Goal: Task Accomplishment & Management: Manage account settings

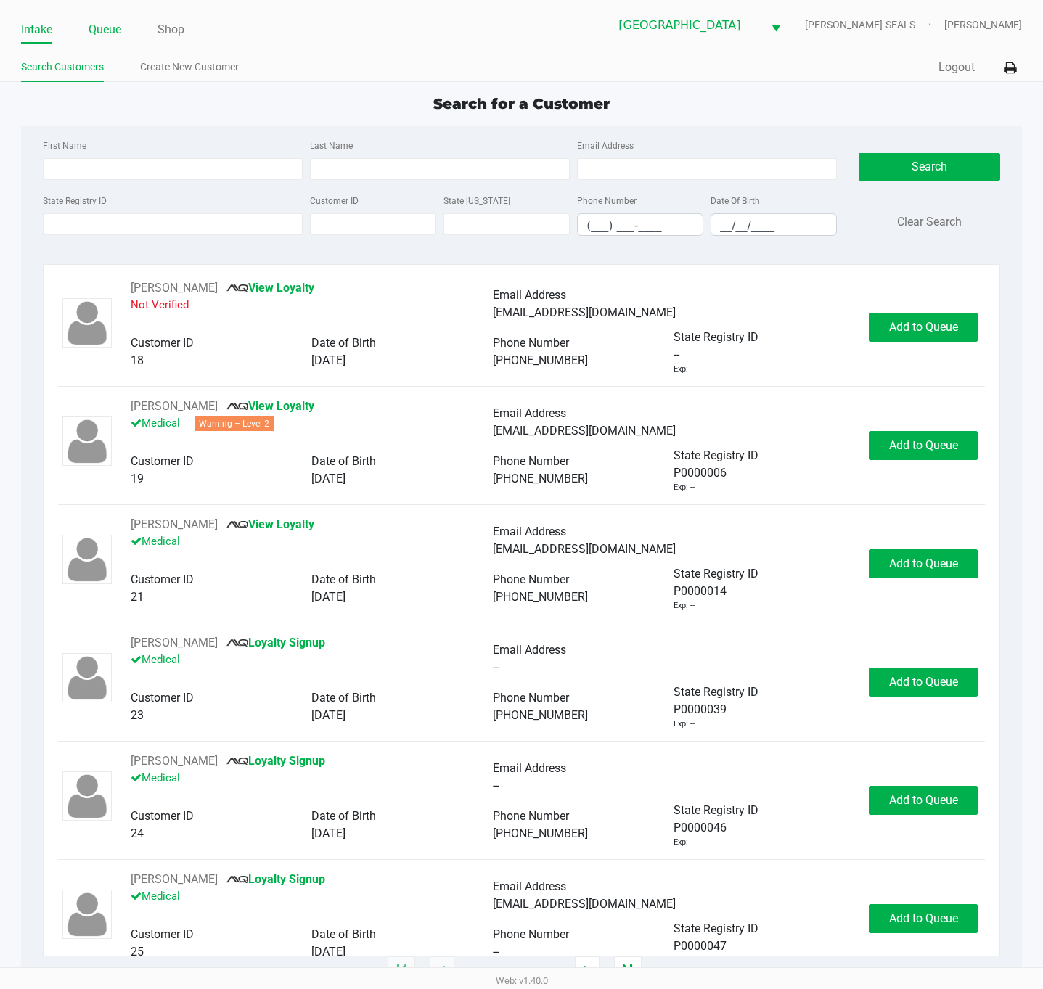
click at [111, 22] on link "Queue" at bounding box center [105, 30] width 33 height 20
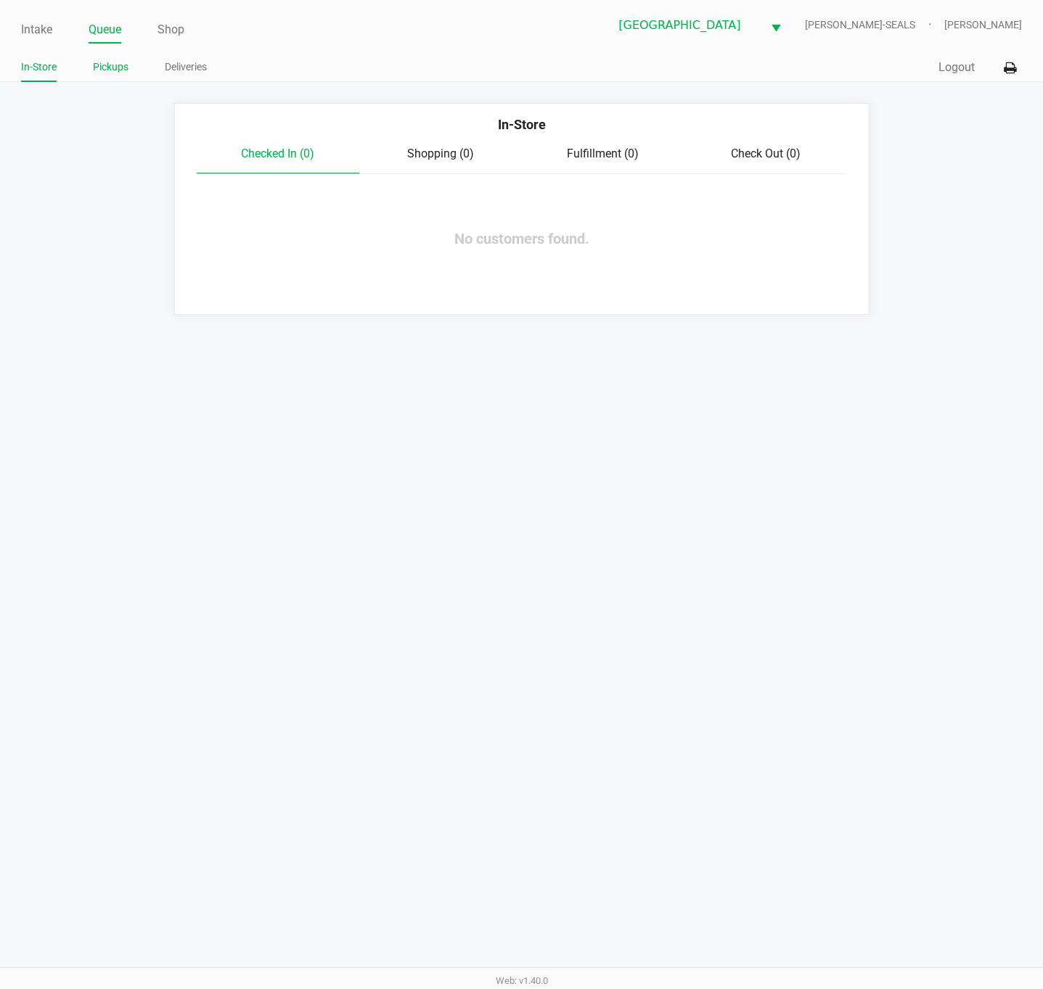
click at [120, 67] on link "Pickups" at bounding box center [111, 67] width 36 height 18
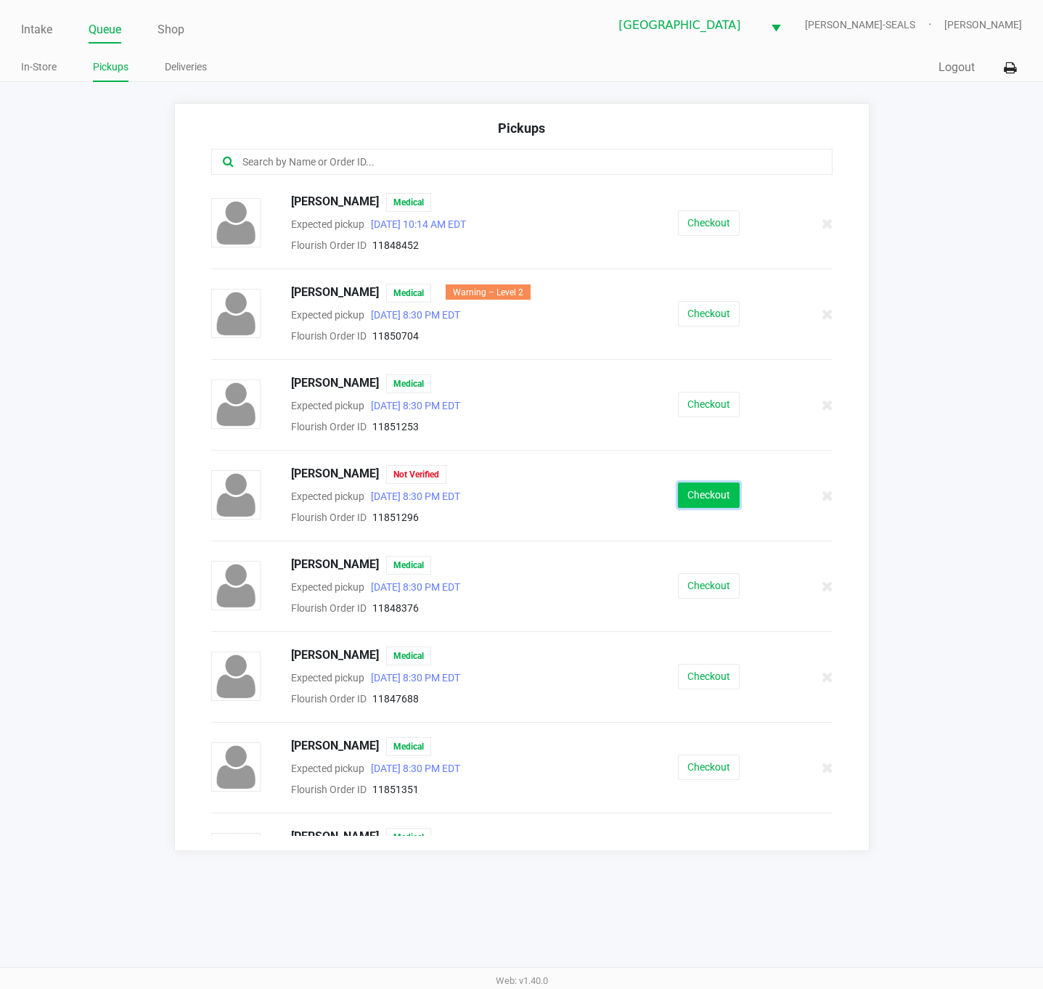
click at [703, 504] on button "Checkout" at bounding box center [709, 495] width 62 height 25
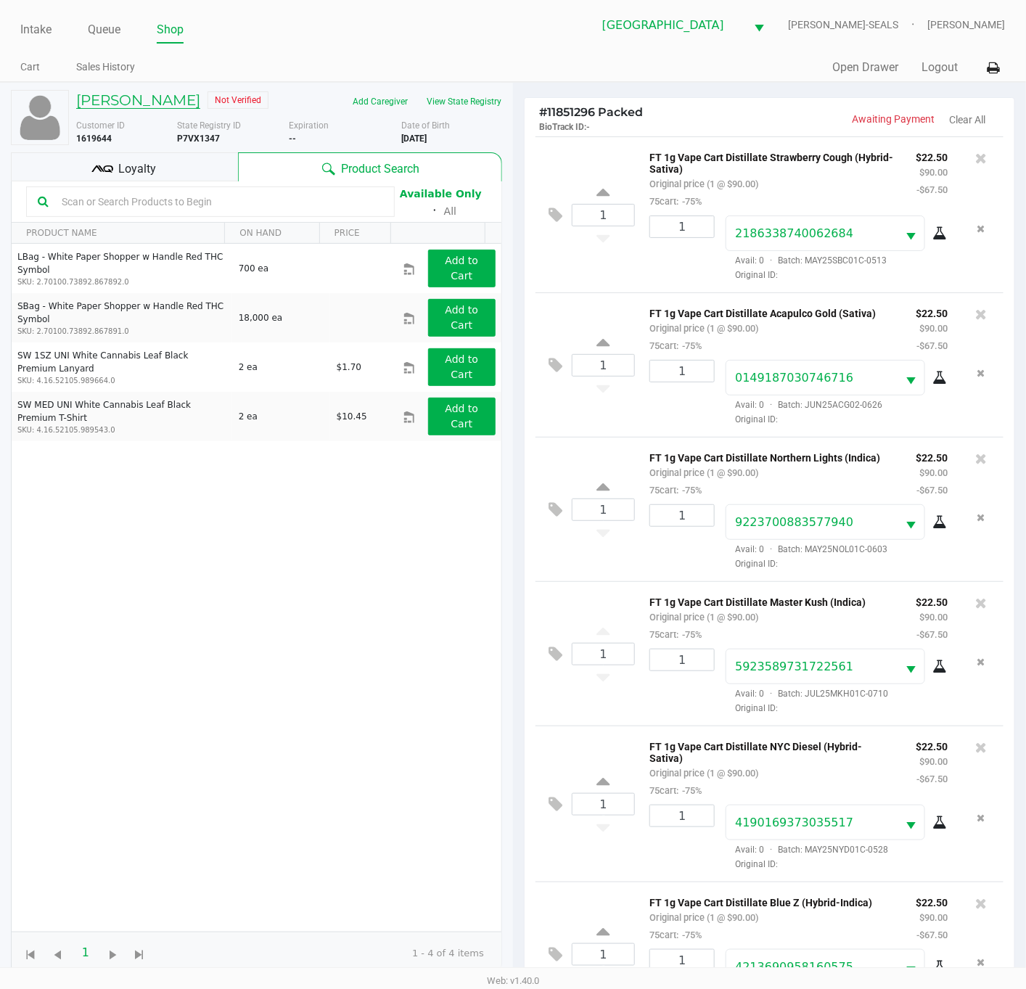
click at [118, 105] on h5 "Catherine Myton" at bounding box center [138, 99] width 124 height 17
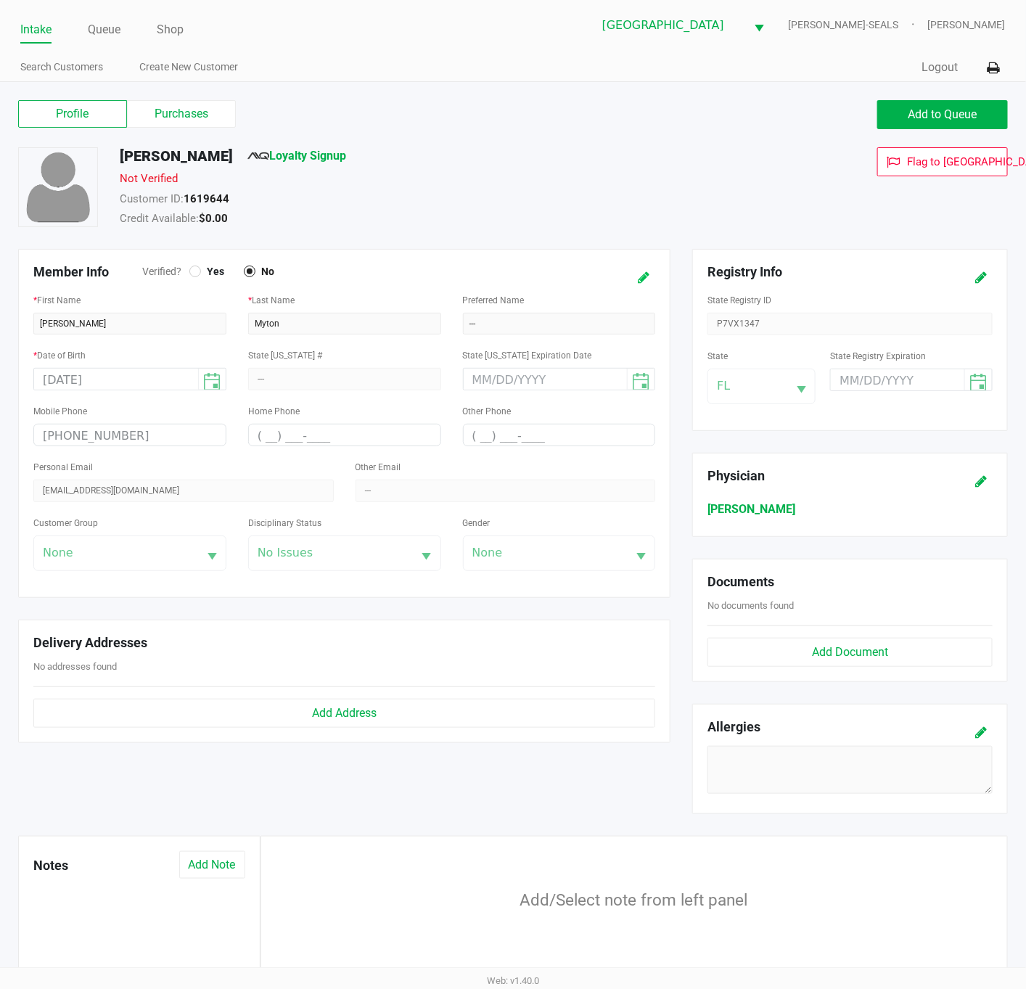
click at [645, 279] on icon at bounding box center [644, 278] width 12 height 10
click at [194, 268] on div at bounding box center [195, 272] width 12 height 12
click at [974, 284] on button at bounding box center [980, 277] width 23 height 27
click at [858, 388] on input "month/day/year" at bounding box center [887, 380] width 112 height 22
type input "11/18/2025"
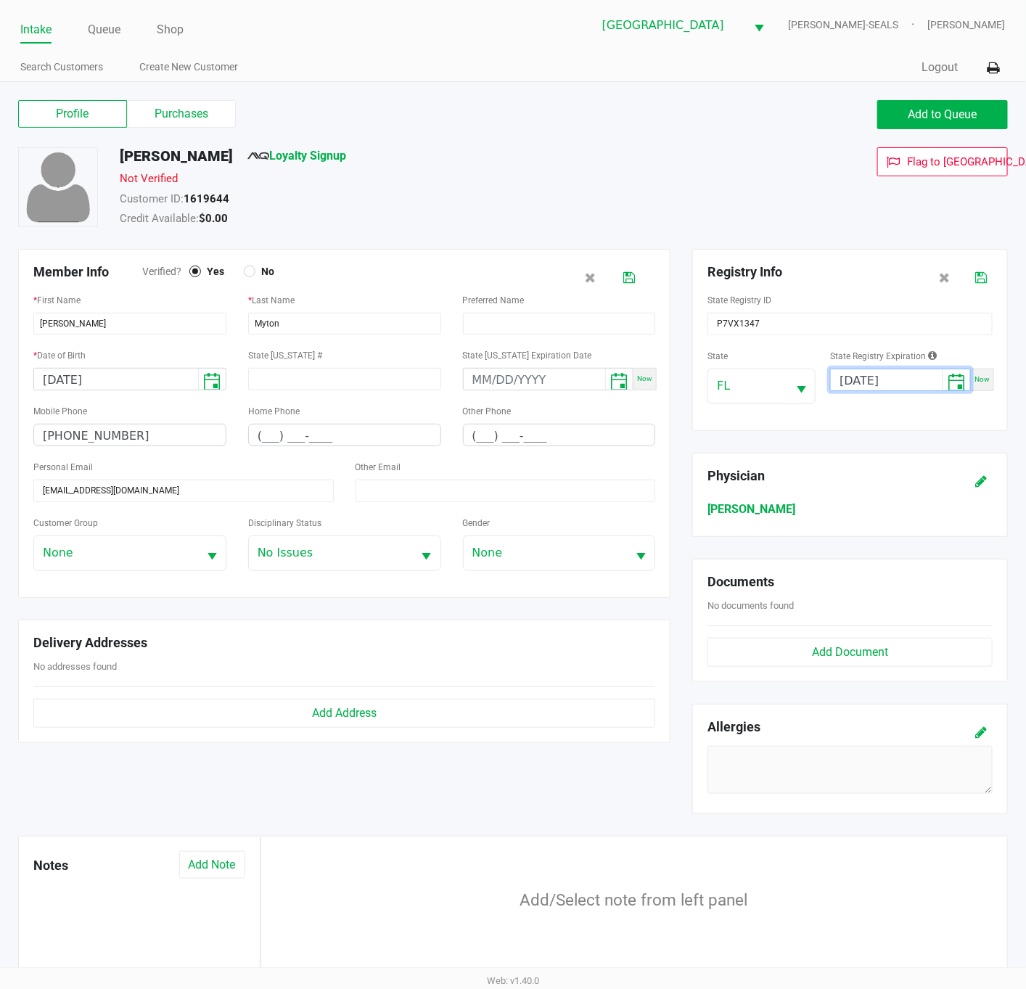
click at [982, 279] on icon at bounding box center [981, 278] width 12 height 10
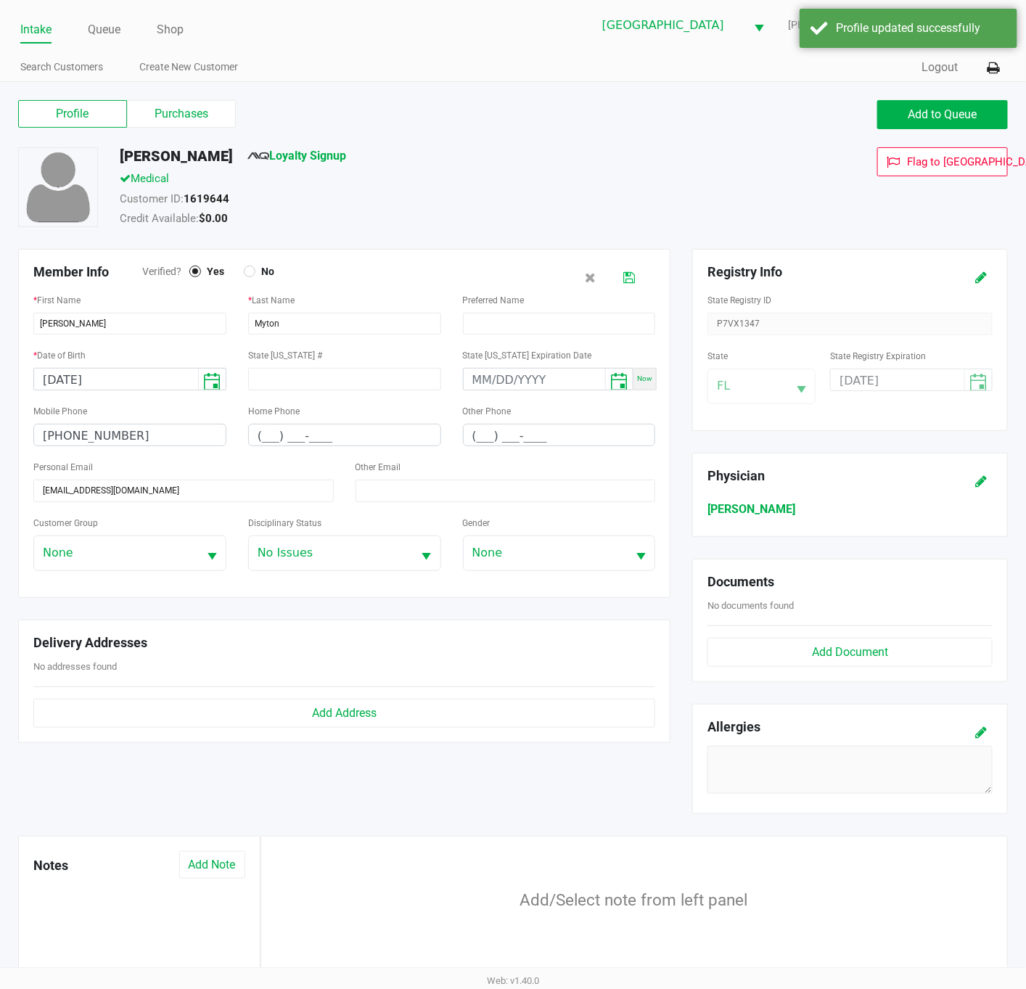
click at [631, 276] on icon at bounding box center [629, 278] width 12 height 10
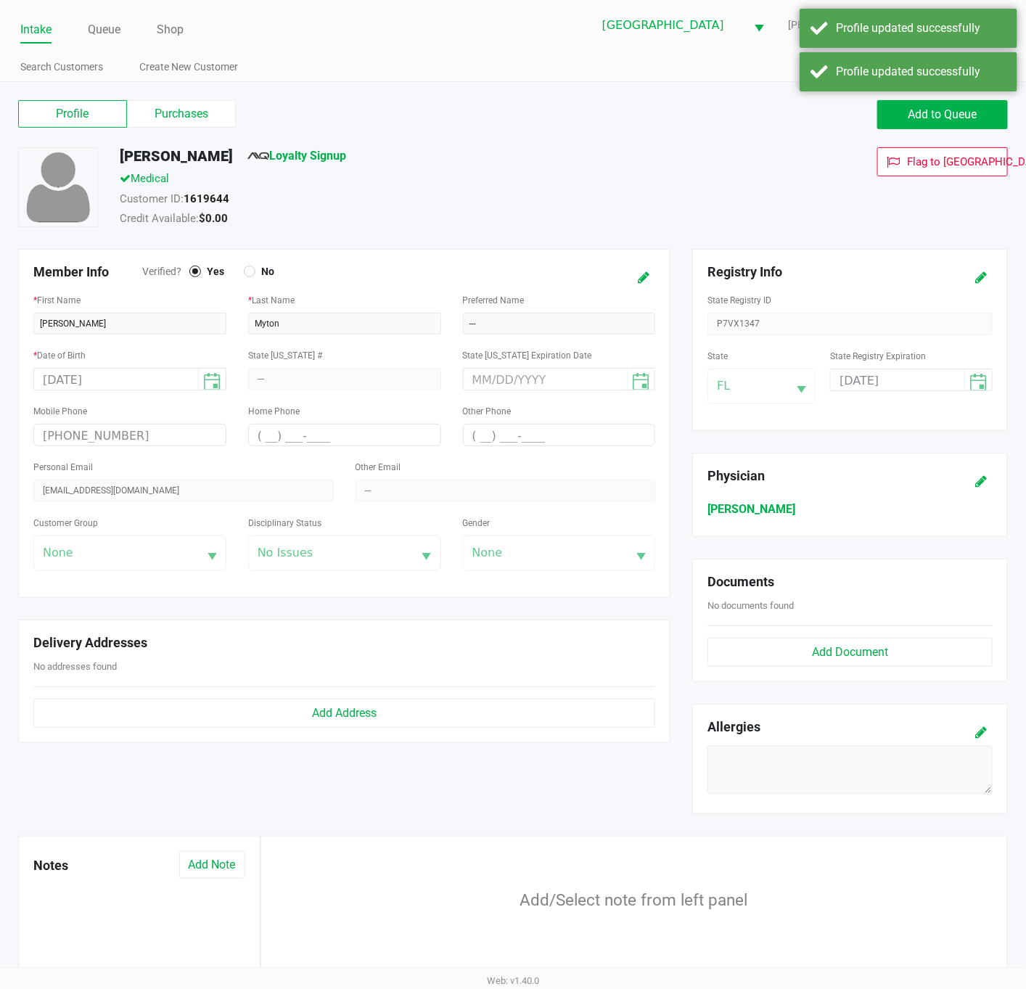
drag, startPoint x: 484, startPoint y: 189, endPoint x: 464, endPoint y: 177, distance: 23.2
click at [486, 189] on div "Medical" at bounding box center [412, 181] width 607 height 20
drag, startPoint x: 171, startPoint y: 107, endPoint x: 355, endPoint y: 208, distance: 210.1
click at [173, 107] on label "Purchases" at bounding box center [181, 114] width 109 height 28
click at [0, 0] on 1 "Purchases" at bounding box center [0, 0] width 0 height 0
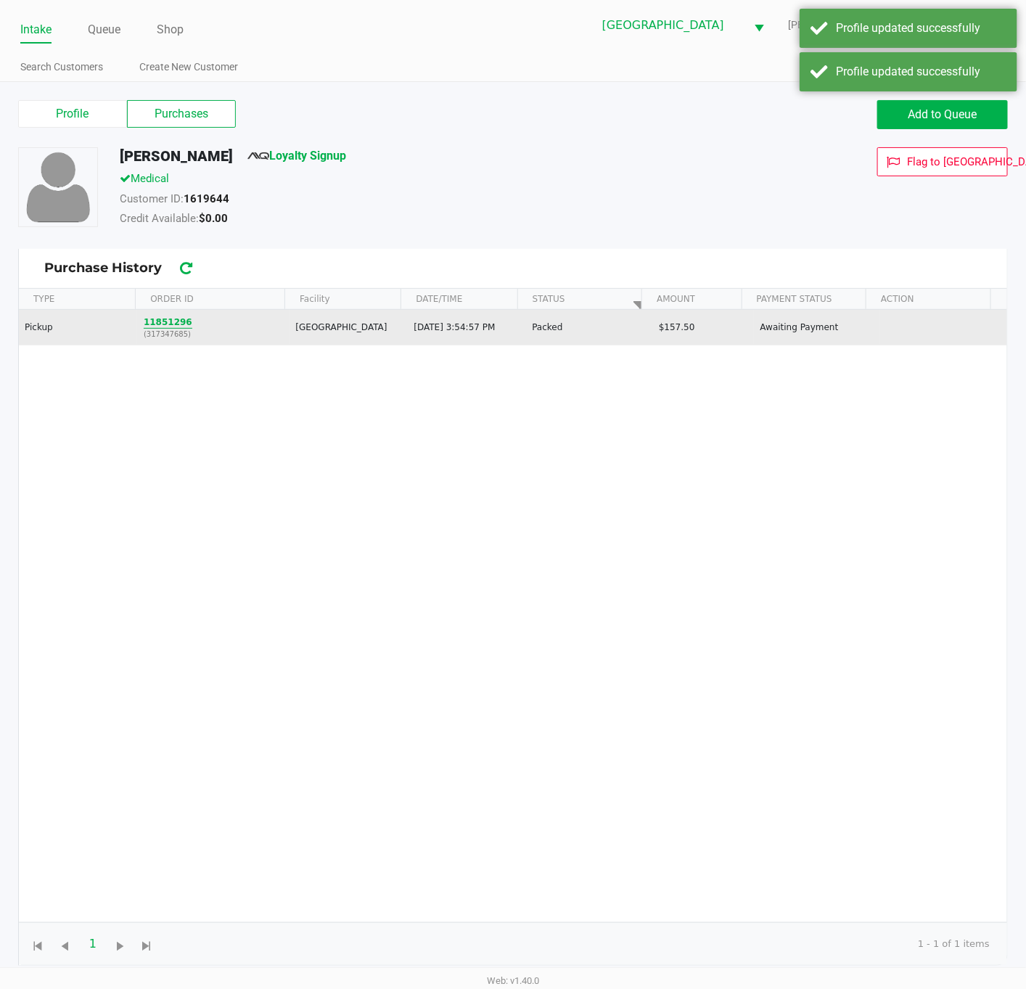
click at [168, 322] on button "11851296" at bounding box center [168, 322] width 49 height 13
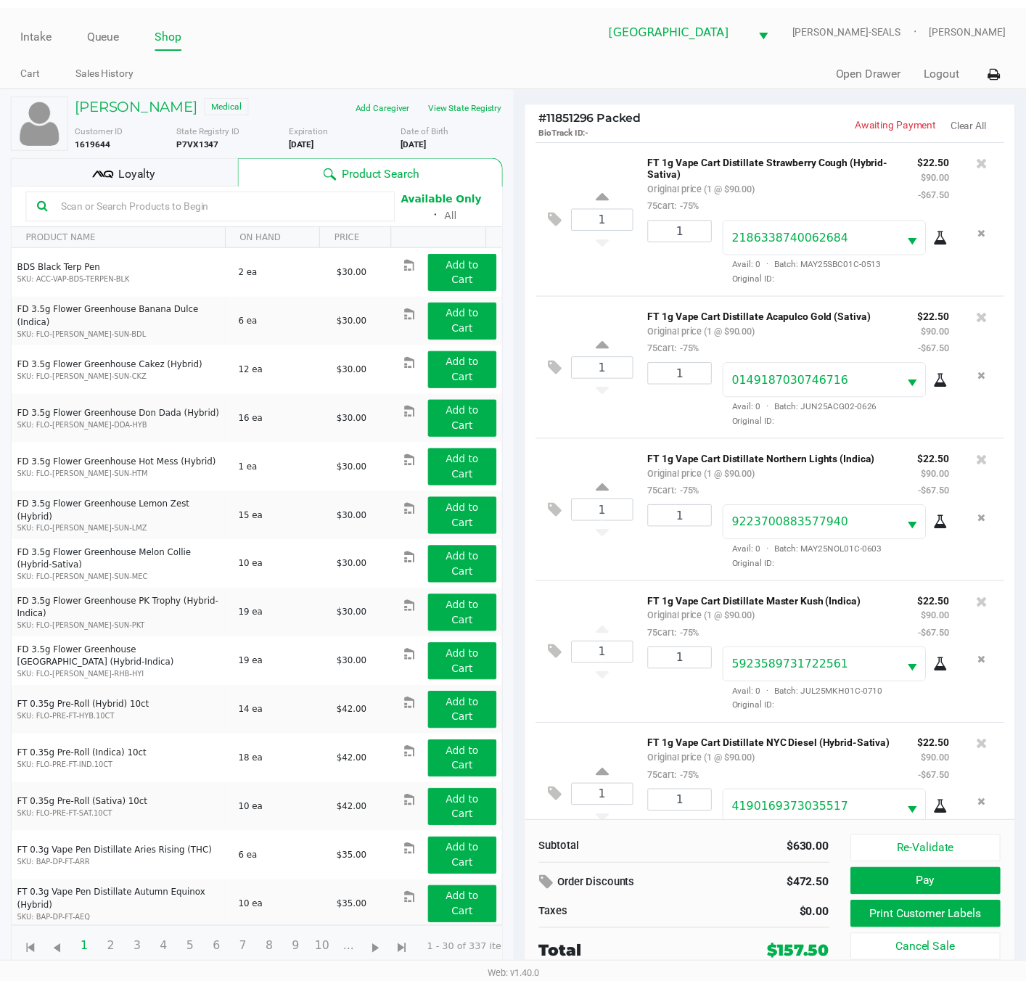
scroll to position [357, 0]
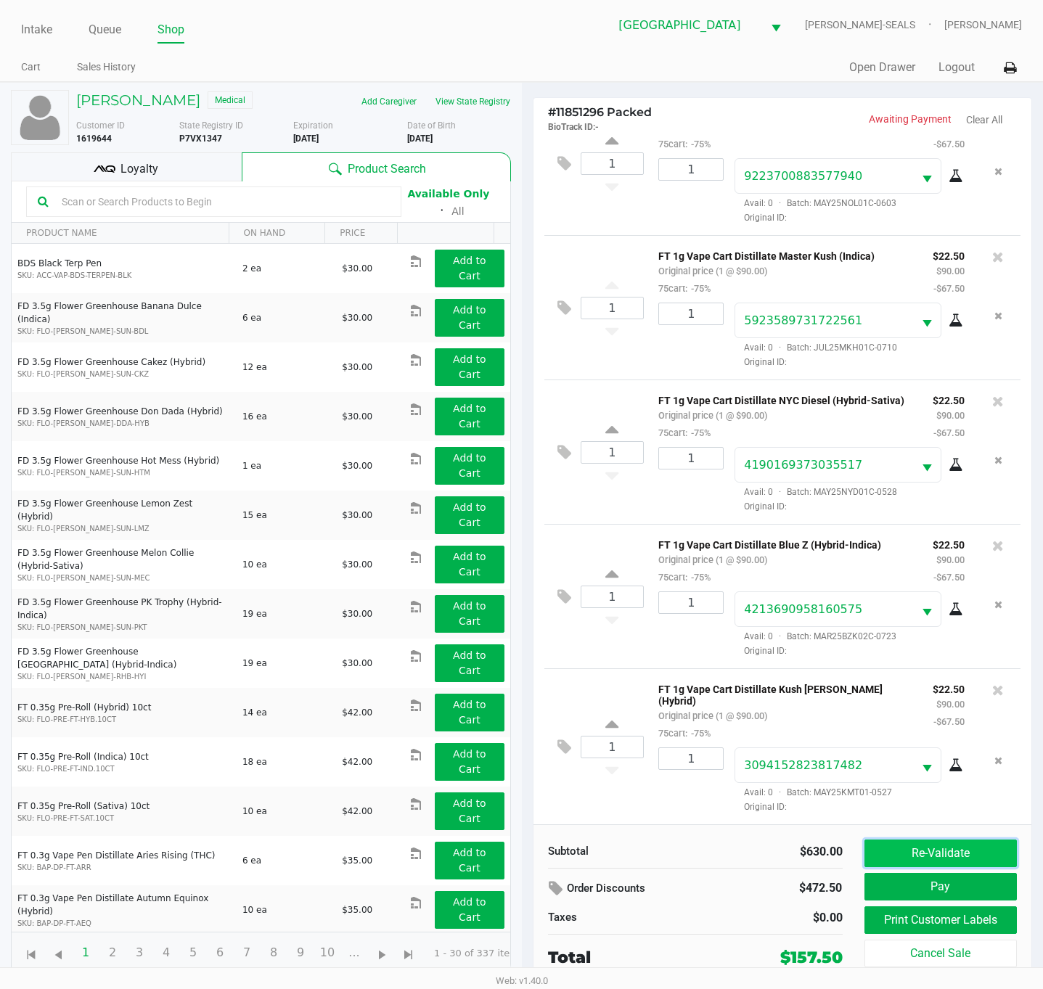
drag, startPoint x: 919, startPoint y: 855, endPoint x: 912, endPoint y: 853, distance: 7.6
click at [919, 855] on button "Re-Validate" at bounding box center [940, 854] width 153 height 28
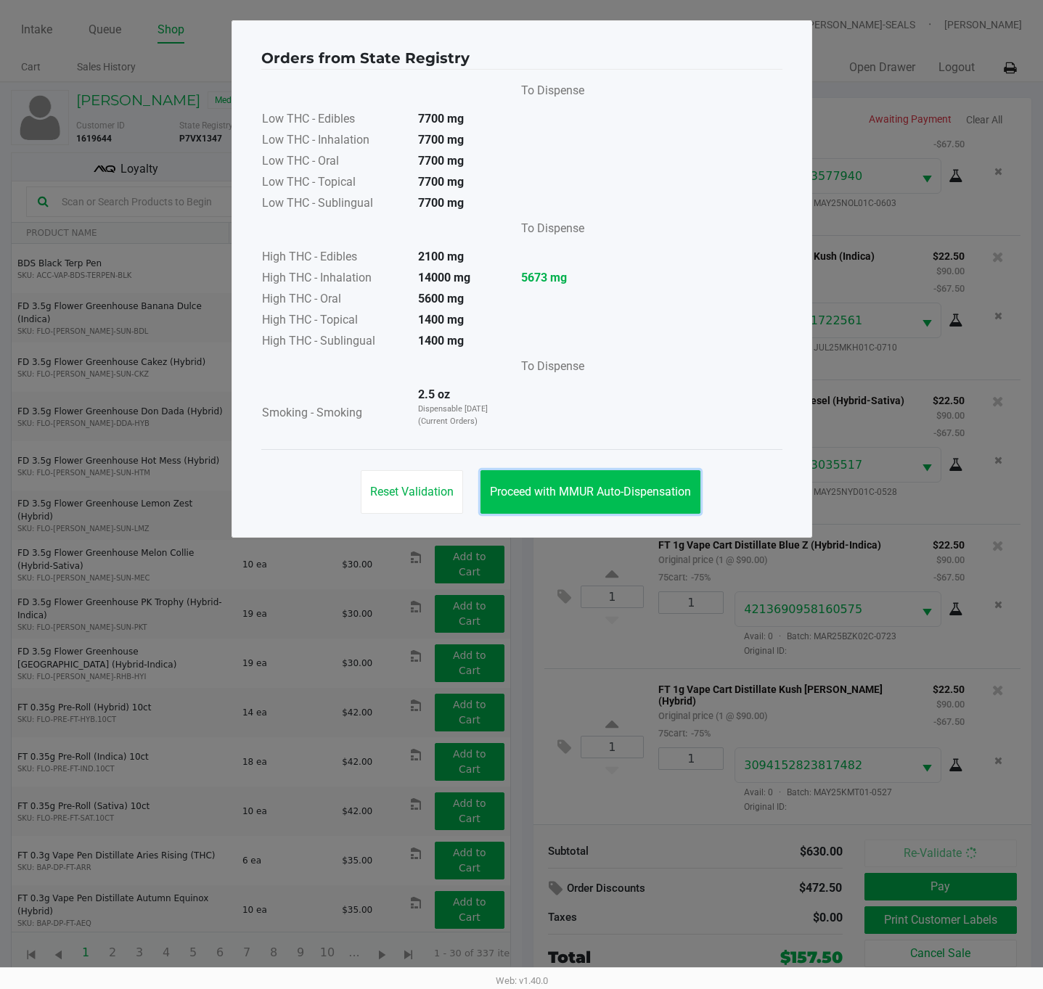
click at [586, 491] on span "Proceed with MMUR Auto-Dispensation" at bounding box center [590, 492] width 201 height 14
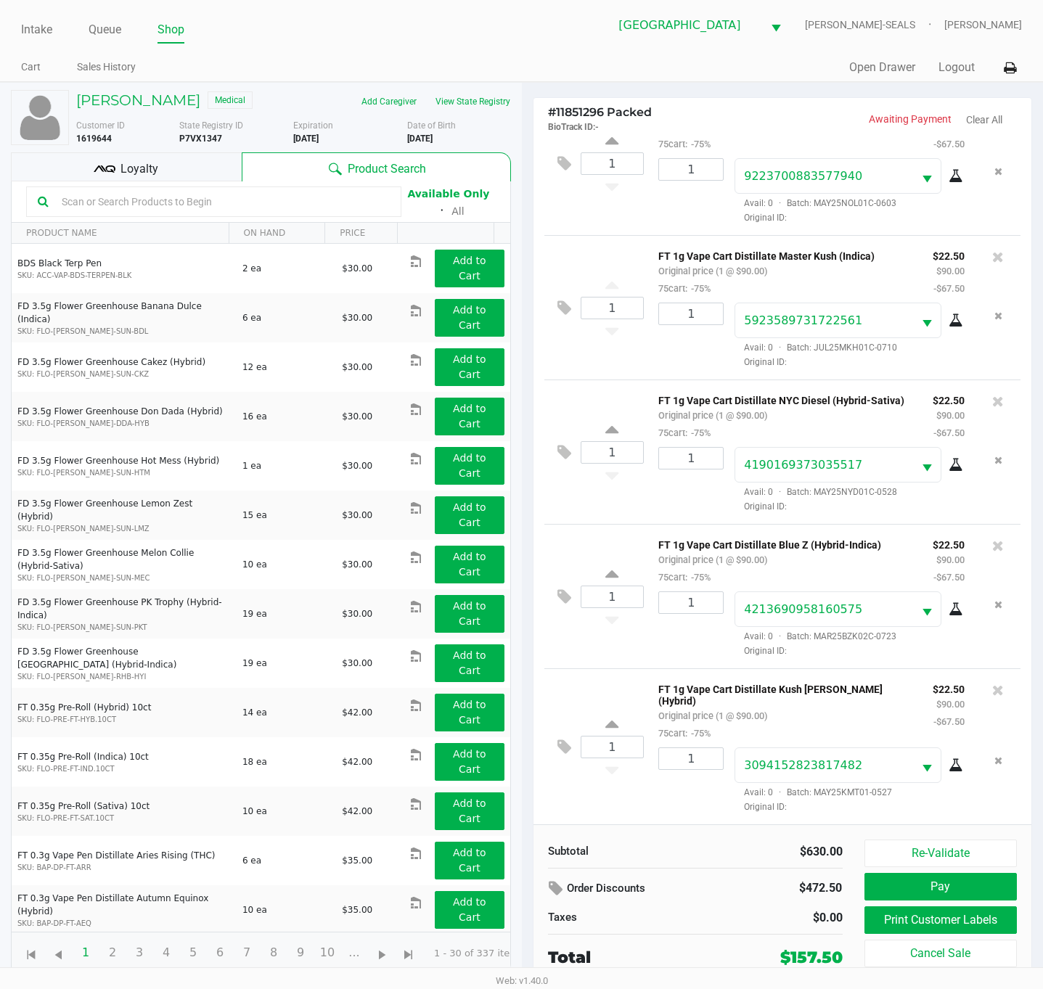
click at [179, 157] on div "Loyalty" at bounding box center [126, 166] width 231 height 29
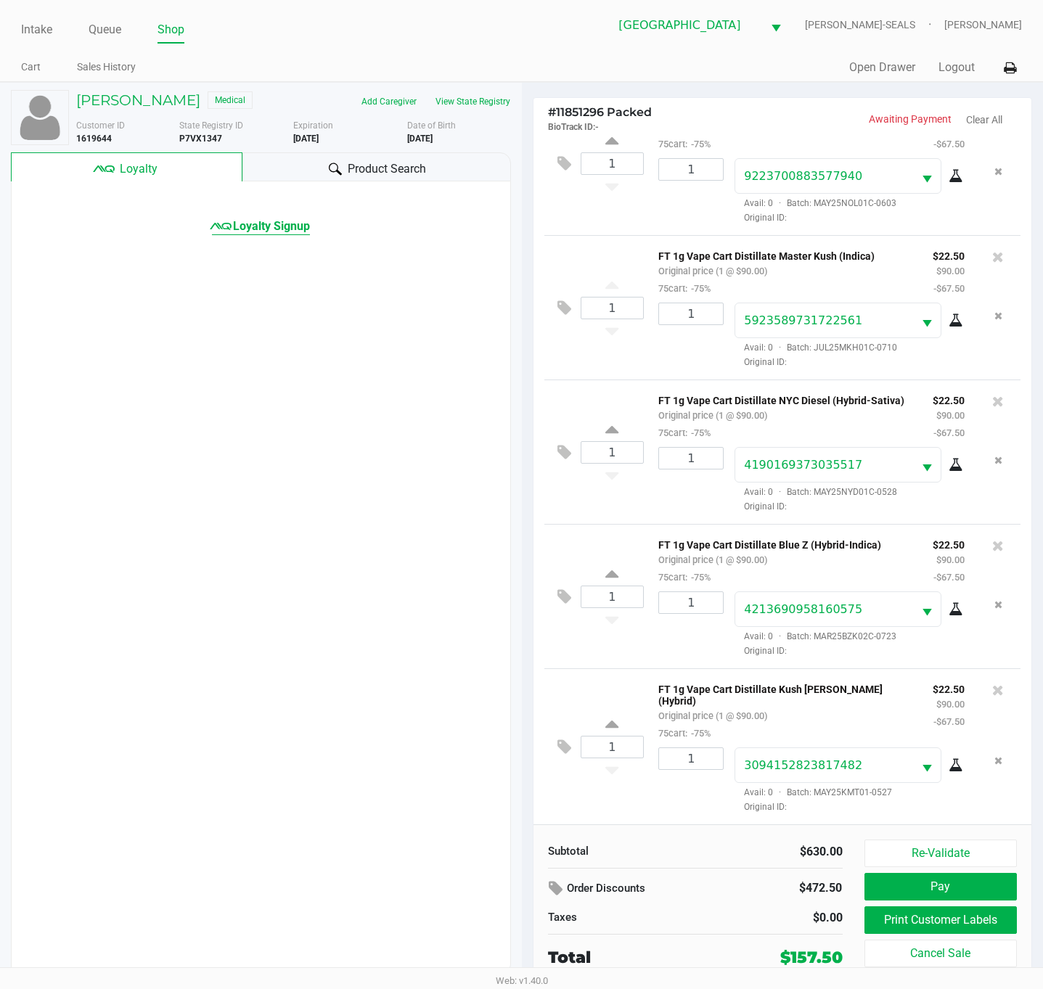
click at [264, 218] on span "Loyalty Signup" at bounding box center [271, 226] width 77 height 17
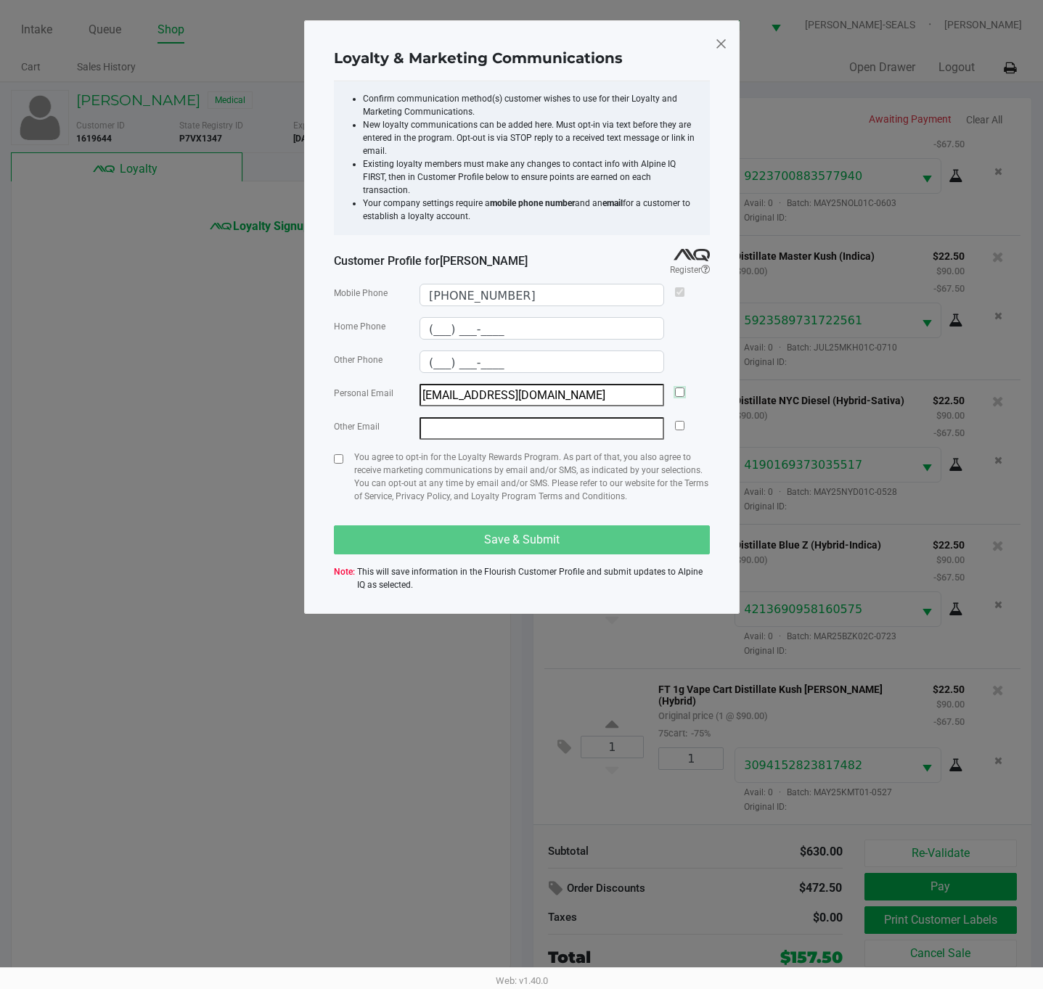
click at [684, 387] on input "checkbox" at bounding box center [679, 391] width 9 height 9
checkbox input "true"
click at [338, 454] on input "checkbox" at bounding box center [338, 458] width 9 height 9
checkbox input "true"
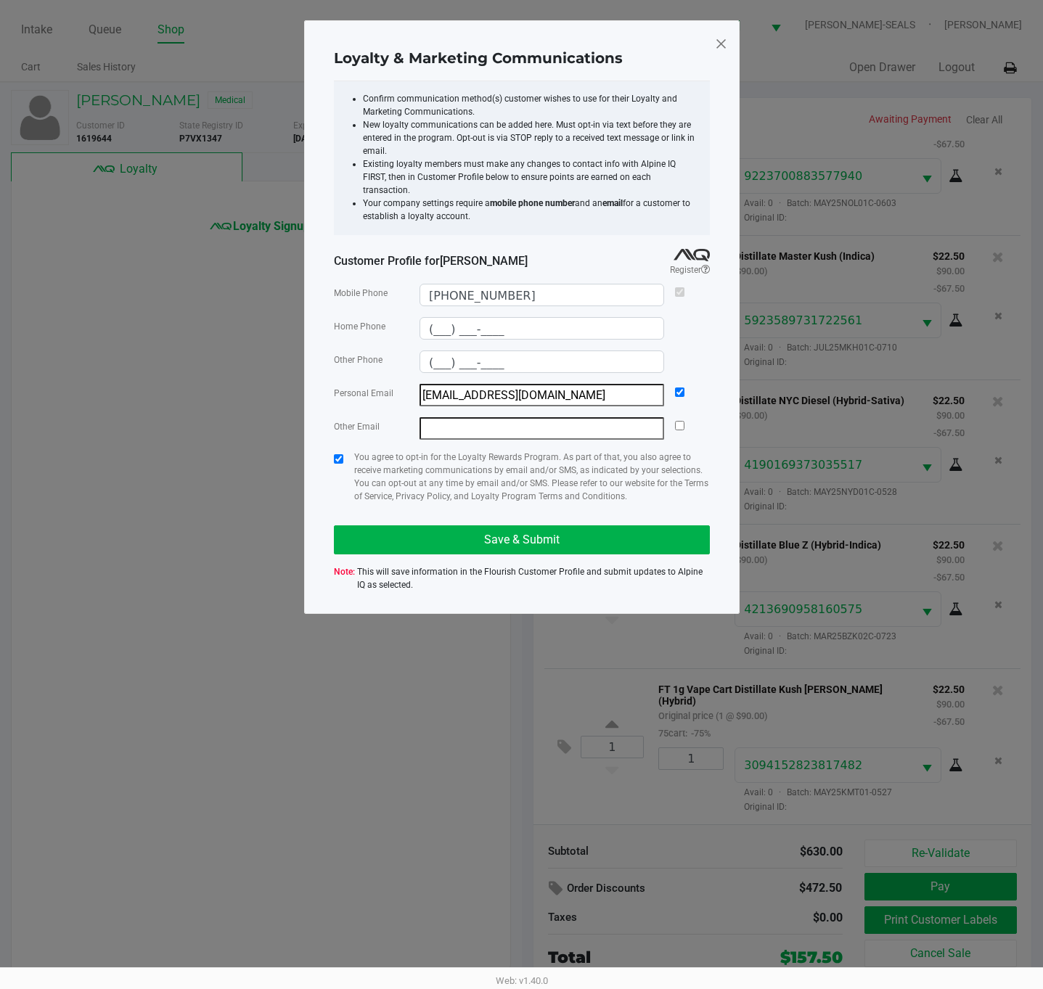
click at [410, 496] on div "You agree to opt-in for the Loyalty Rewards Program. As part of that, you also …" at bounding box center [532, 483] width 356 height 64
click at [423, 527] on button "Save & Submit" at bounding box center [522, 539] width 376 height 29
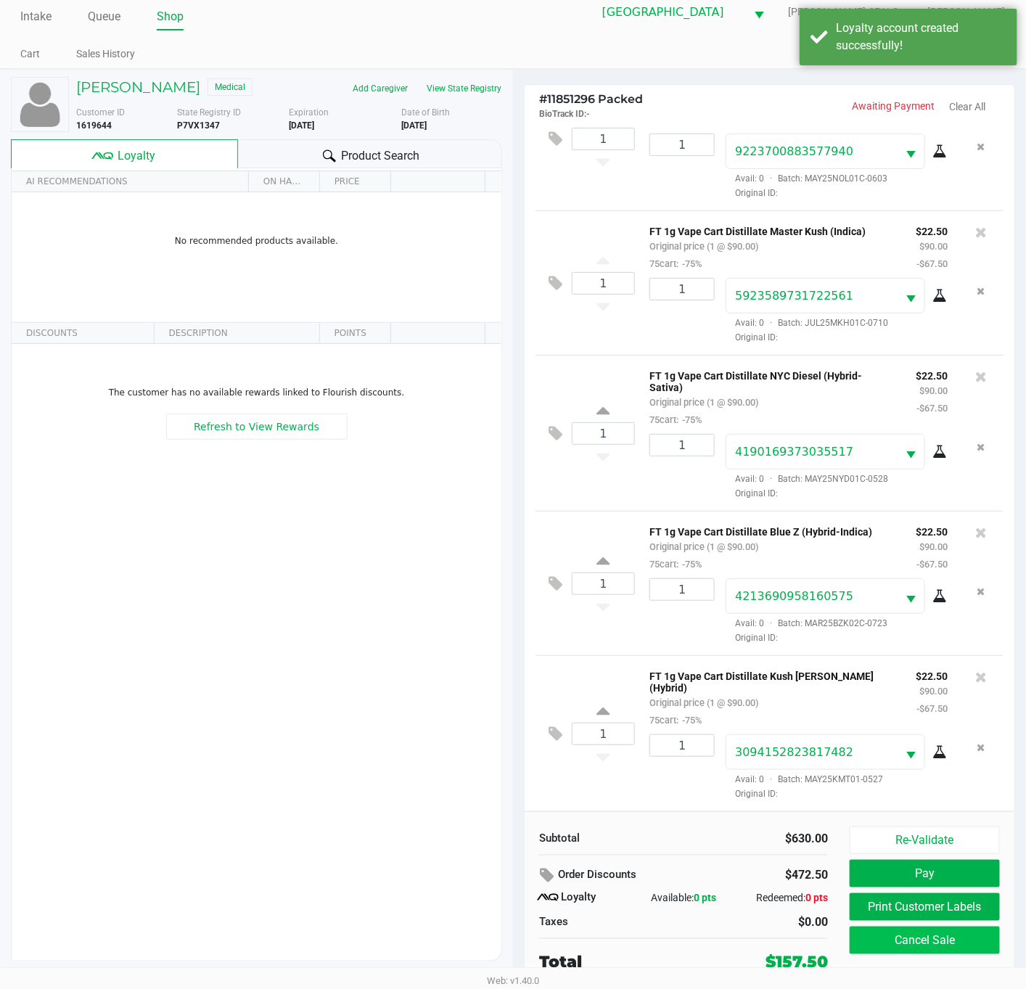
scroll to position [16, 0]
click at [950, 906] on button "Print Customer Labels" at bounding box center [925, 907] width 150 height 28
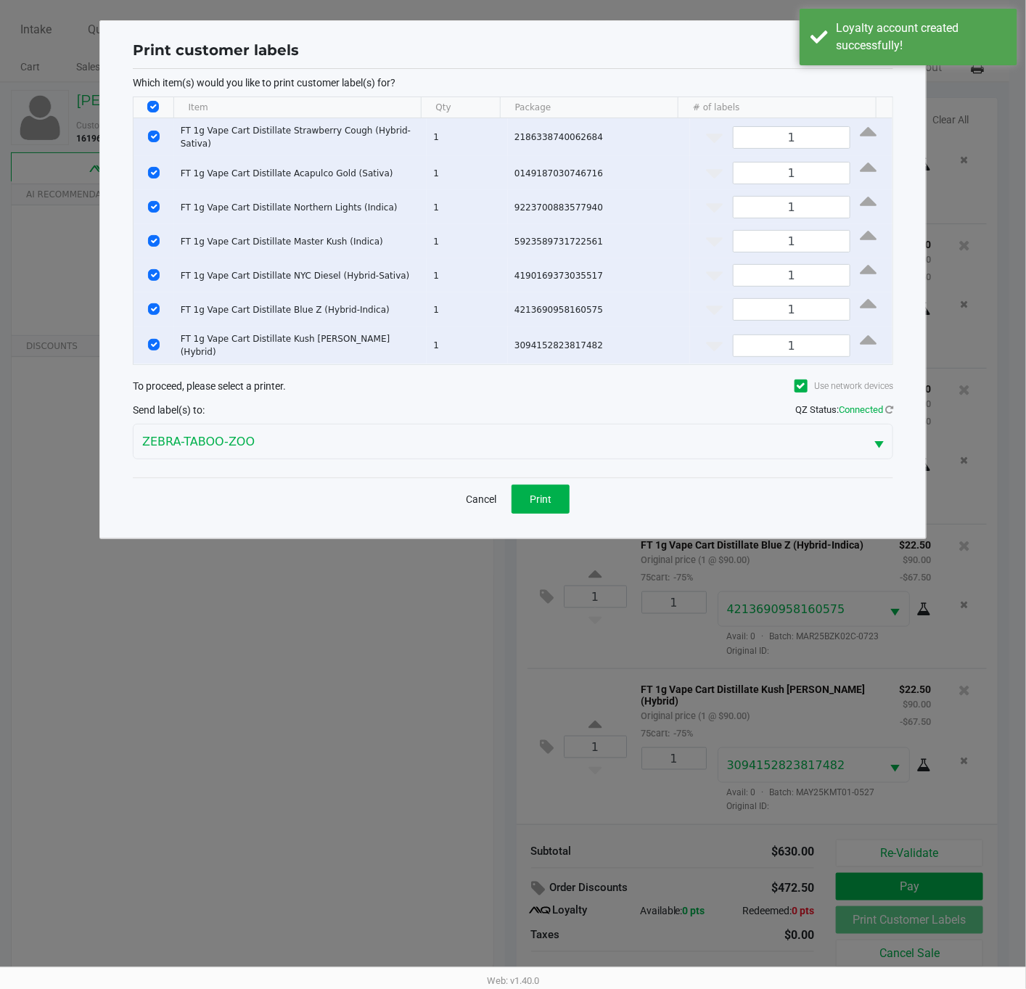
scroll to position [0, 0]
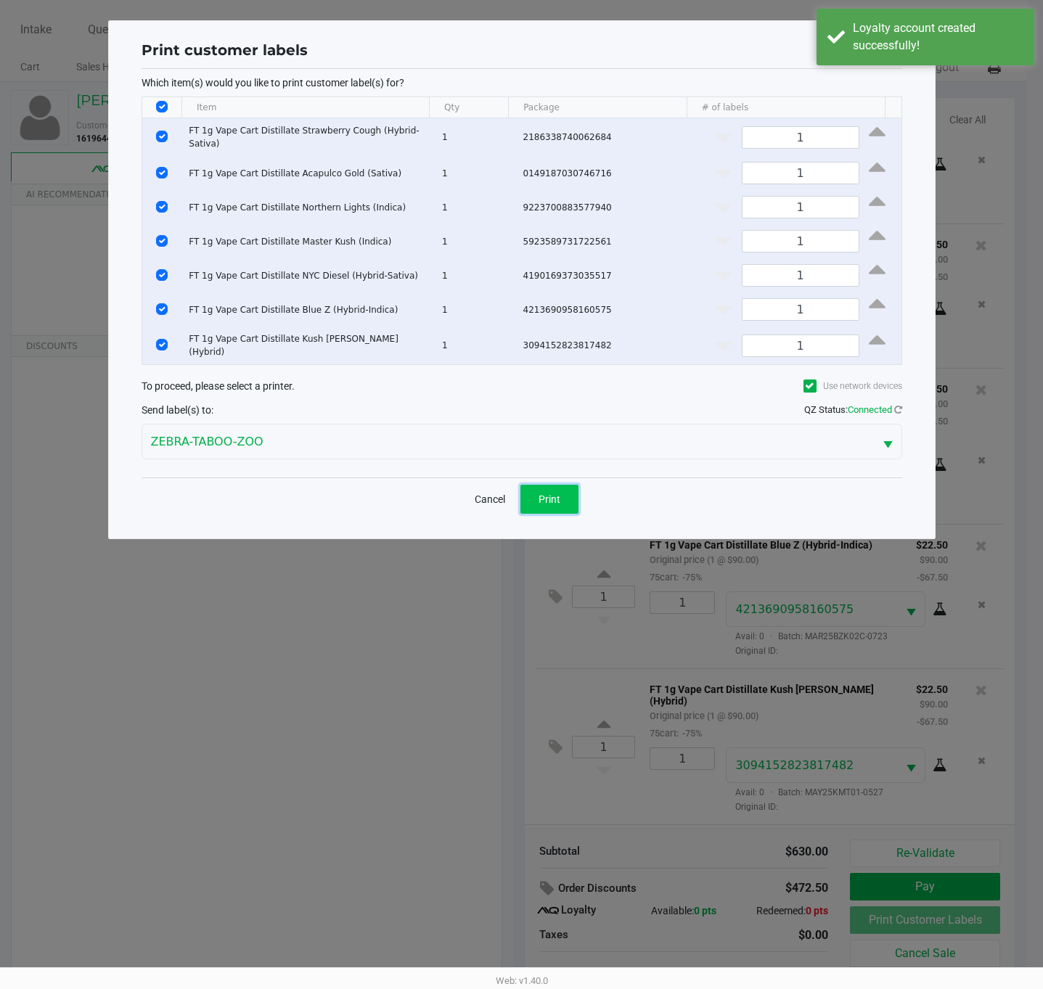
click at [531, 485] on button "Print" at bounding box center [549, 499] width 58 height 29
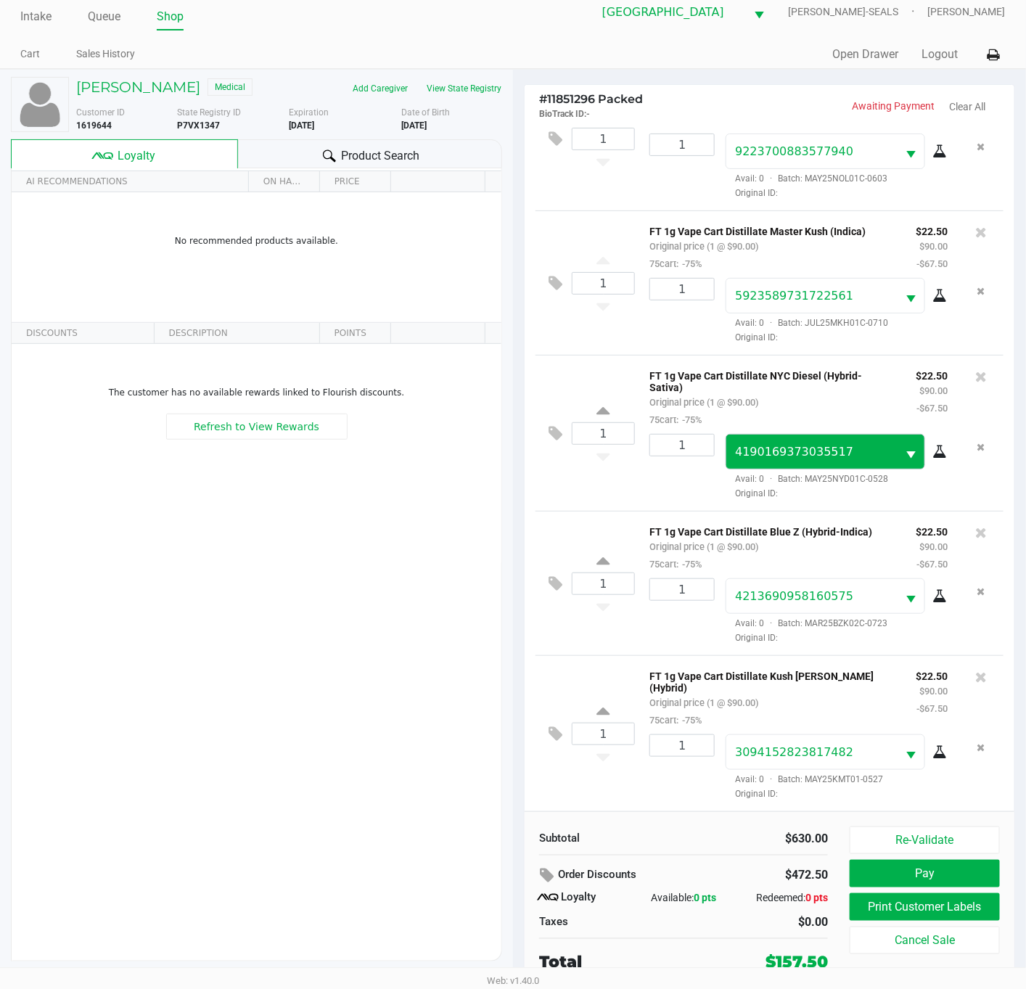
scroll to position [16, 0]
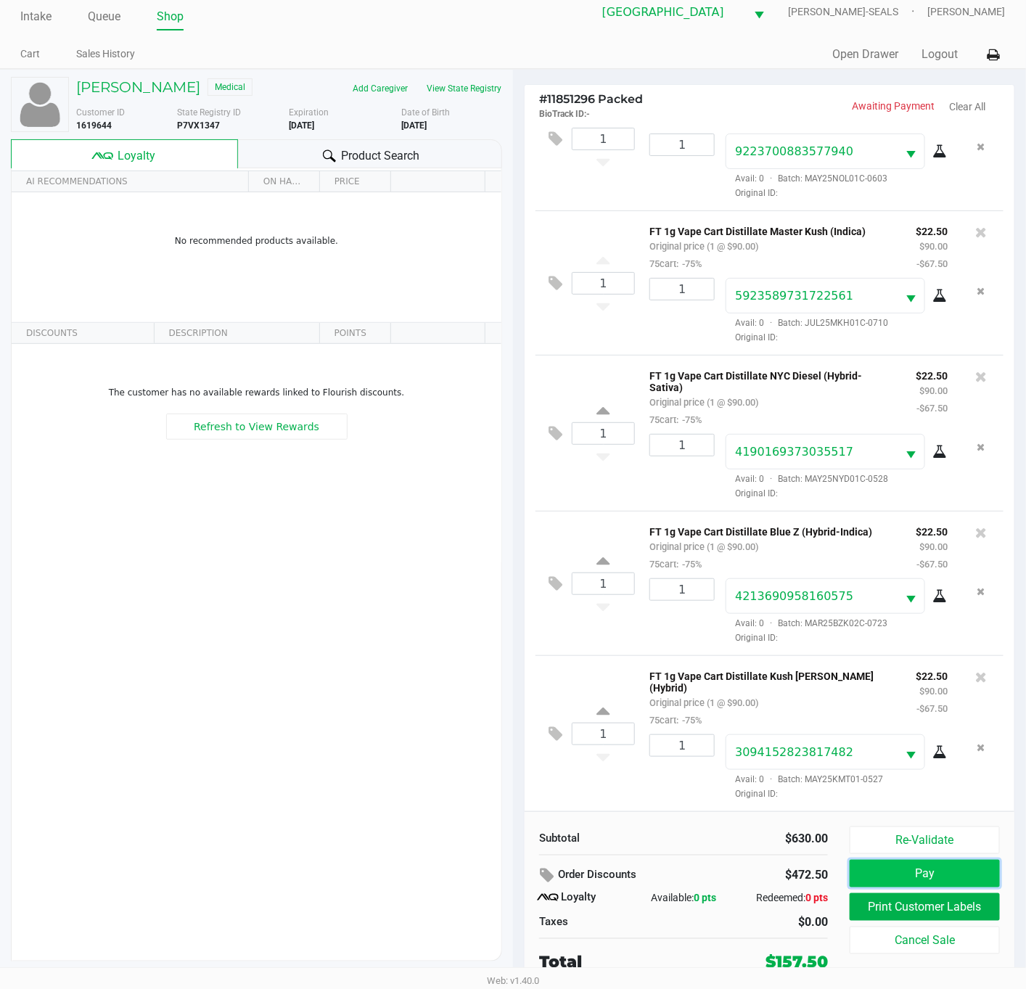
click at [940, 873] on button "Pay" at bounding box center [925, 874] width 150 height 28
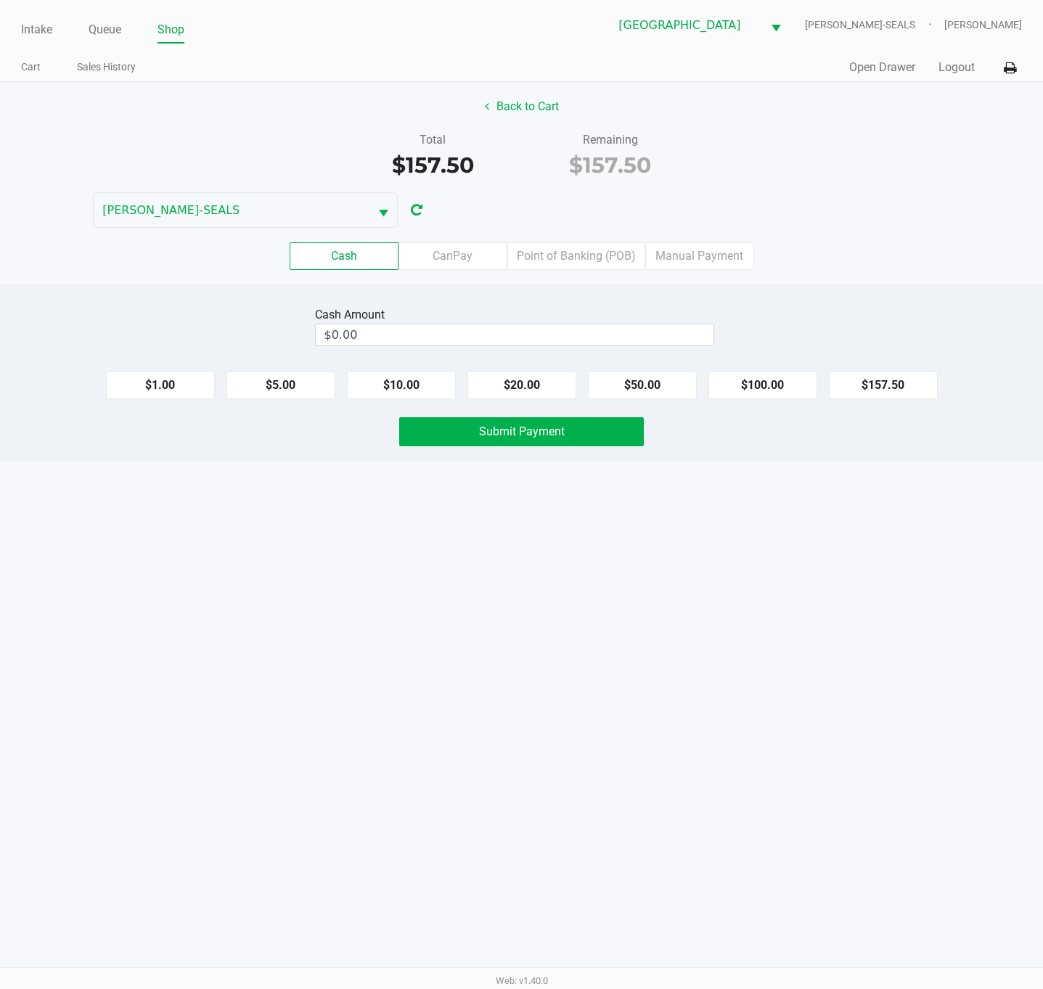
click at [871, 245] on div "Cash CanPay Point of Banking (POB) Manual Payment" at bounding box center [521, 256] width 1043 height 28
click at [528, 99] on button "Back to Cart" at bounding box center [521, 107] width 93 height 28
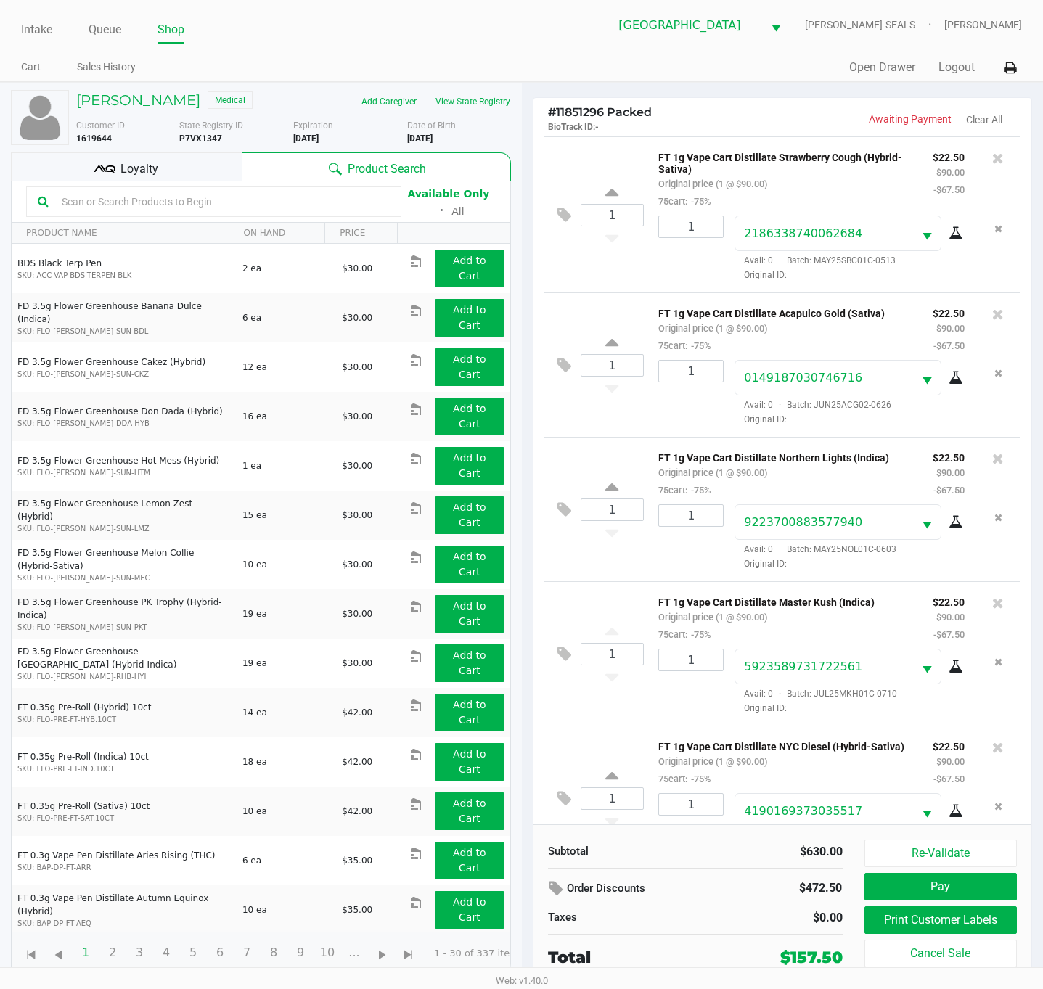
click at [588, 423] on div "1 FT 1g Vape Cart Distillate Acapulco Gold (Sativa) Original price (1 @ $90.00)…" at bounding box center [782, 364] width 477 height 144
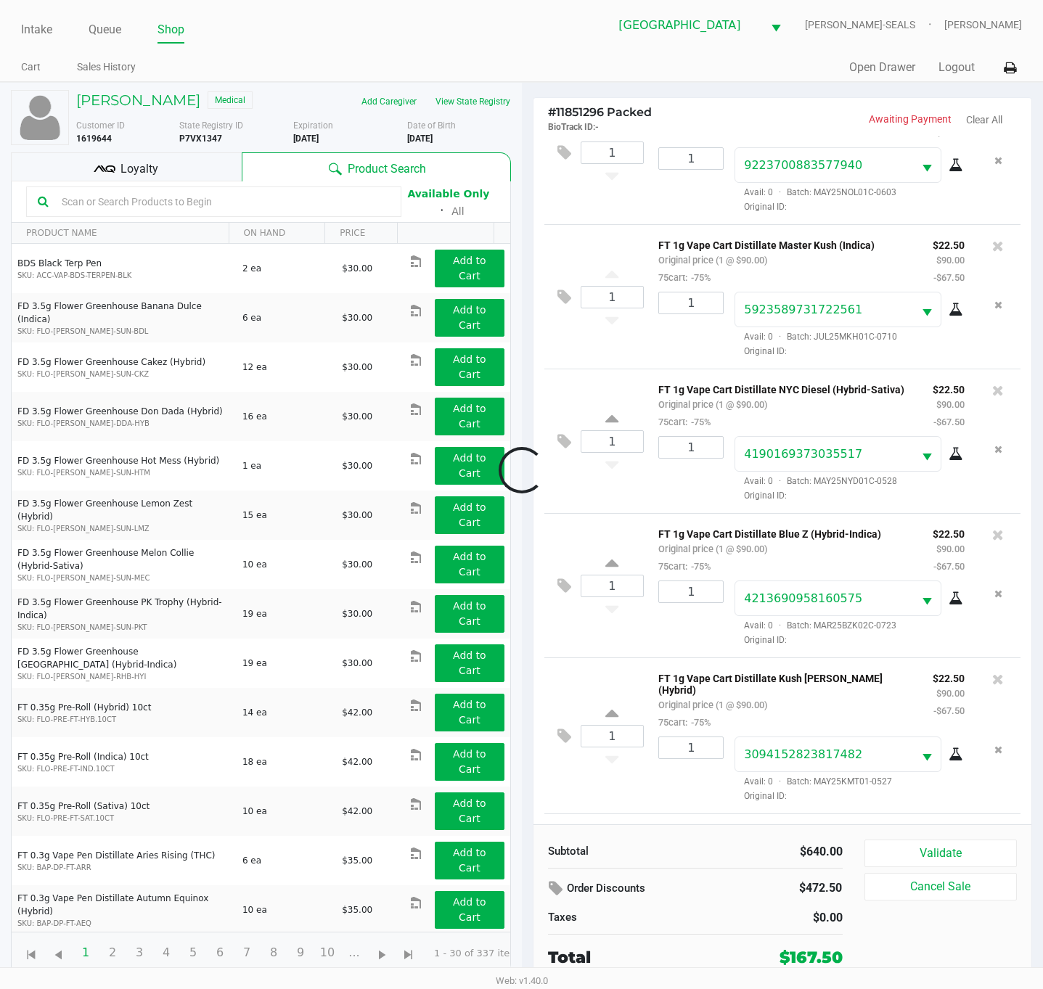
scroll to position [485, 0]
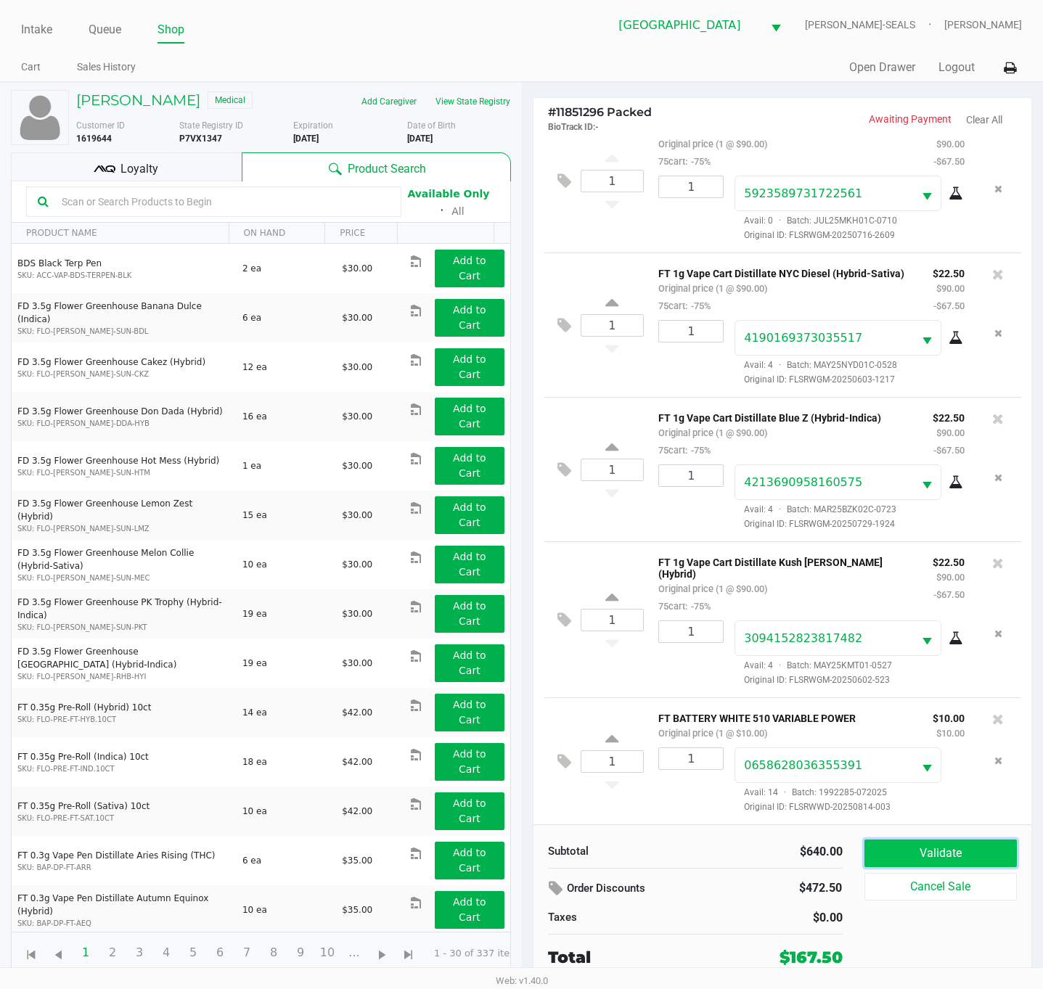
click at [959, 860] on button "Validate" at bounding box center [940, 854] width 153 height 28
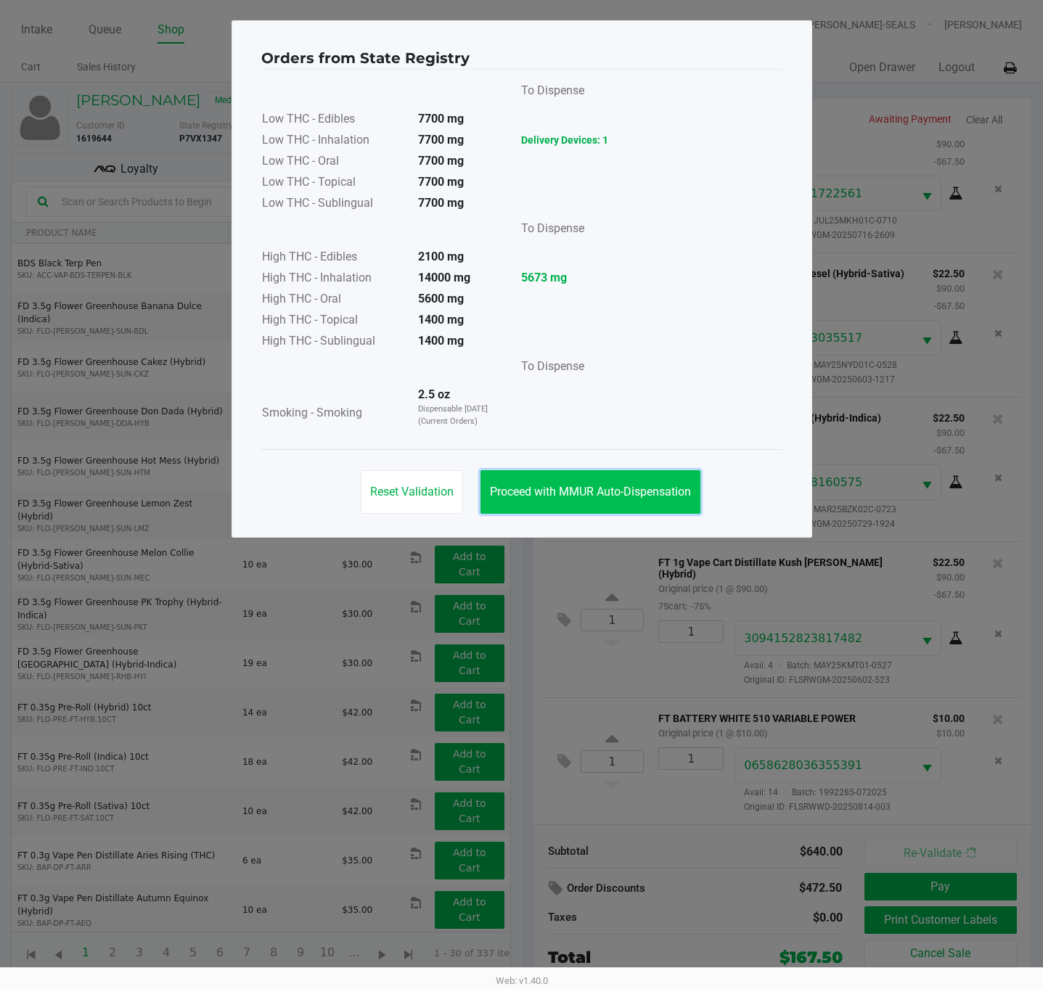
click at [571, 473] on button "Proceed with MMUR Auto-Dispensation" at bounding box center [590, 492] width 220 height 44
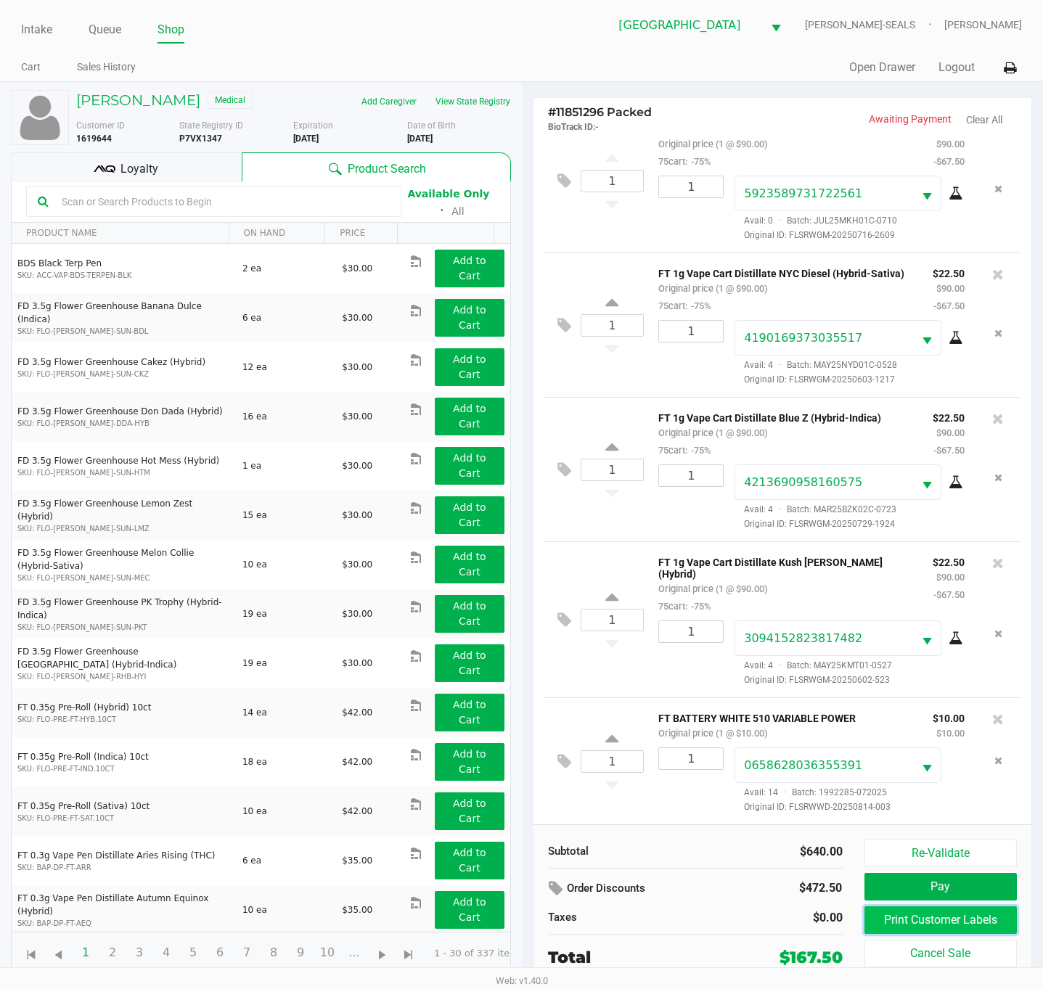
click at [913, 922] on button "Print Customer Labels" at bounding box center [940, 920] width 153 height 28
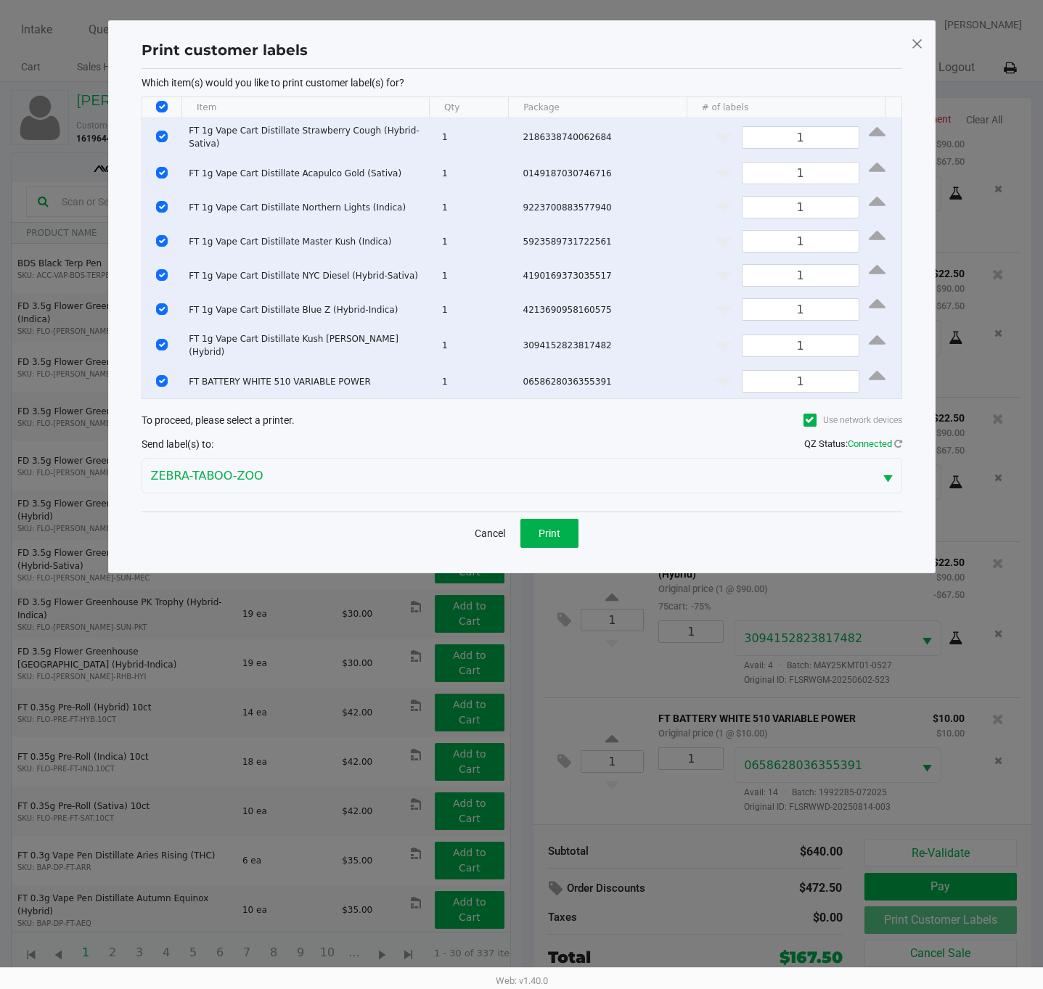
drag, startPoint x: 155, startPoint y: 107, endPoint x: 168, endPoint y: 234, distance: 126.9
click at [156, 107] on input "Select All Rows" at bounding box center [162, 107] width 12 height 12
checkbox input "false"
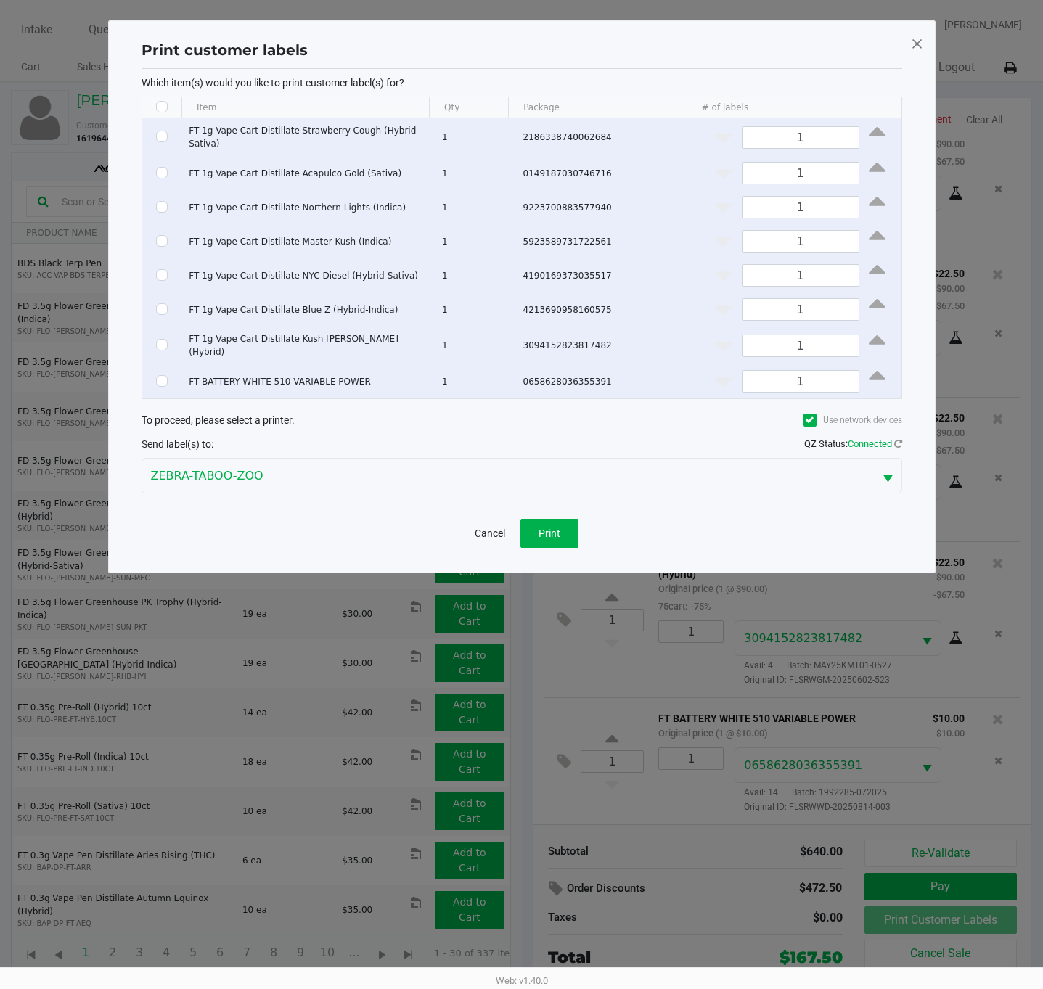
checkbox input "false"
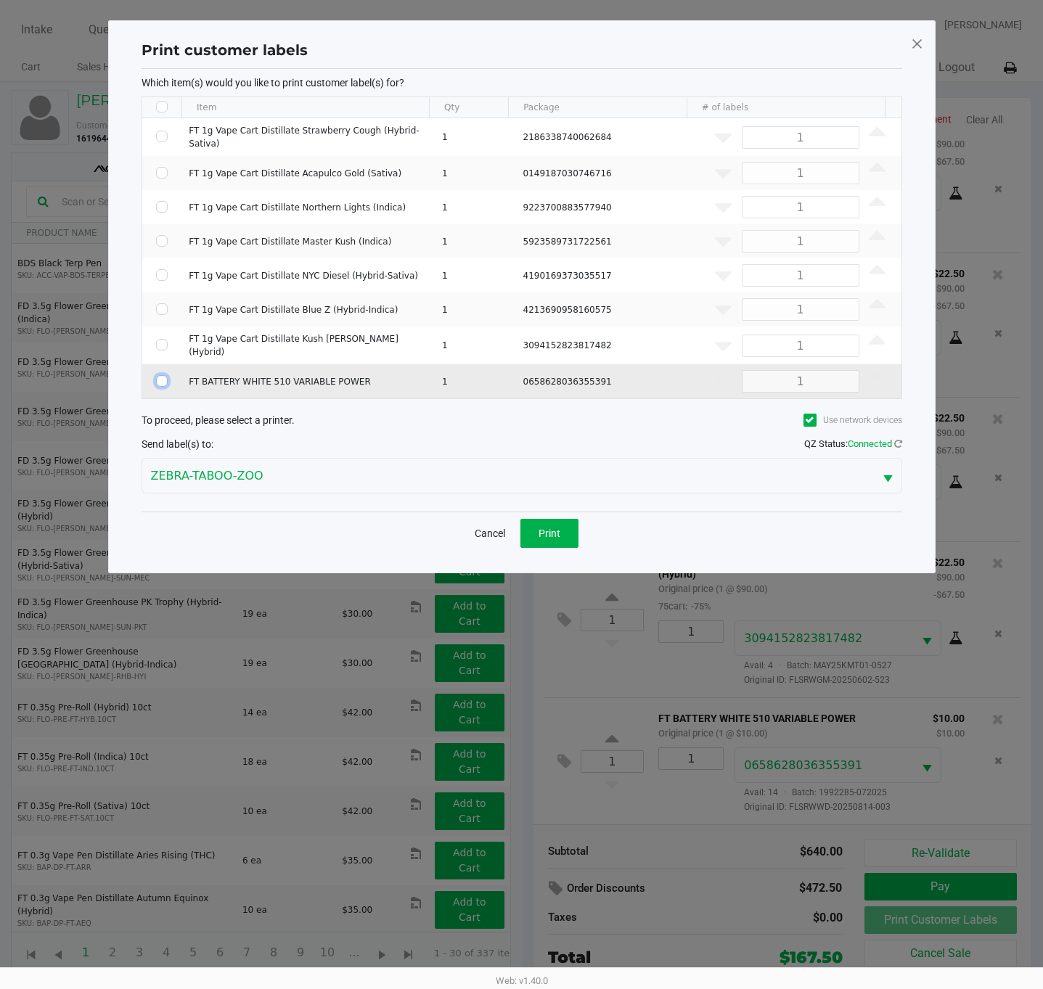
click at [161, 377] on input "Select Row" at bounding box center [162, 381] width 12 height 12
checkbox input "true"
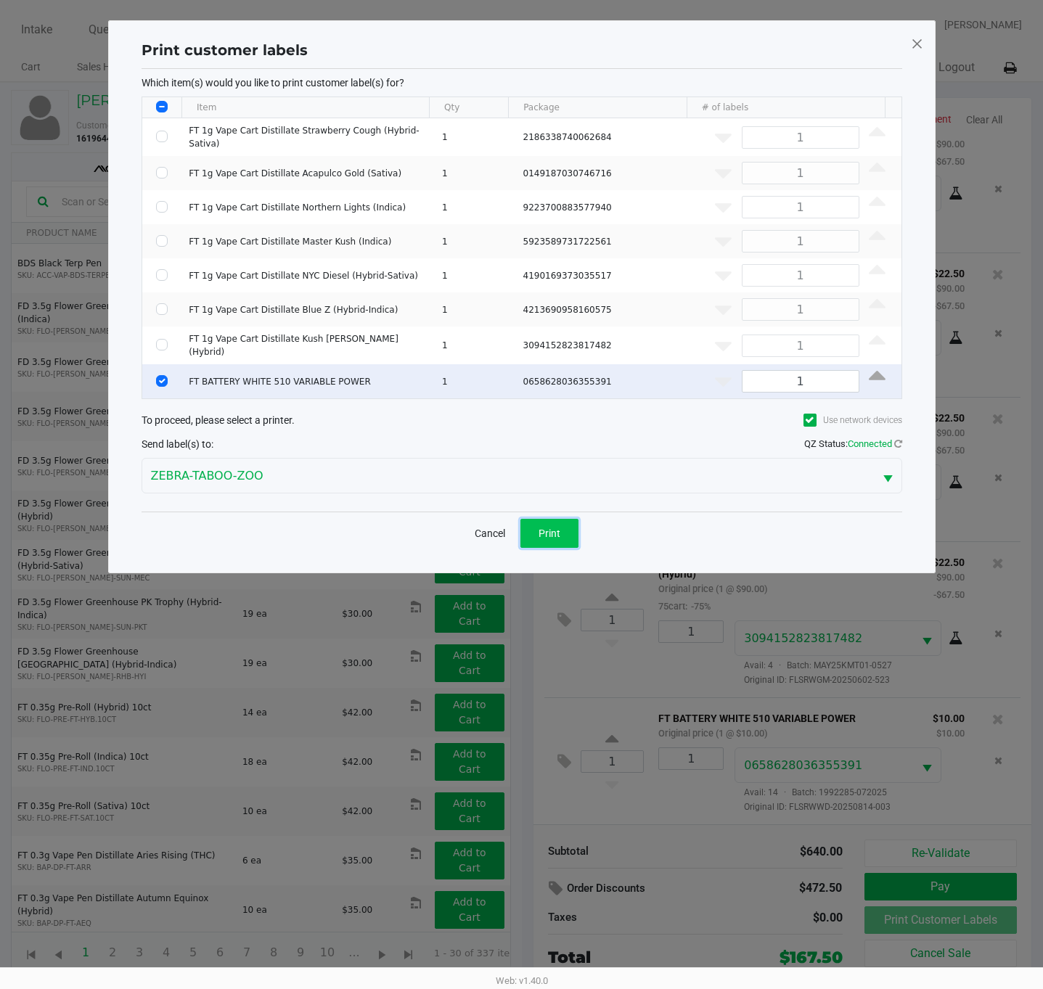
click at [546, 528] on span "Print" at bounding box center [549, 534] width 22 height 12
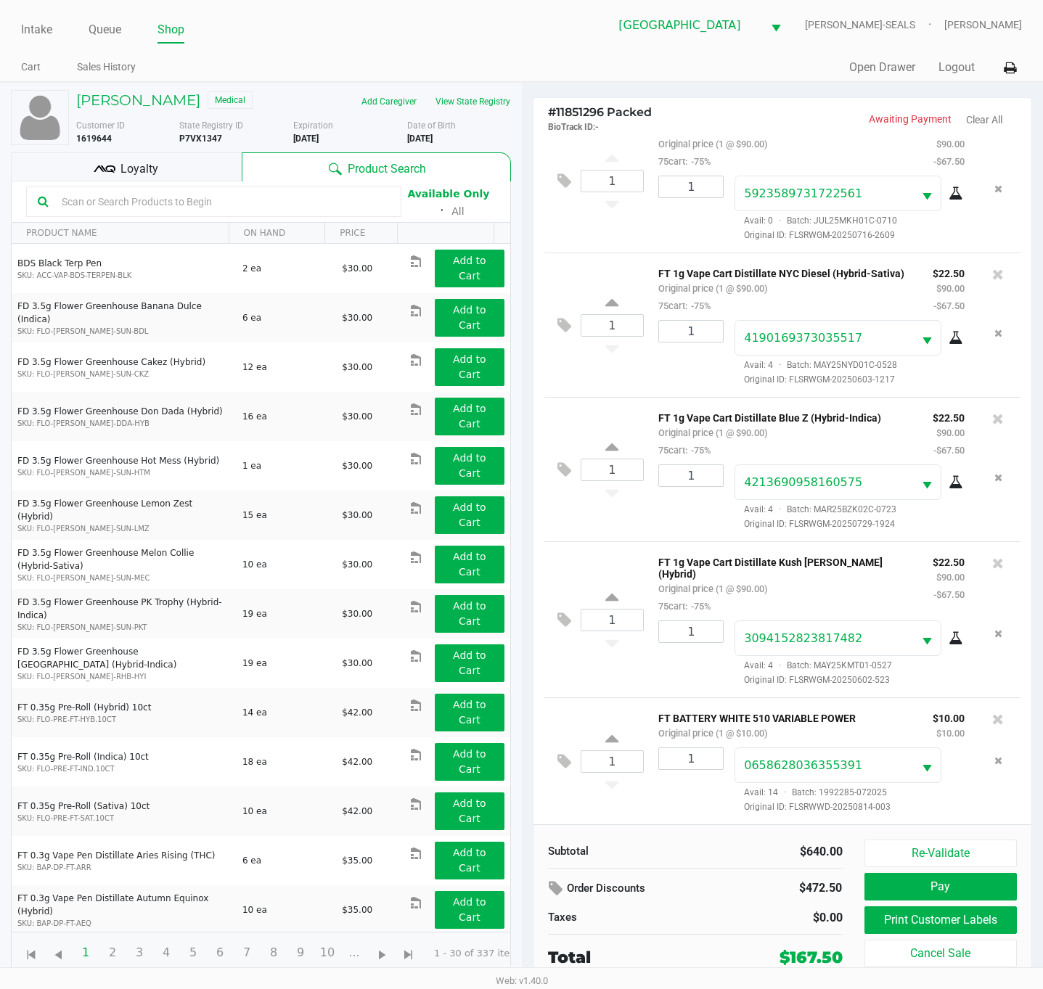
click at [593, 680] on div "1 FT 1g Vape Cart Distillate Kush Mintz (Hybrid) Original price (1 @ $90.00) 75…" at bounding box center [782, 619] width 477 height 156
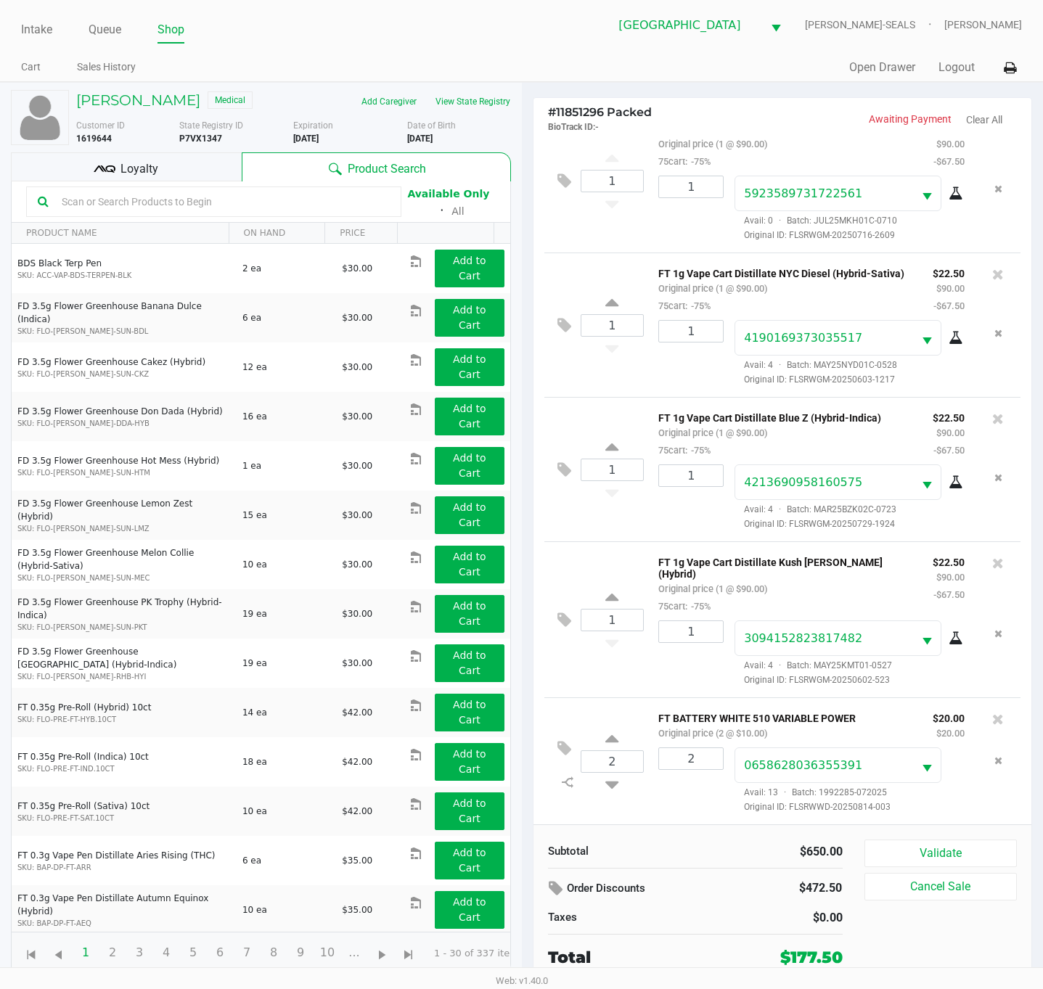
click at [919, 836] on div "Subtotal $650.00 Order Discounts $472.50 Taxes $0.00 Total $177.50 Validate Can…" at bounding box center [782, 904] width 498 height 160
click at [922, 853] on button "Validate" at bounding box center [940, 854] width 153 height 28
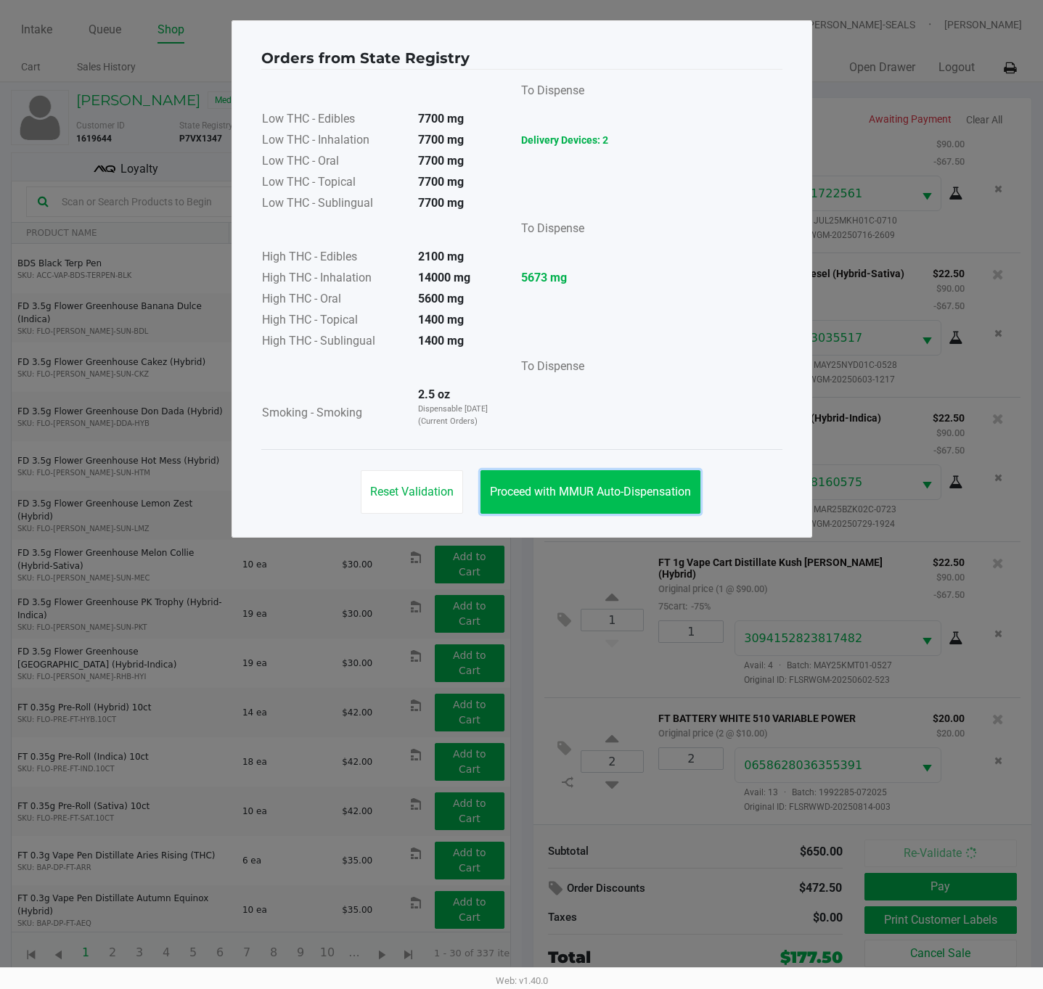
click at [544, 472] on button "Proceed with MMUR Auto-Dispensation" at bounding box center [590, 492] width 220 height 44
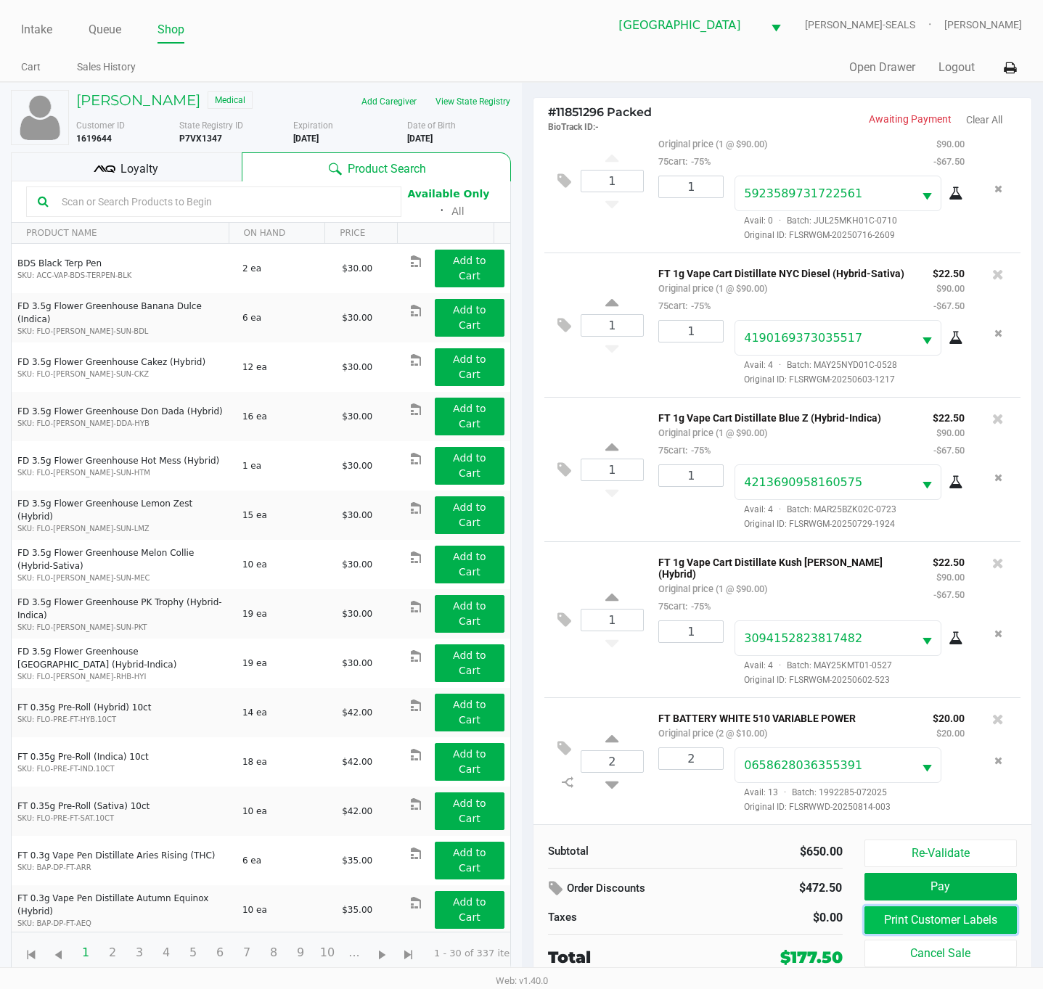
click at [941, 928] on button "Print Customer Labels" at bounding box center [940, 920] width 153 height 28
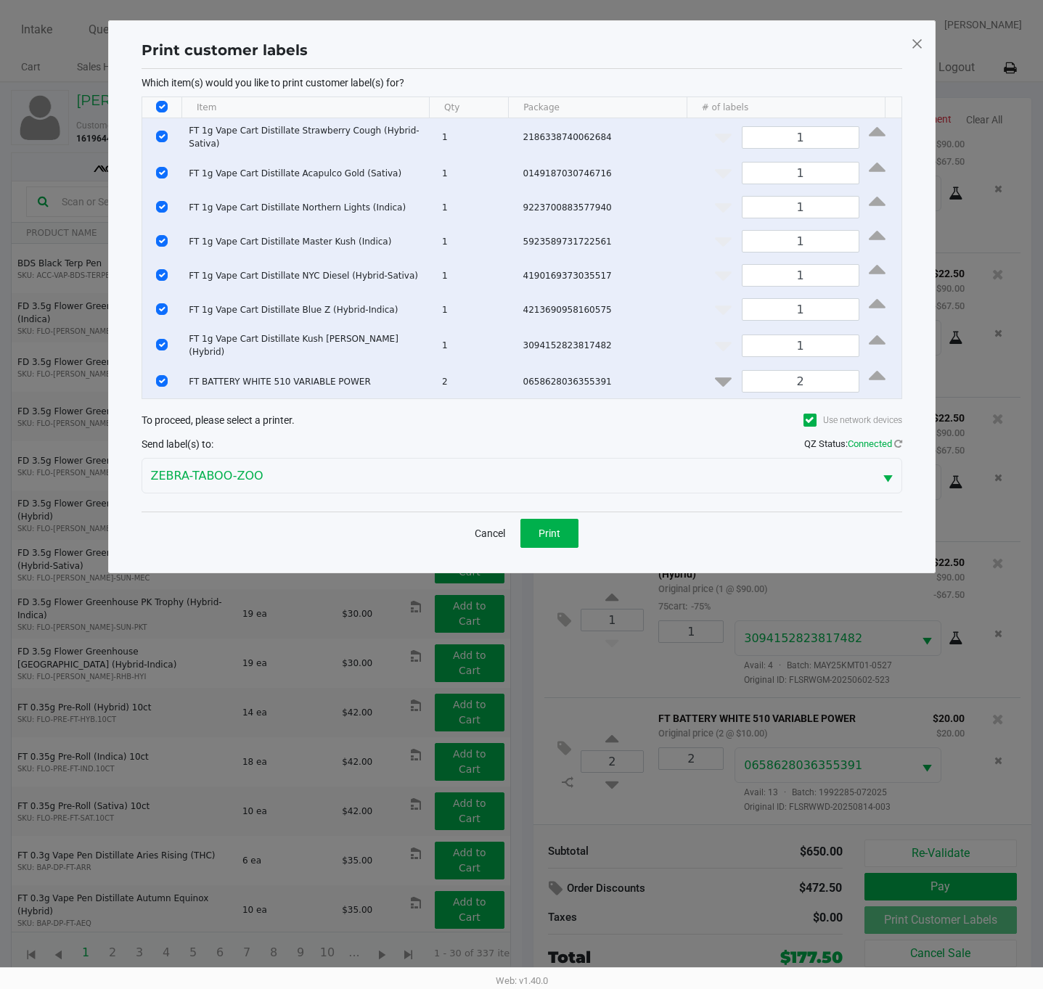
click at [162, 104] on input "Select All Rows" at bounding box center [162, 107] width 12 height 12
checkbox input "false"
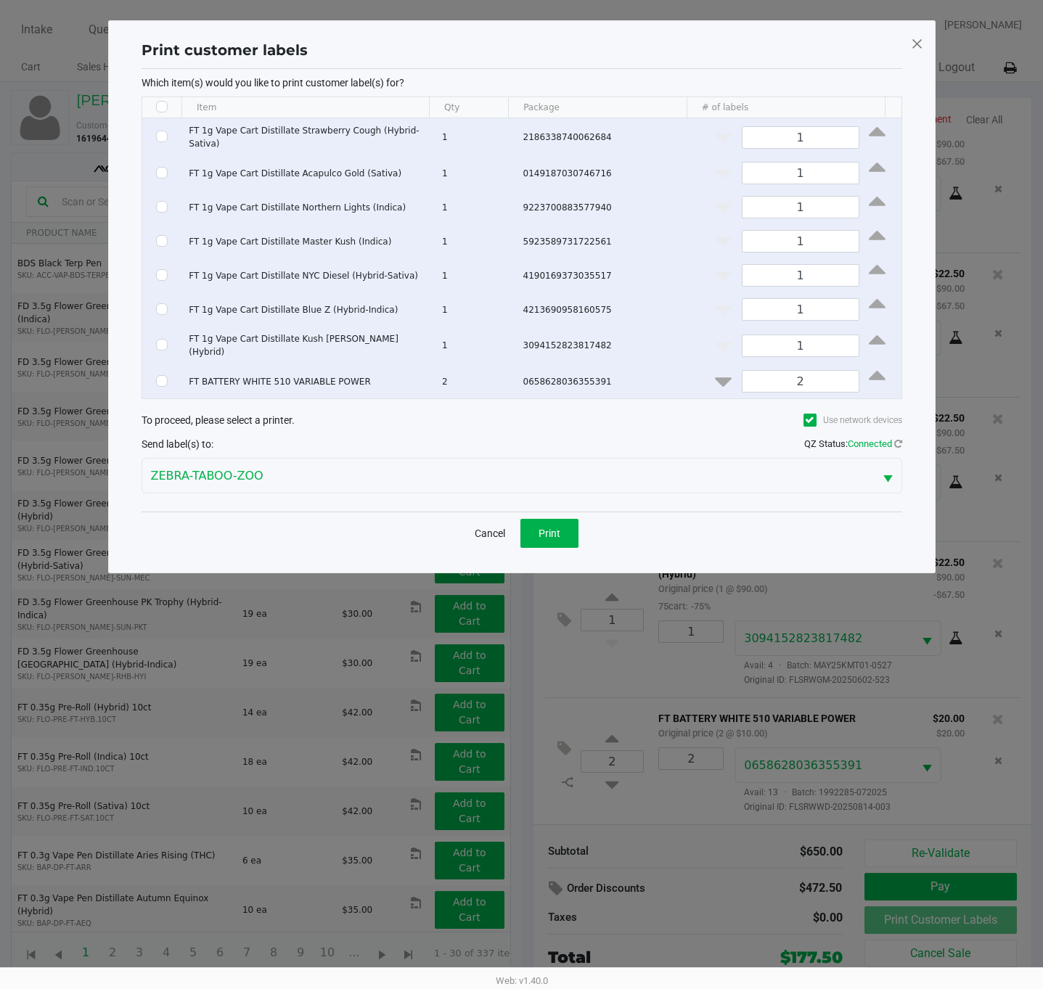
checkbox input "false"
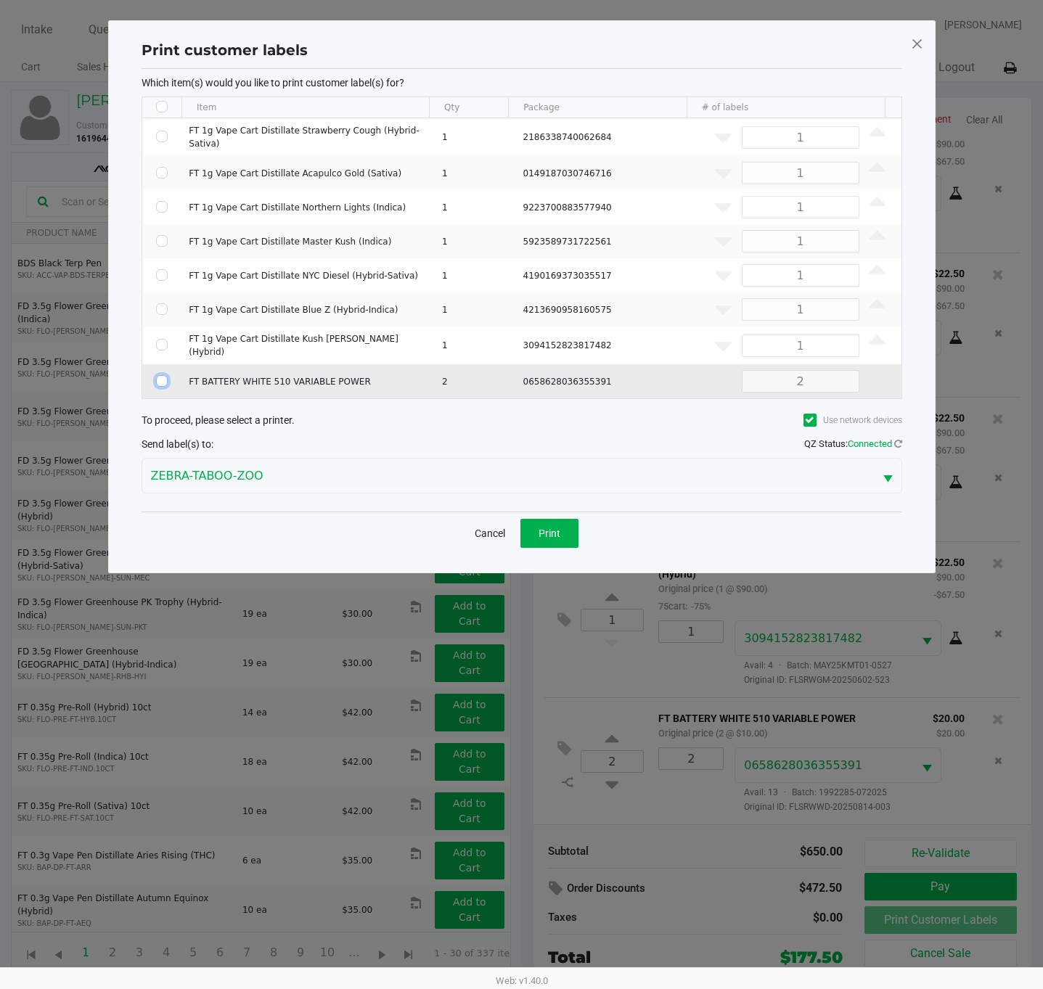
click at [163, 375] on input "Select Row" at bounding box center [162, 381] width 12 height 12
checkbox input "true"
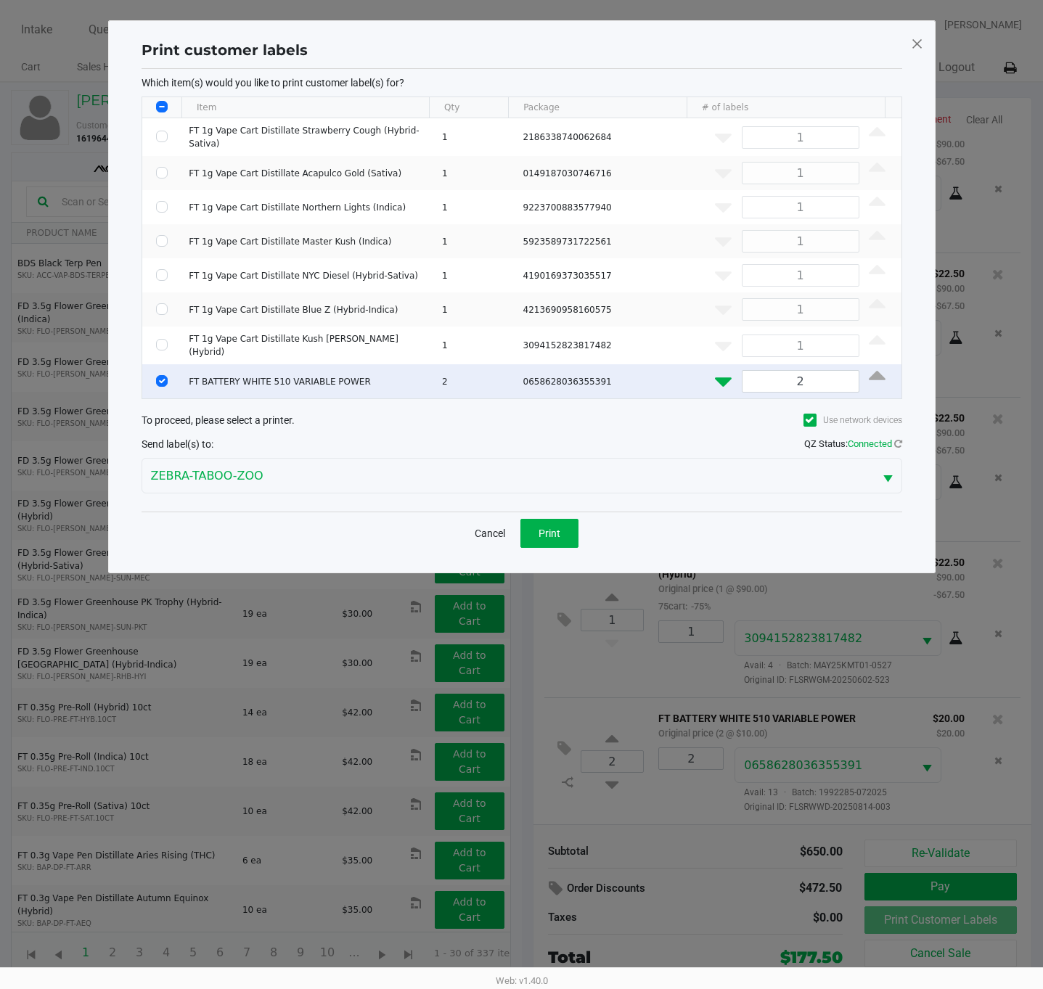
click at [715, 374] on icon "Data table" at bounding box center [723, 379] width 17 height 18
type input "1"
click at [570, 519] on button "Print" at bounding box center [549, 533] width 58 height 29
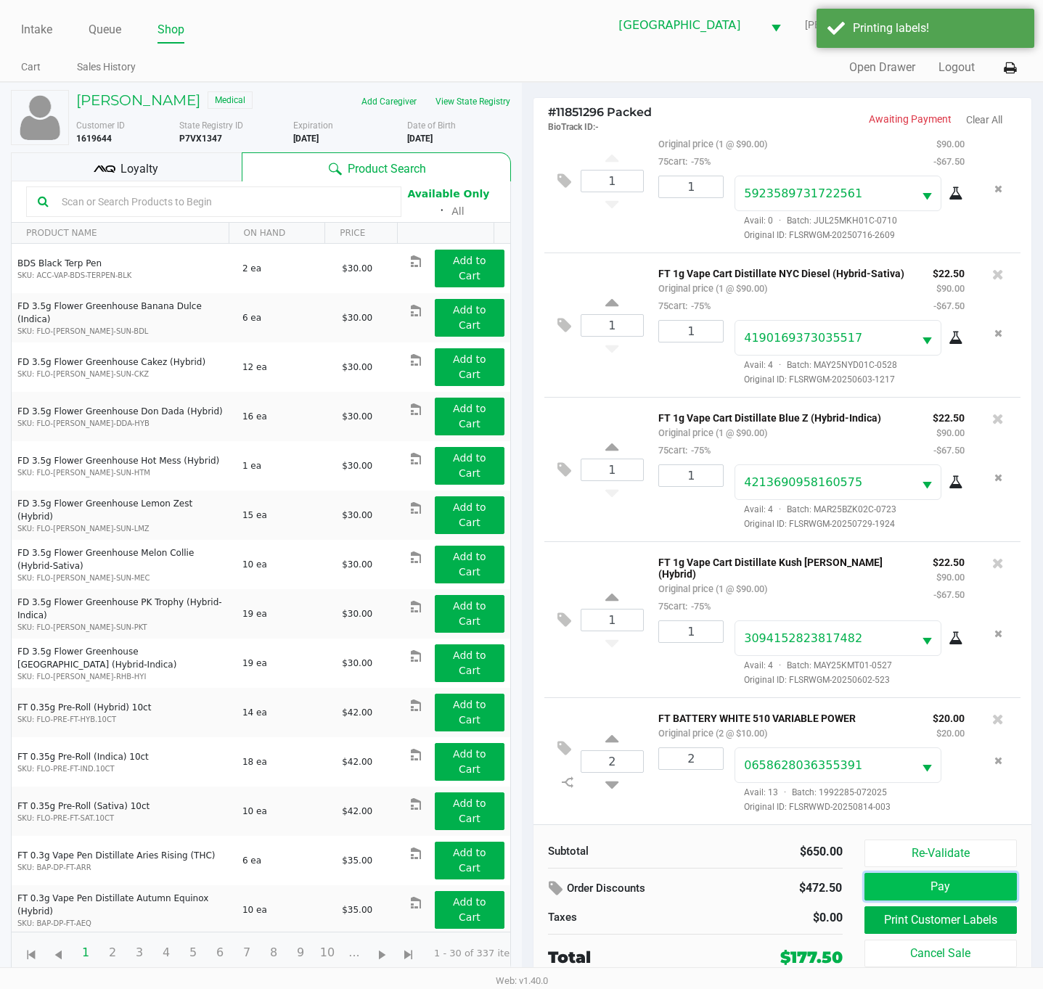
click at [982, 887] on button "Pay" at bounding box center [940, 887] width 153 height 28
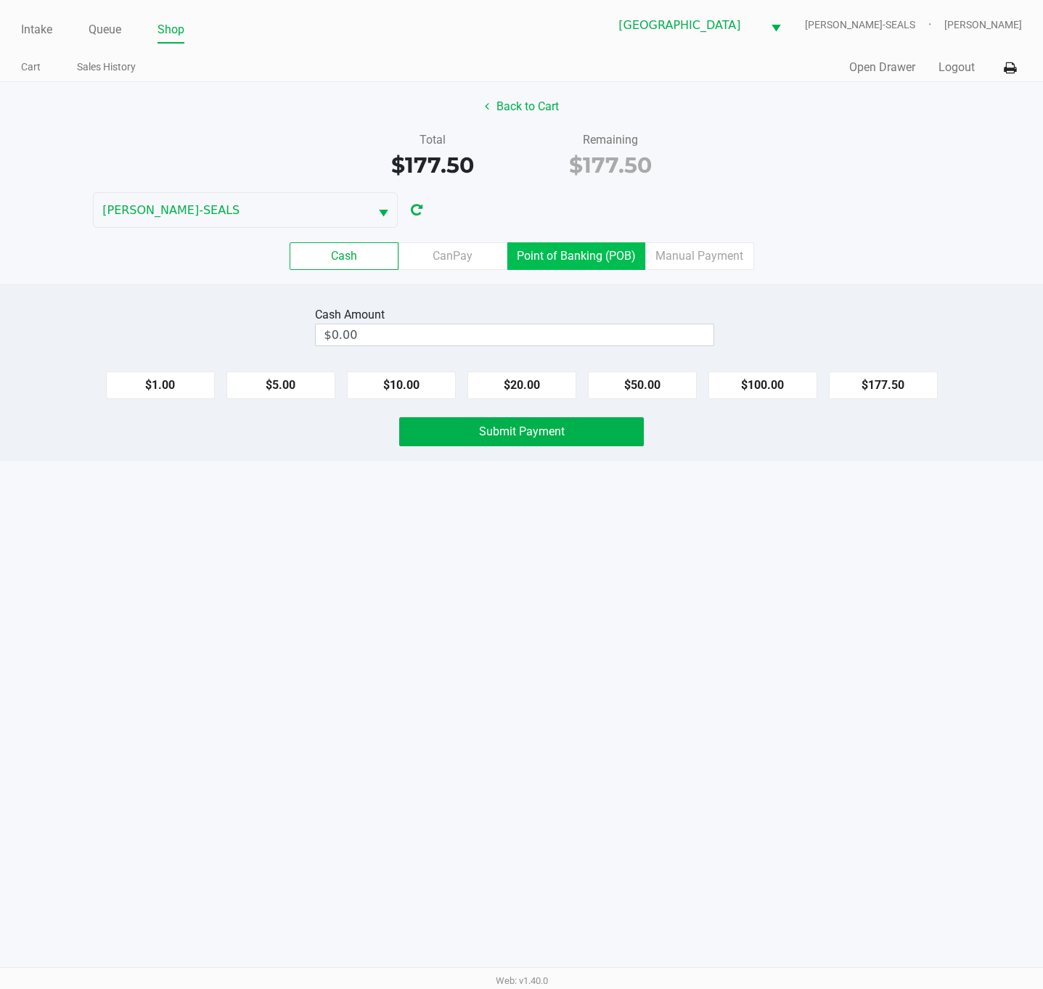
click at [620, 261] on label "Point of Banking (POB)" at bounding box center [576, 256] width 138 height 28
click at [0, 0] on 7 "Point of Banking (POB)" at bounding box center [0, 0] width 0 height 0
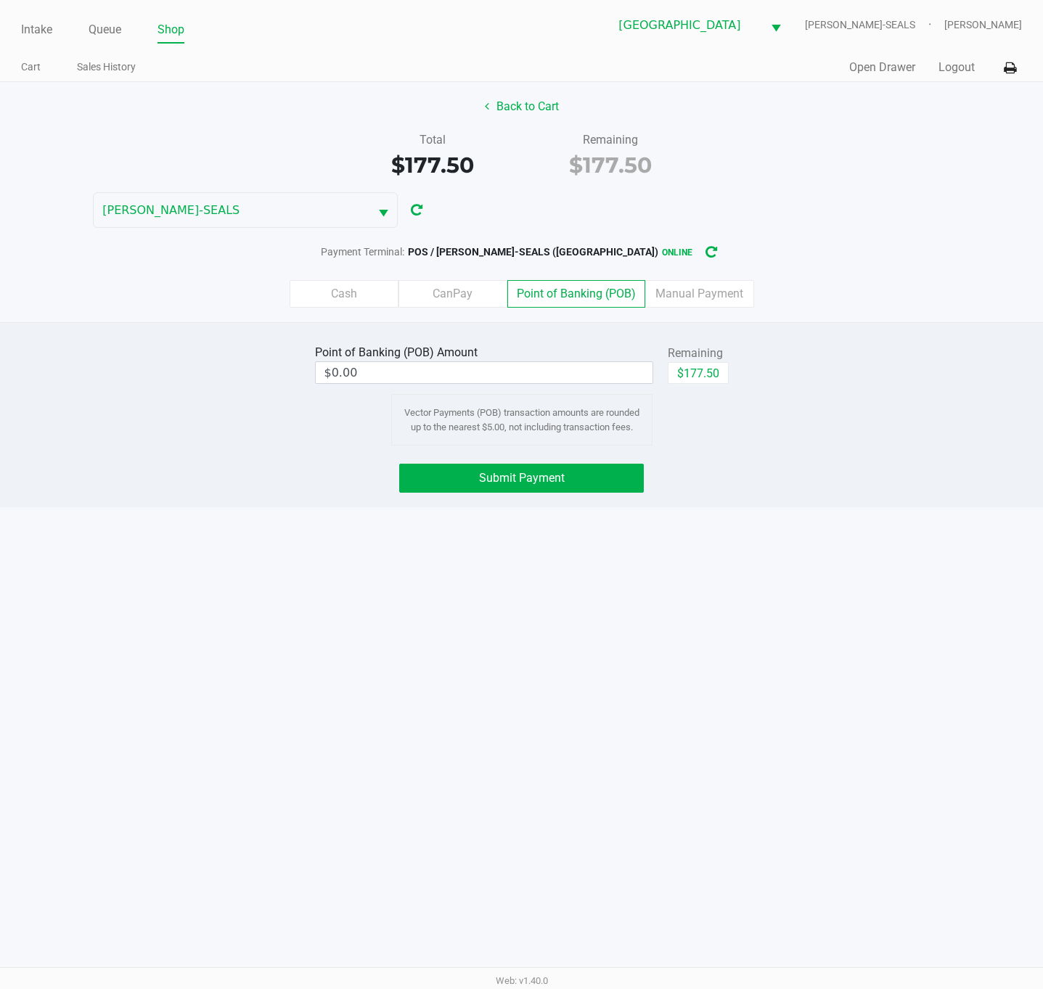
click at [706, 392] on div "$177.50" at bounding box center [698, 378] width 61 height 33
click at [705, 382] on button "$177.50" at bounding box center [698, 373] width 61 height 22
type input "$177.50"
drag, startPoint x: 582, startPoint y: 481, endPoint x: 654, endPoint y: 508, distance: 76.7
click at [582, 482] on button "Submit Payment" at bounding box center [521, 478] width 245 height 29
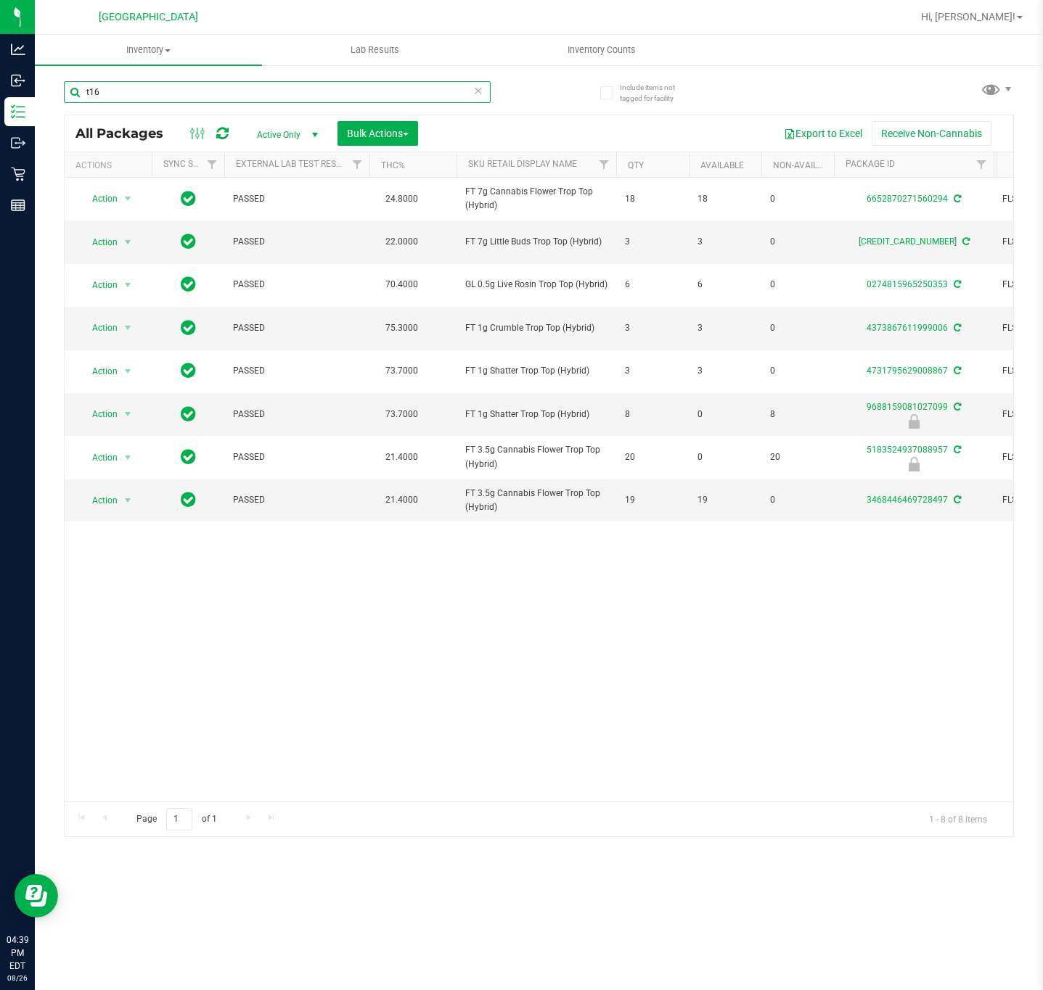
click at [177, 94] on input "t16" at bounding box center [277, 92] width 427 height 22
paste input "HT 2.5mg Peach Mango Mints (THC) 40ct"
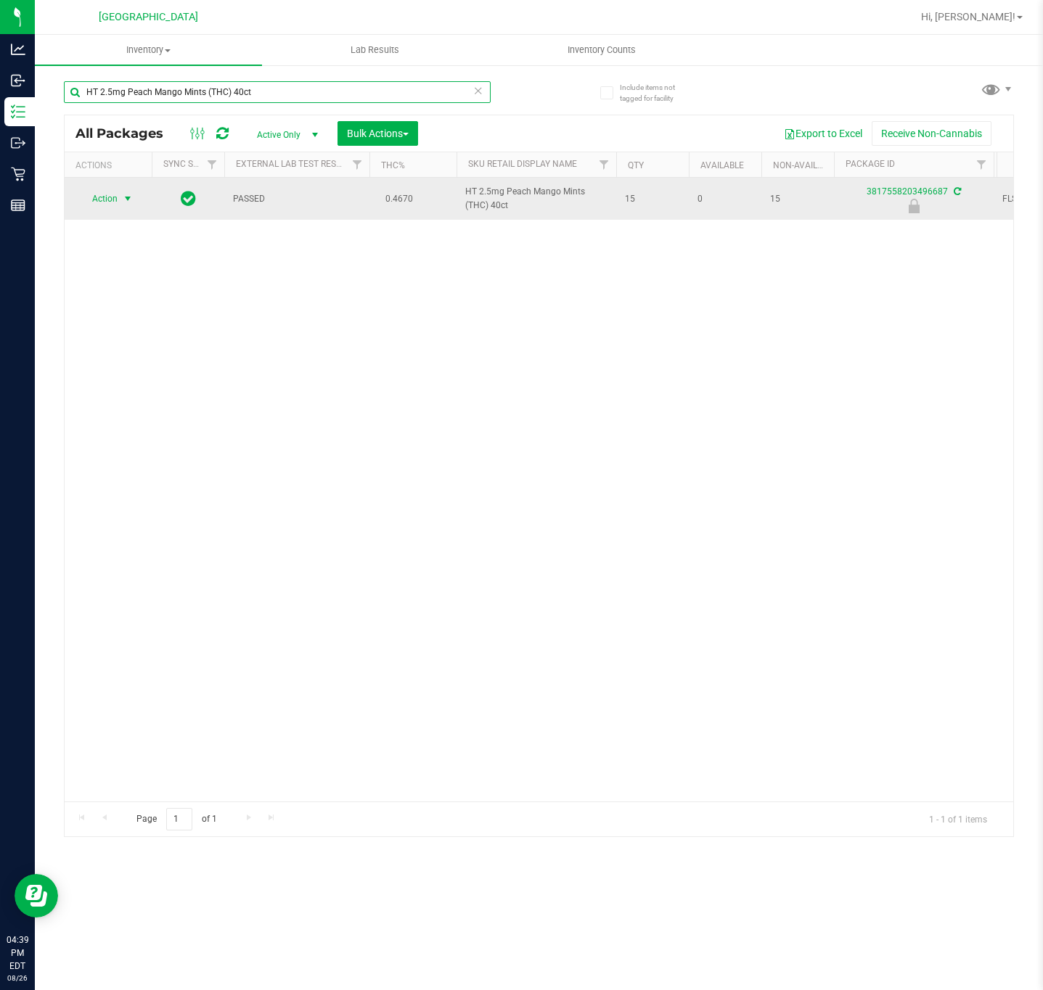
type input "HT 2.5mg Peach Mango Mints (THC) 40ct"
click at [128, 197] on span "select" at bounding box center [128, 199] width 12 height 12
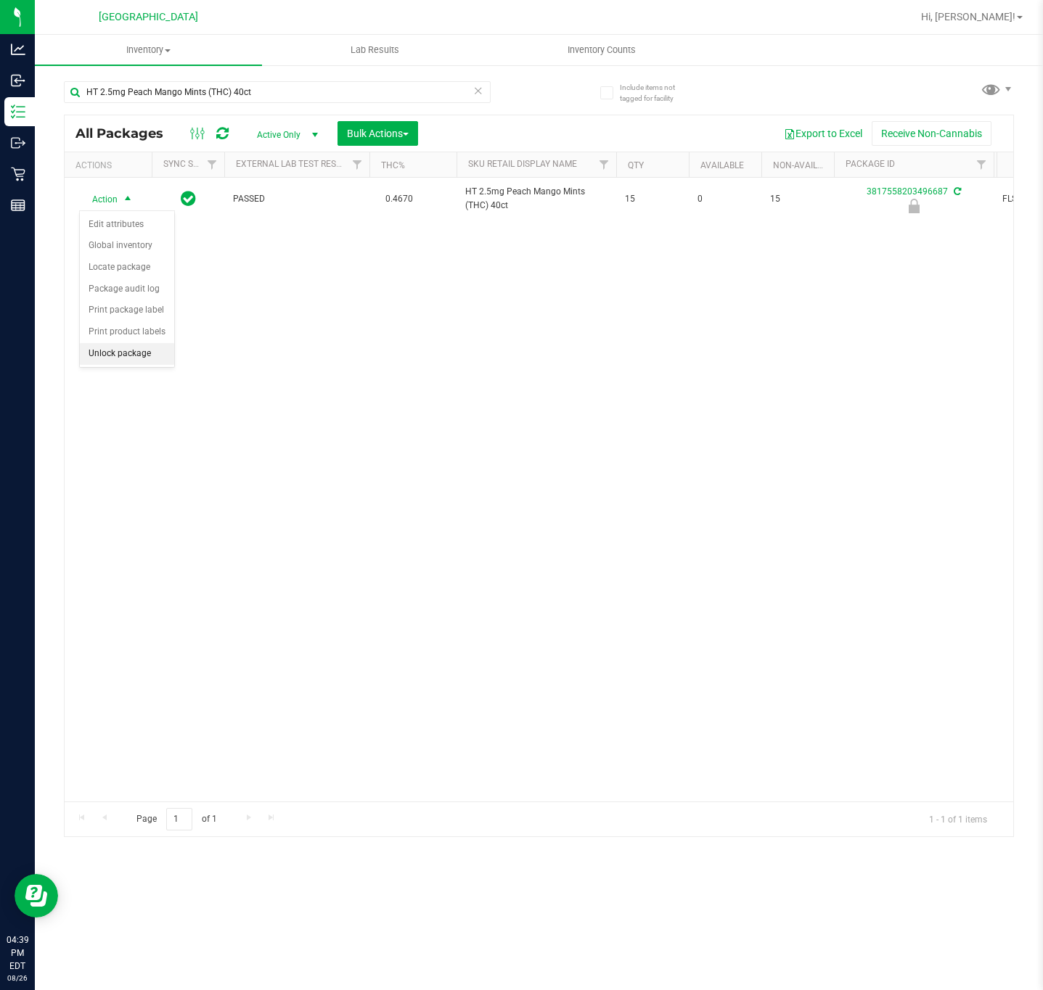
click at [118, 355] on li "Unlock package" at bounding box center [127, 354] width 94 height 22
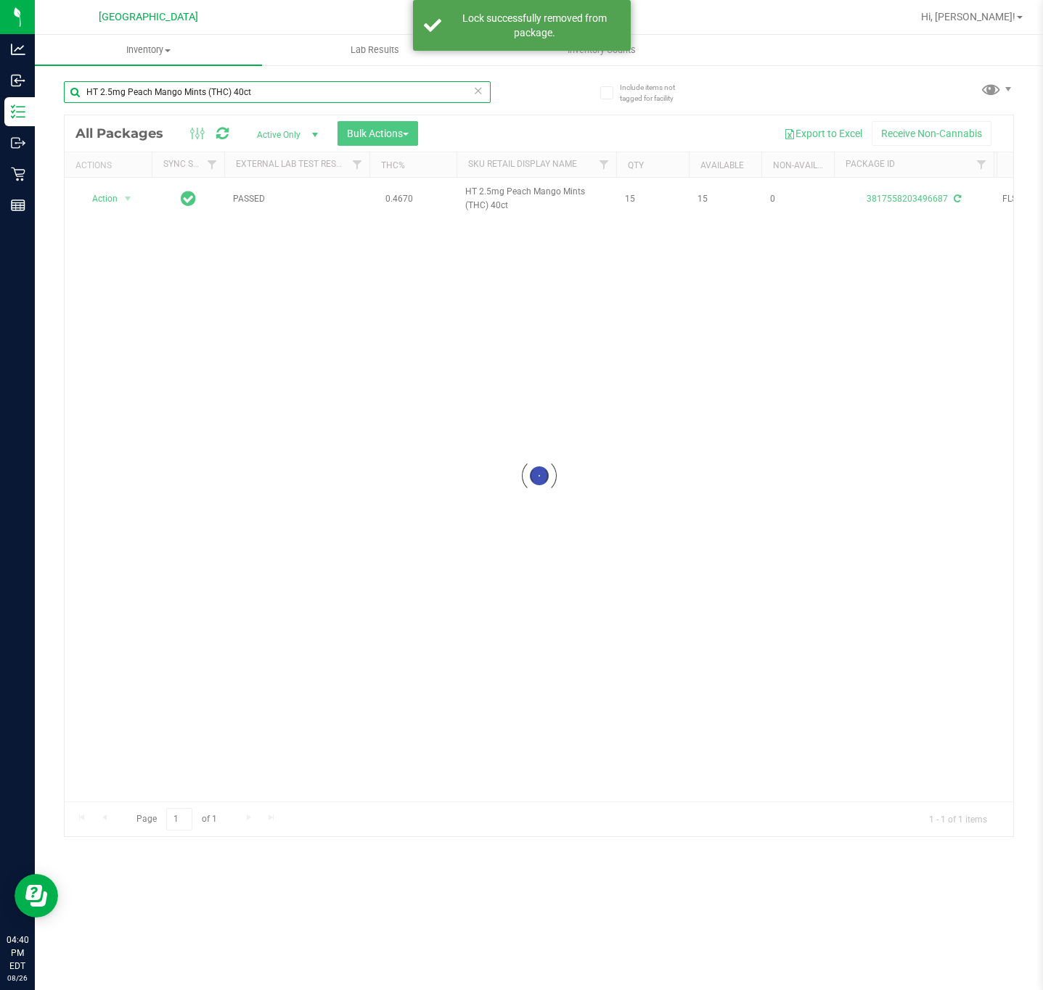
drag, startPoint x: 131, startPoint y: 92, endPoint x: 779, endPoint y: 98, distance: 648.0
click at [778, 98] on div "HT 2.5mg Peach Mango Mints (THC) 40ct Loading... All Packages Active Only Activ…" at bounding box center [539, 452] width 950 height 770
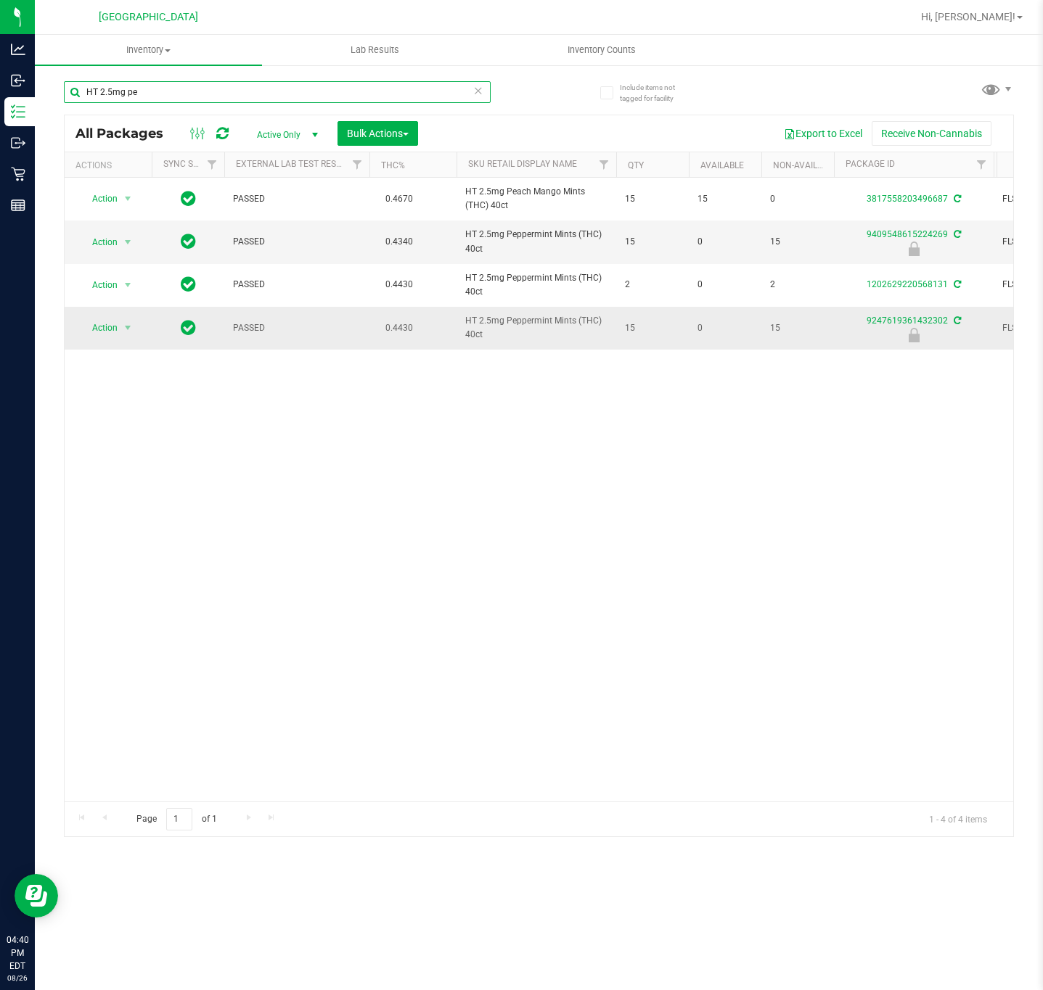
type input "HT 2.5mg pe"
click at [146, 329] on td "Action Action Edit attributes Global inventory Locate package Package audit log…" at bounding box center [108, 328] width 87 height 42
click at [126, 329] on span "select" at bounding box center [128, 328] width 12 height 12
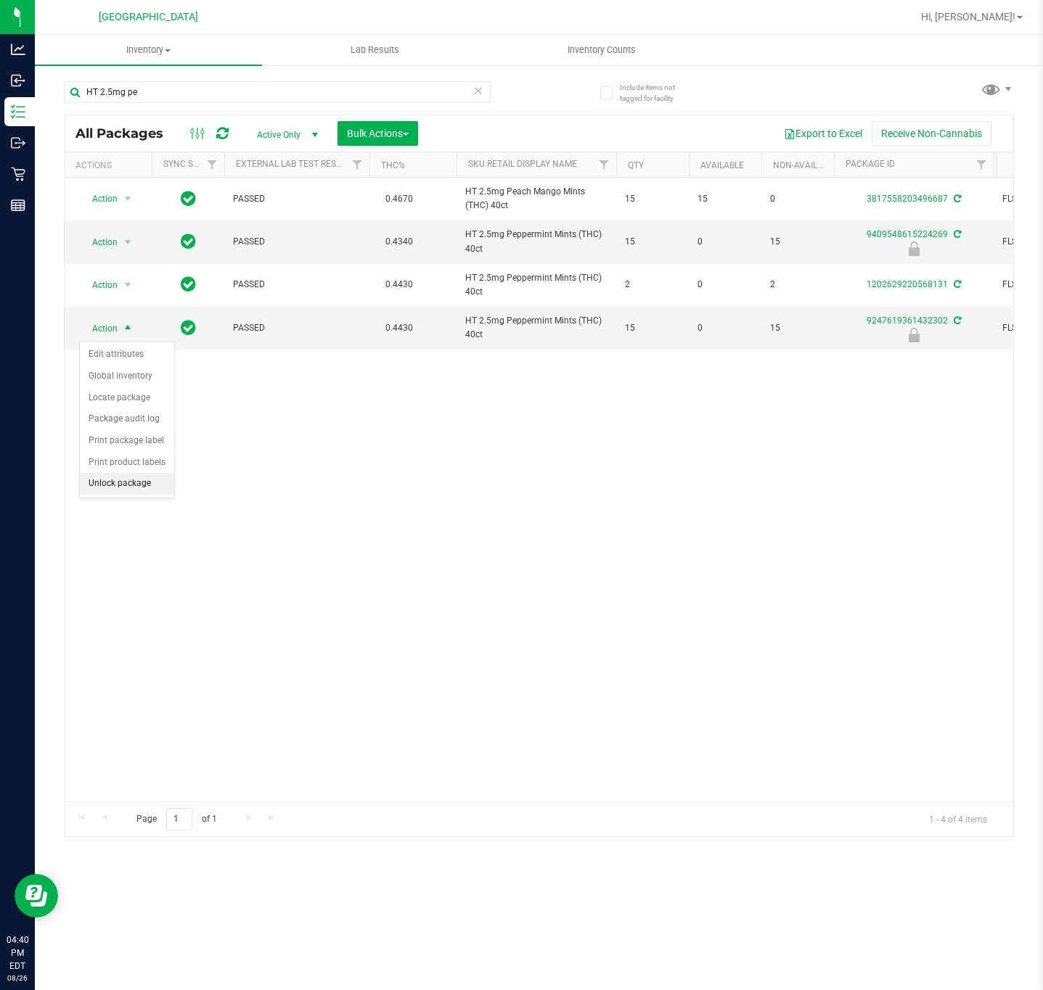
click at [137, 491] on li "Unlock package" at bounding box center [127, 484] width 94 height 22
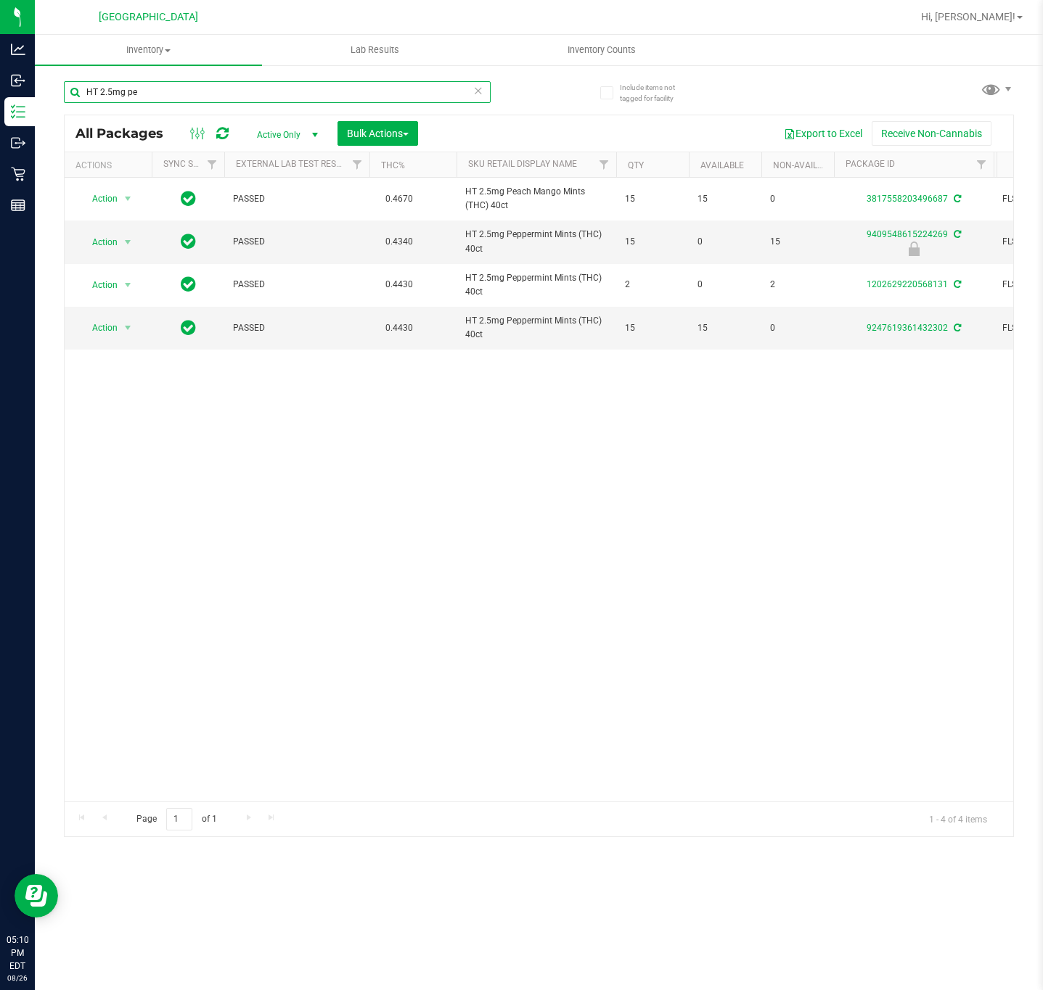
click at [238, 92] on input "HT 2.5mg pe" at bounding box center [277, 92] width 427 height 22
click at [240, 92] on input "HT 2.5mg pe" at bounding box center [277, 92] width 427 height 22
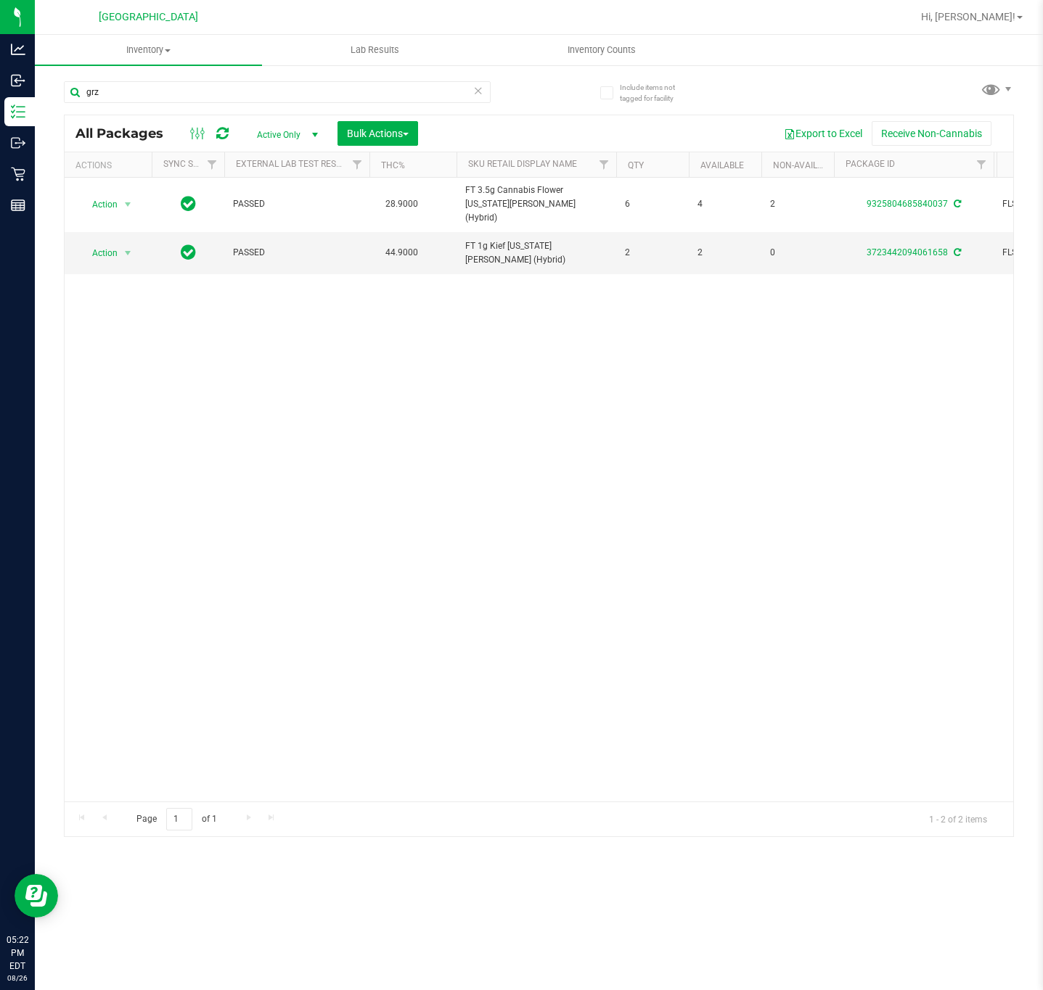
click at [369, 457] on div "Action Action Adjust qty Create package Edit attributes Global inventory Locate…" at bounding box center [539, 490] width 948 height 624
click at [292, 501] on div "Action Action Adjust qty Create package Edit attributes Global inventory Locate…" at bounding box center [539, 490] width 948 height 624
click at [194, 97] on input "grz" at bounding box center [277, 92] width 427 height 22
click at [194, 96] on input "grz" at bounding box center [277, 92] width 427 height 22
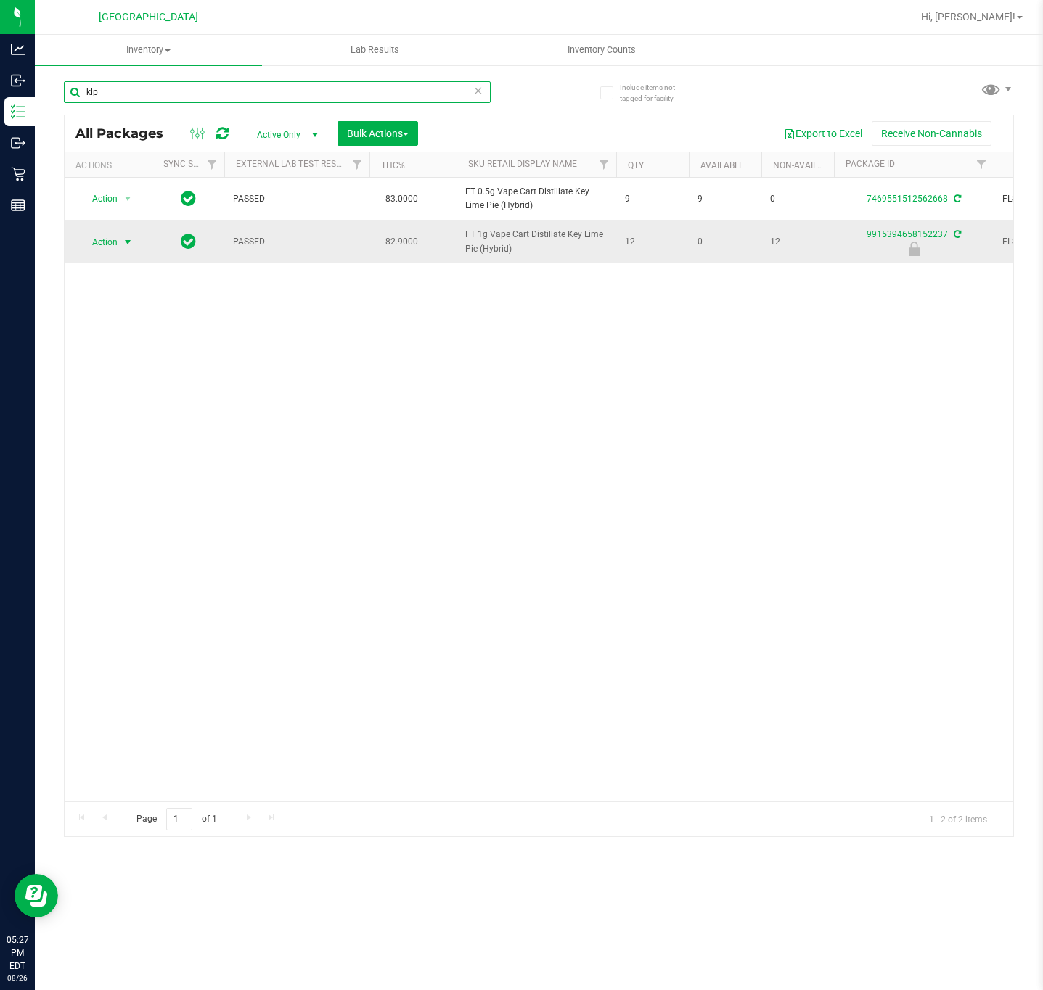
type input "klp"
click at [133, 248] on span "select" at bounding box center [128, 243] width 12 height 12
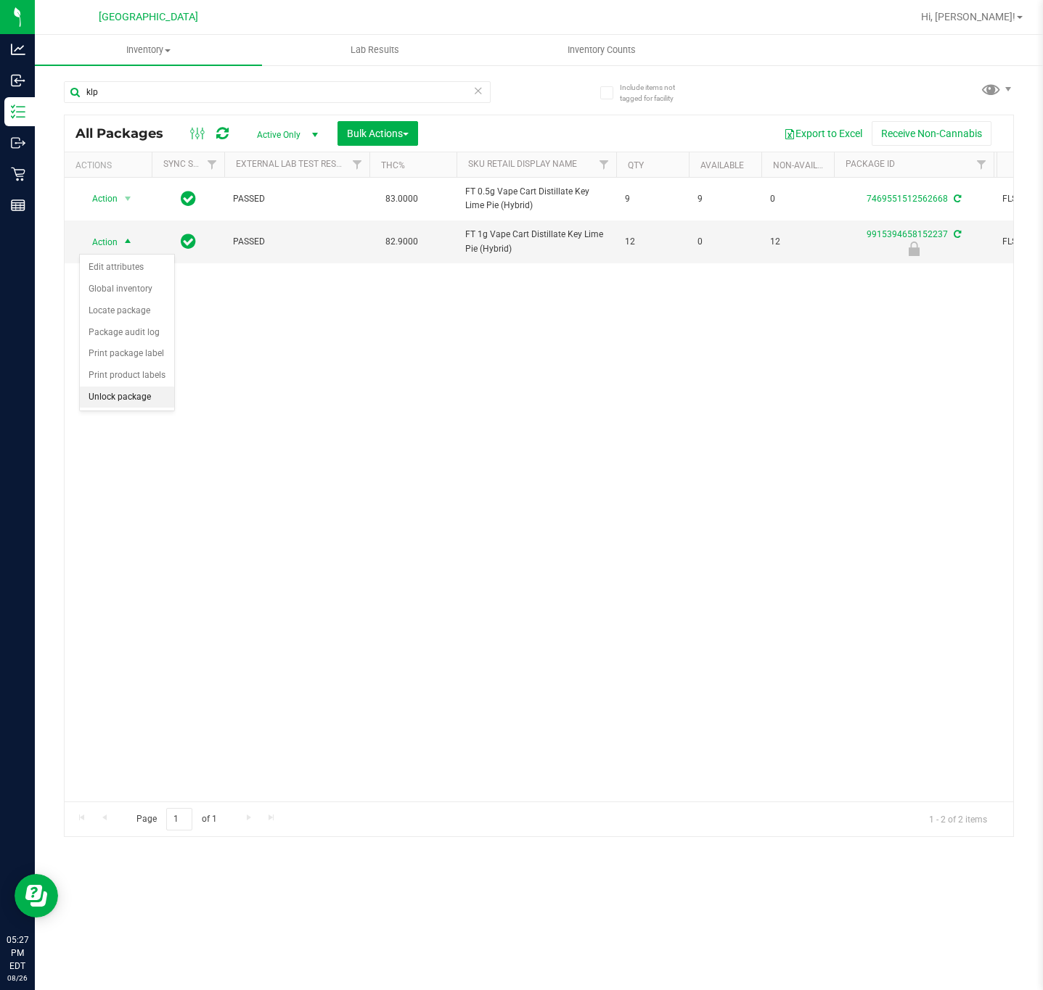
click at [125, 403] on li "Unlock package" at bounding box center [127, 398] width 94 height 22
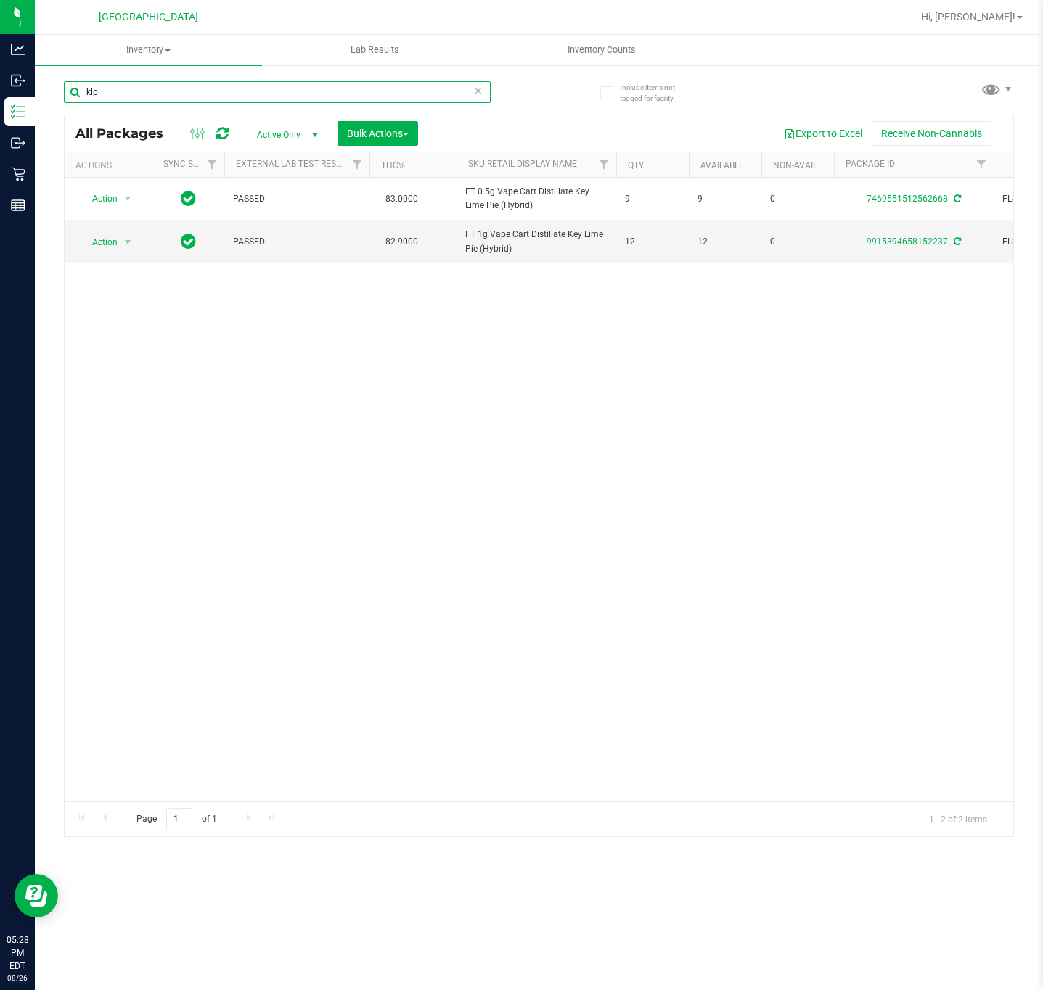
click at [288, 99] on input "klp" at bounding box center [277, 92] width 427 height 22
type input "k"
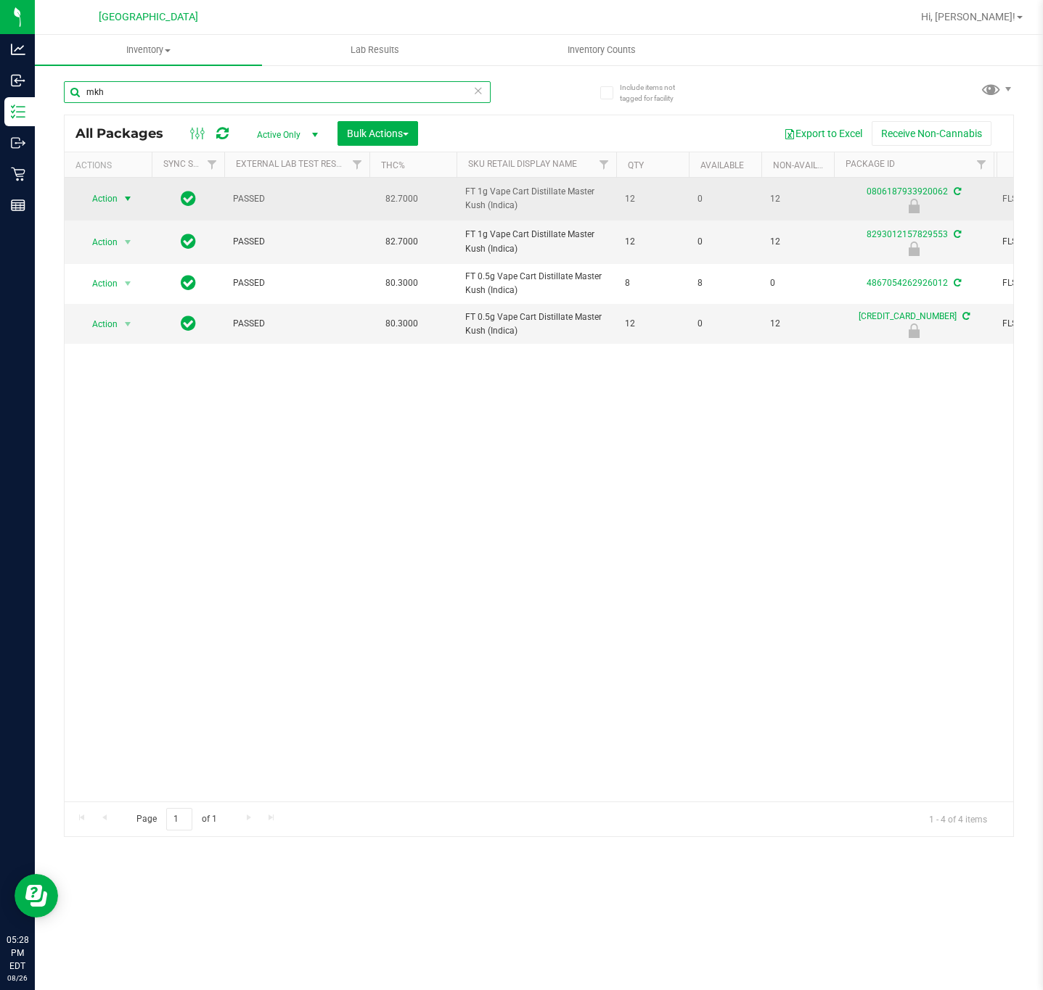
type input "mkh"
click at [119, 196] on span "select" at bounding box center [128, 199] width 18 height 20
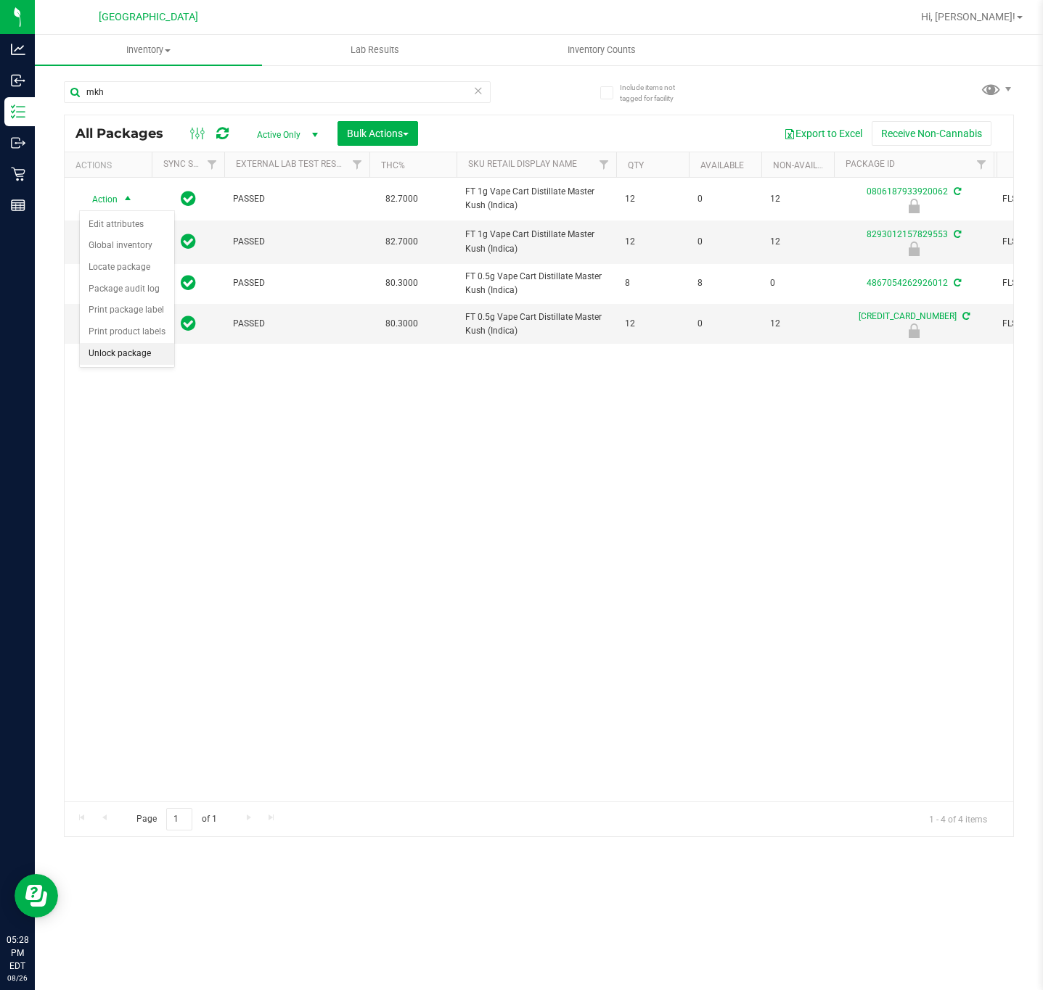
click at [115, 355] on li "Unlock package" at bounding box center [127, 354] width 94 height 22
click at [137, 467] on div "Action Action Adjust qty Create package Edit attributes Global inventory Locate…" at bounding box center [539, 490] width 948 height 624
click at [245, 544] on div "Action Action Adjust qty Create package Edit attributes Global inventory Locate…" at bounding box center [539, 490] width 948 height 624
click at [170, 494] on div "Action Action Adjust qty Create package Edit attributes Global inventory Locate…" at bounding box center [539, 490] width 948 height 624
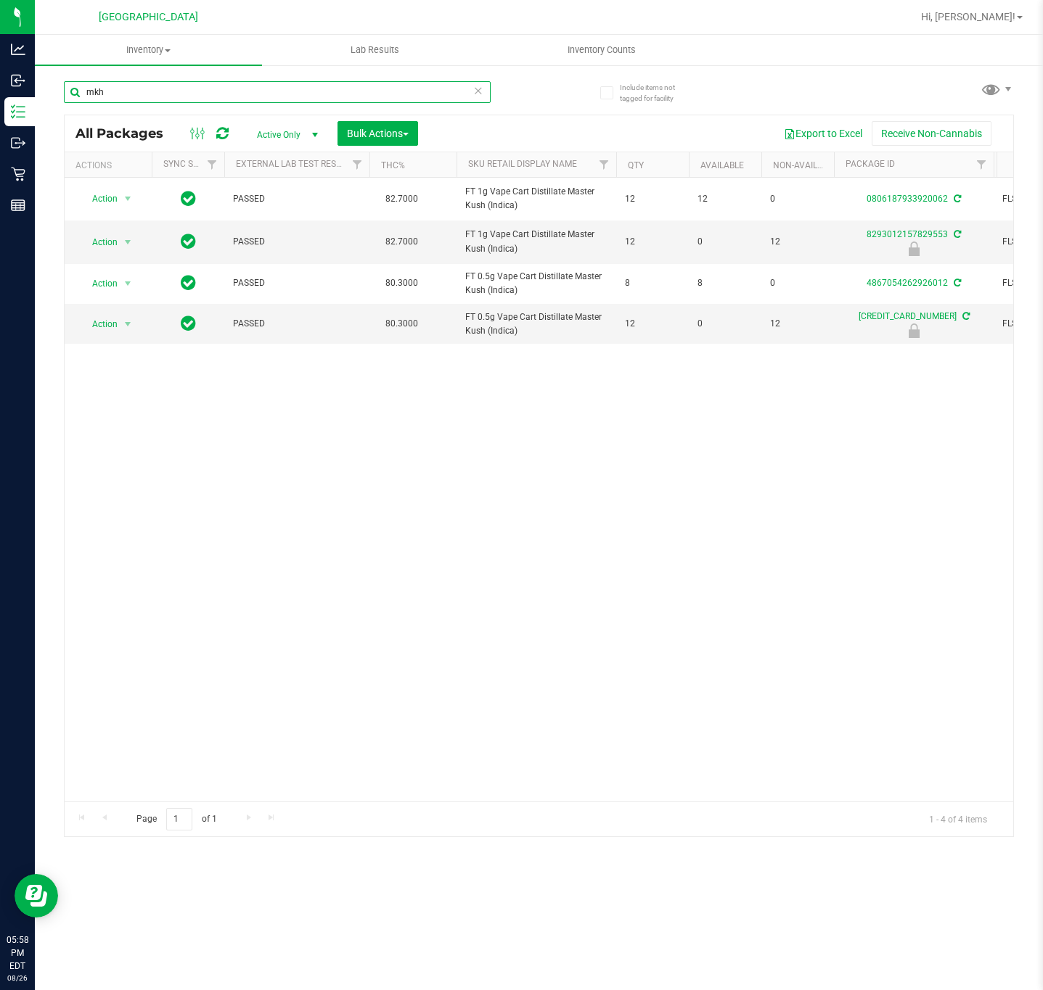
click at [220, 83] on input "mkh" at bounding box center [277, 92] width 427 height 22
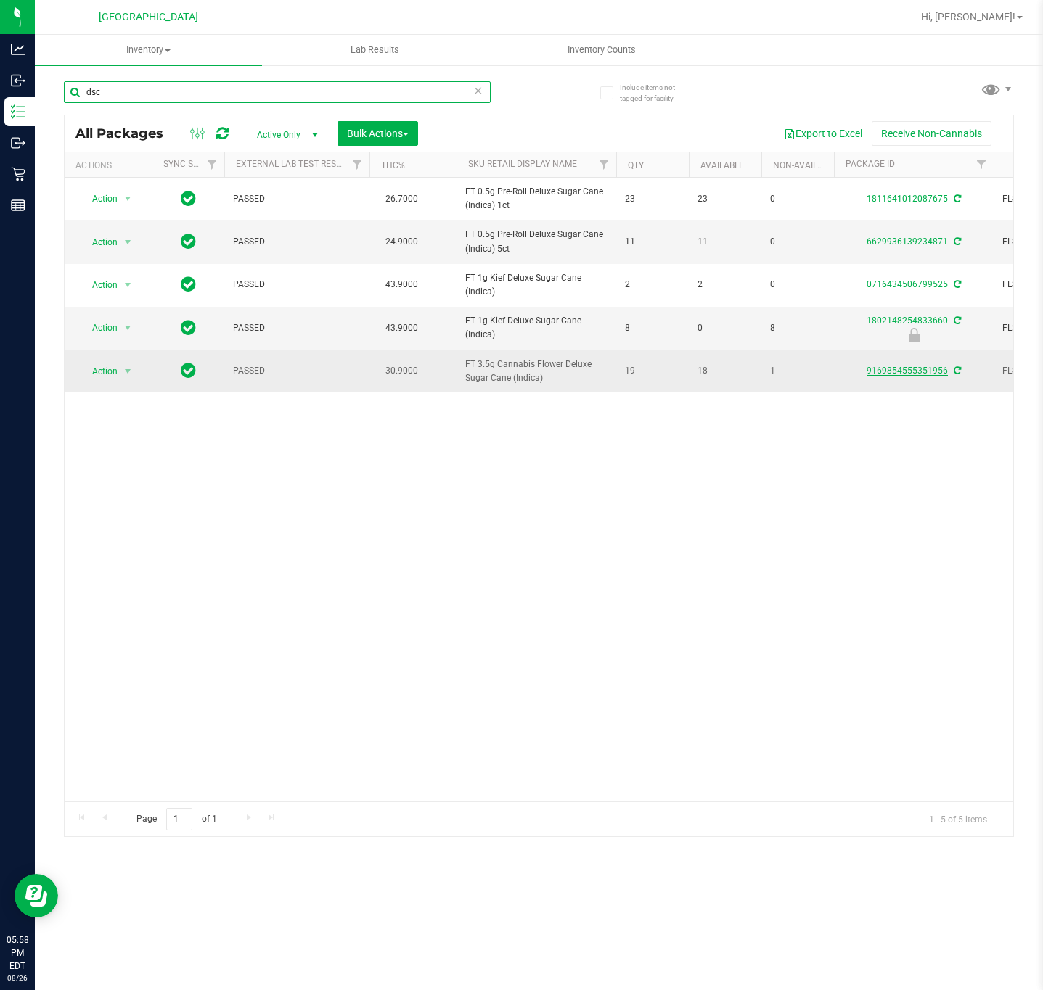
type input "dsc"
click at [888, 376] on link "9169854555351956" at bounding box center [906, 371] width 81 height 10
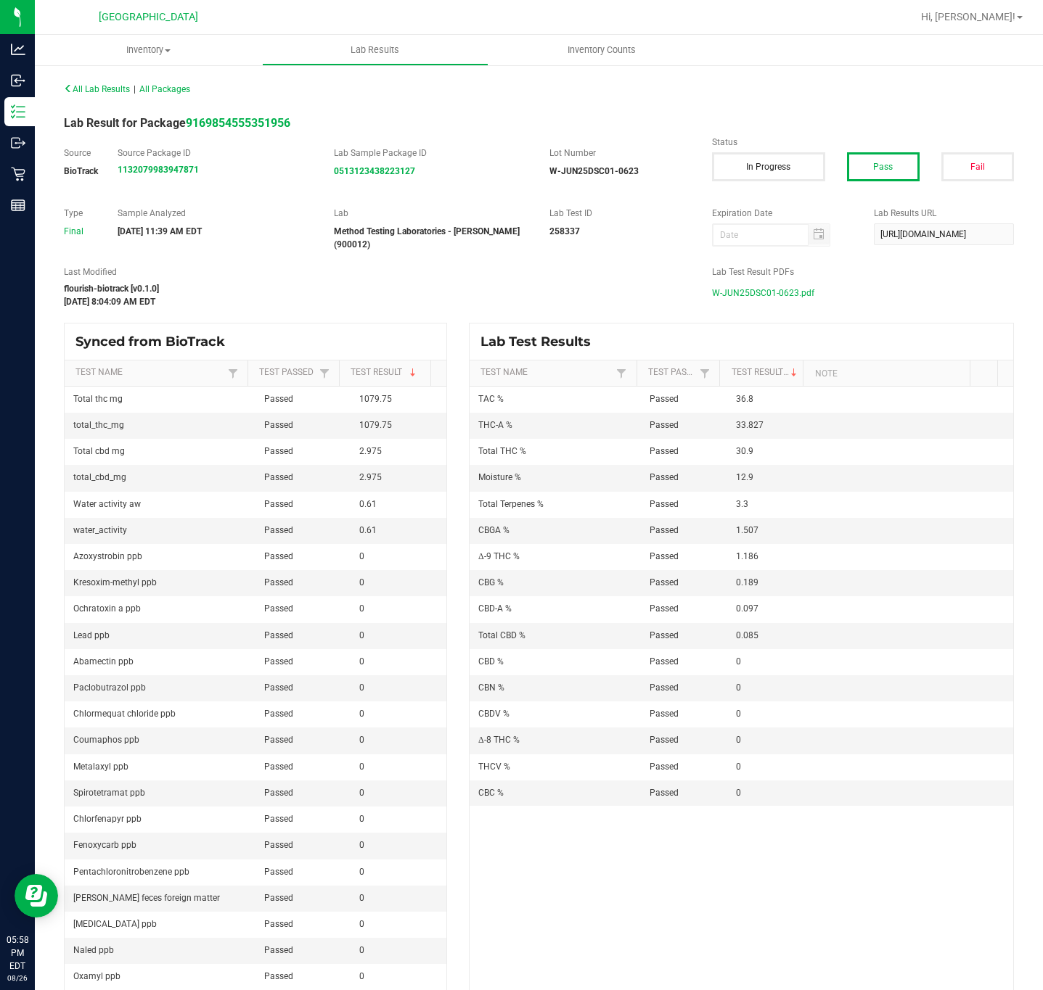
click at [769, 295] on span "W-JUN25DSC01-0623.pdf" at bounding box center [763, 293] width 102 height 22
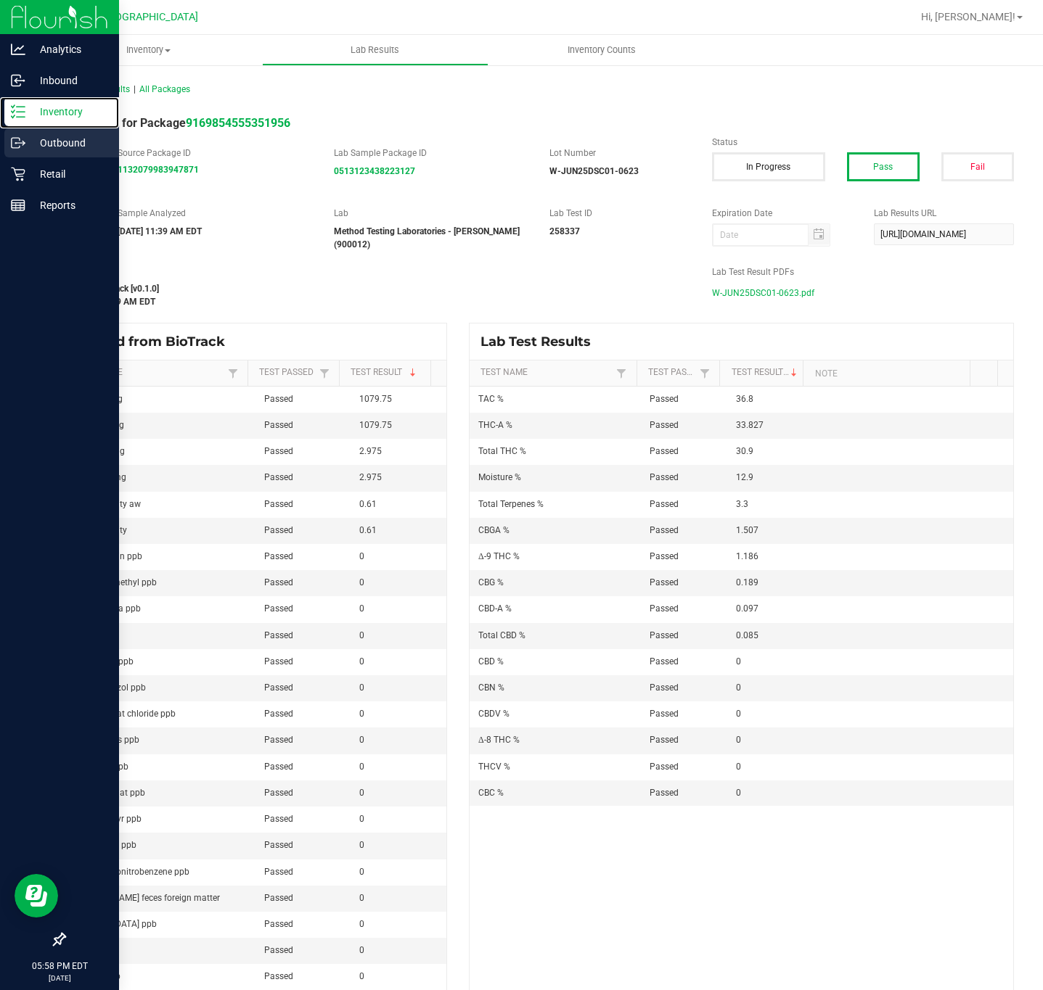
click at [33, 116] on p "Inventory" at bounding box center [68, 111] width 87 height 17
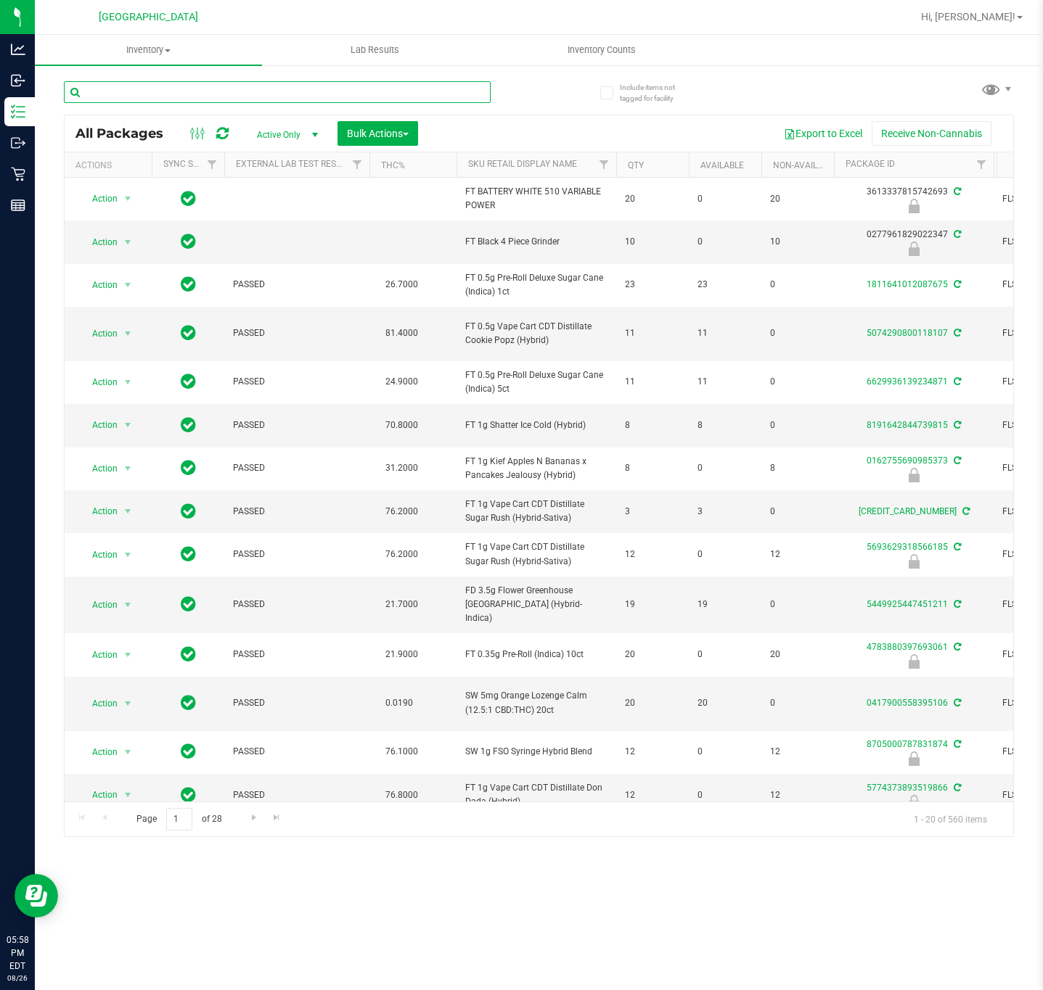
click at [224, 81] on input "text" at bounding box center [277, 92] width 427 height 22
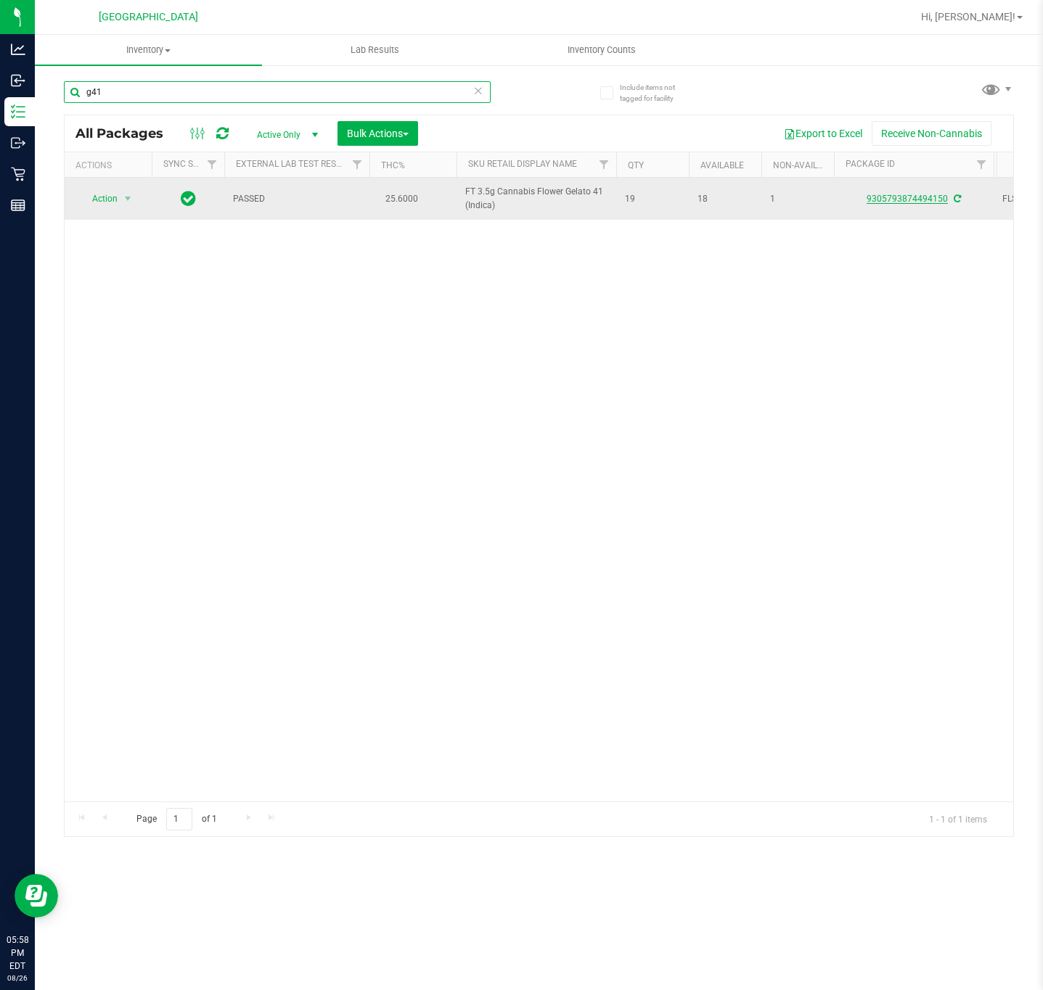
type input "g41"
click at [901, 203] on link "9305793874494150" at bounding box center [906, 199] width 81 height 10
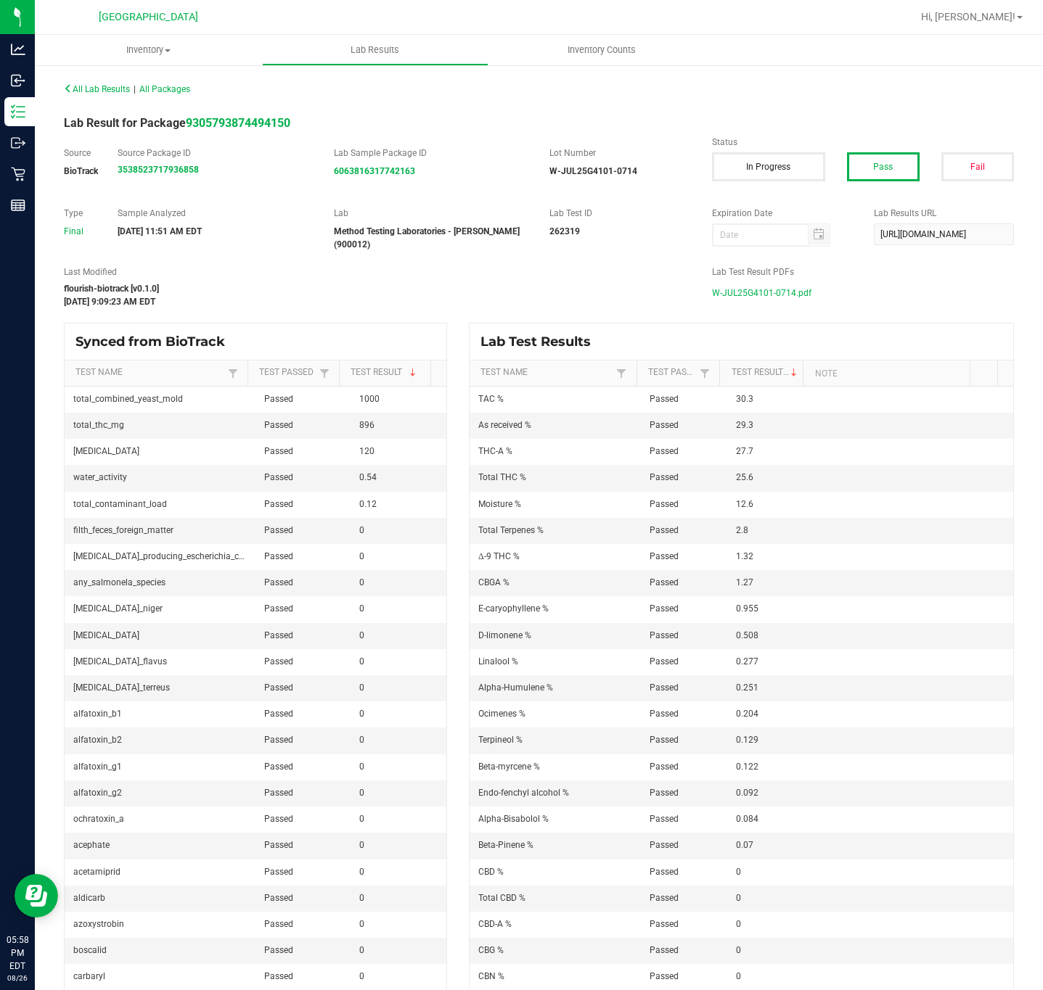
click at [730, 296] on span "W-JUL25G4101-0714.pdf" at bounding box center [761, 293] width 99 height 22
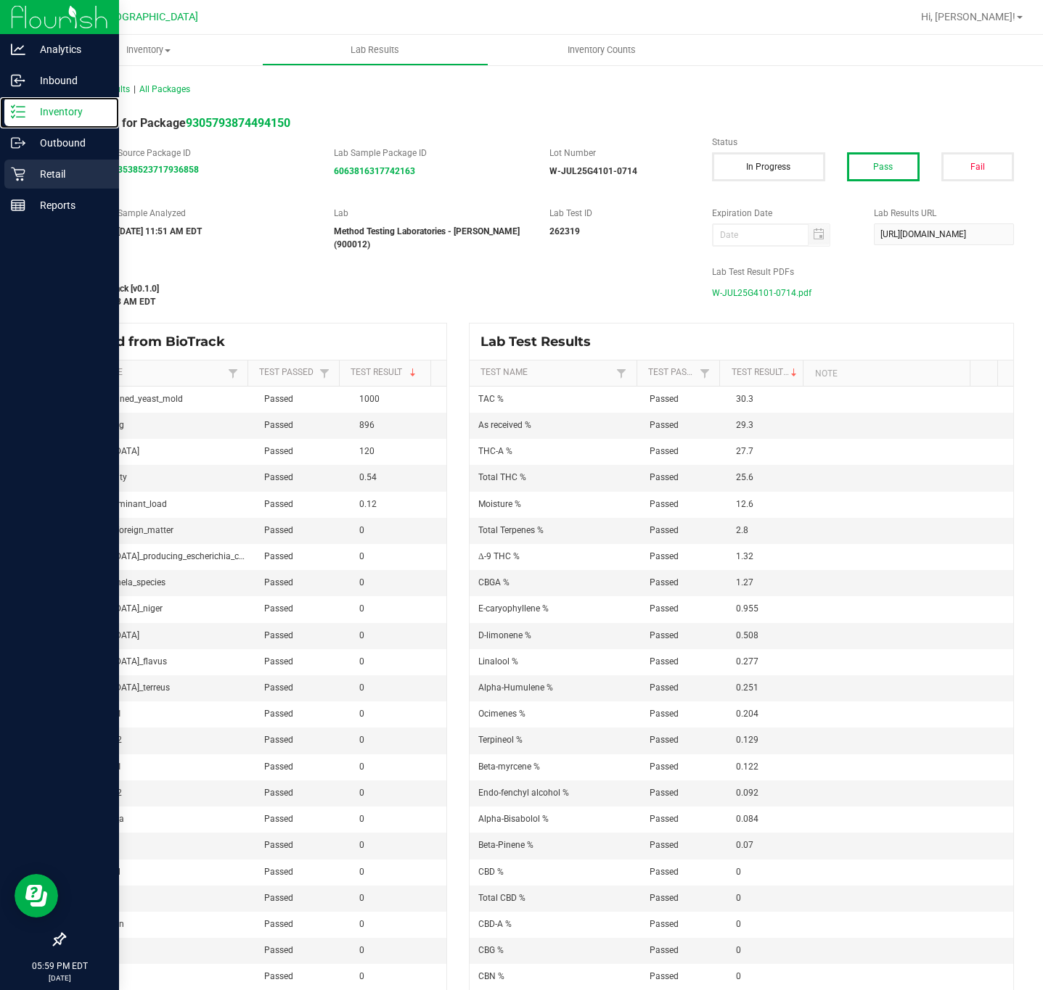
drag, startPoint x: 24, startPoint y: 116, endPoint x: 49, endPoint y: 159, distance: 49.4
click at [24, 115] on icon at bounding box center [18, 111] width 15 height 15
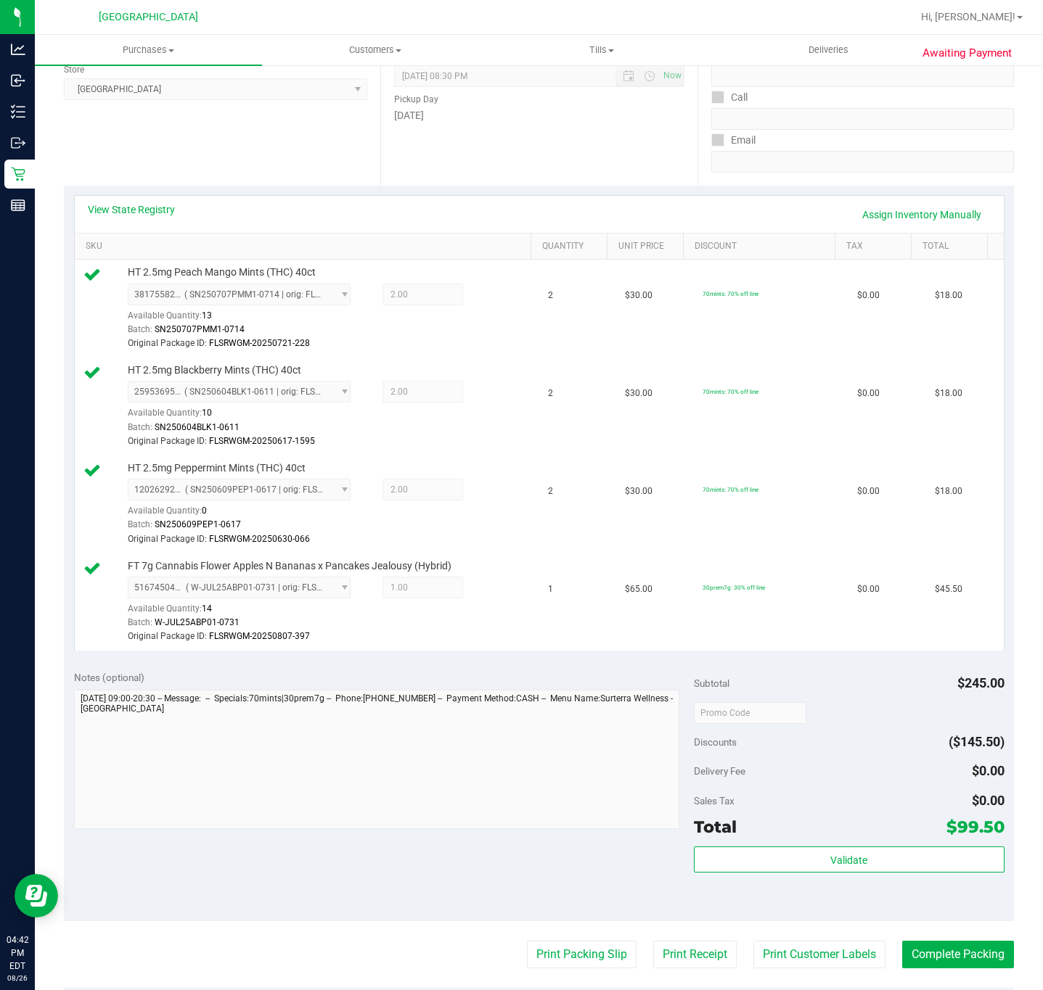
scroll to position [327, 0]
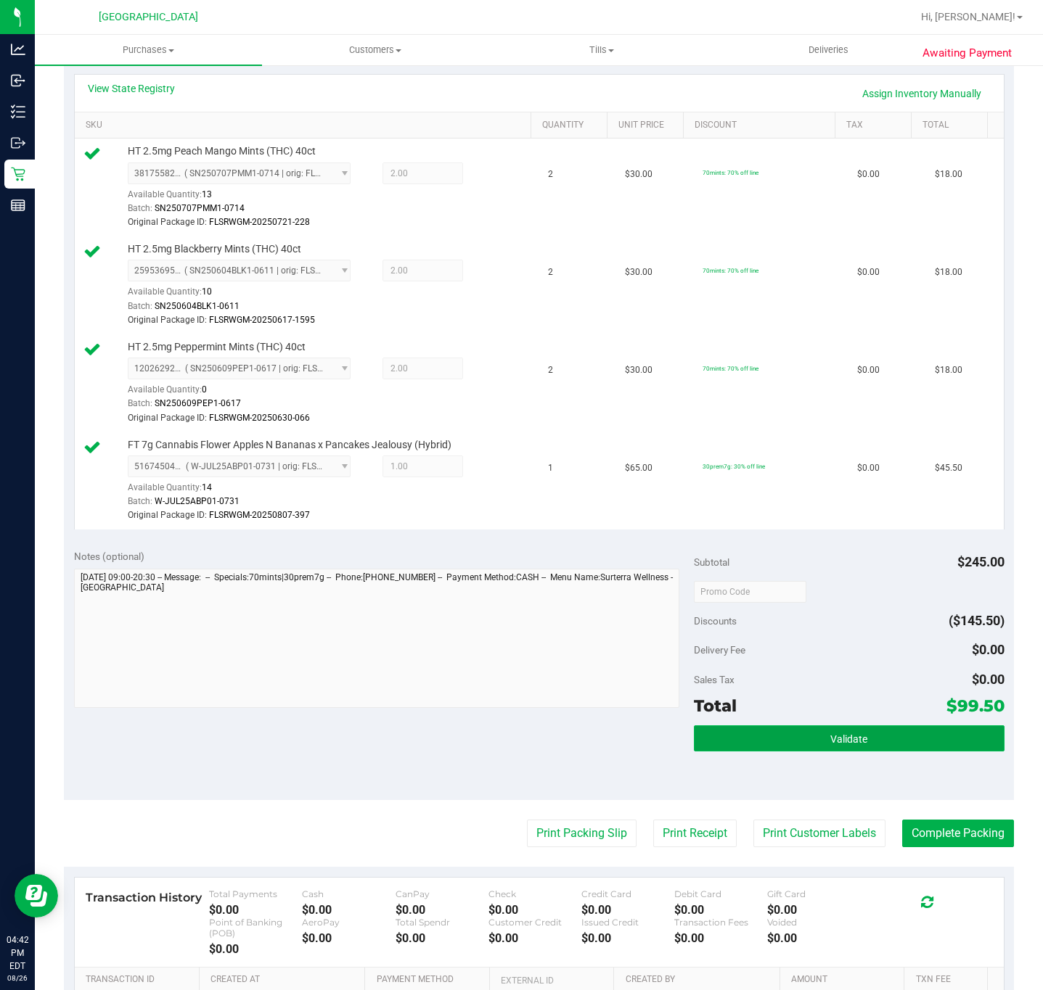
click at [808, 740] on button "Validate" at bounding box center [849, 739] width 310 height 26
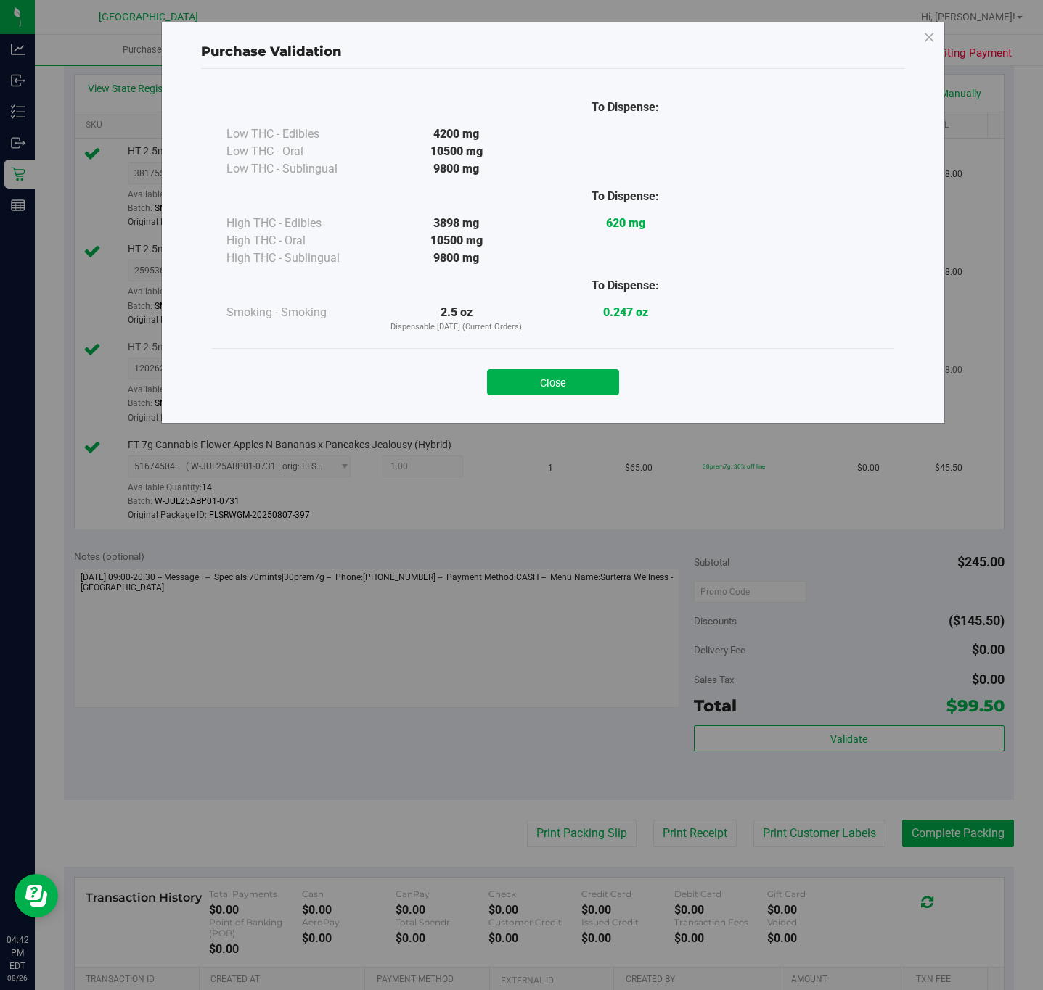
click at [580, 381] on button "Close" at bounding box center [553, 382] width 132 height 26
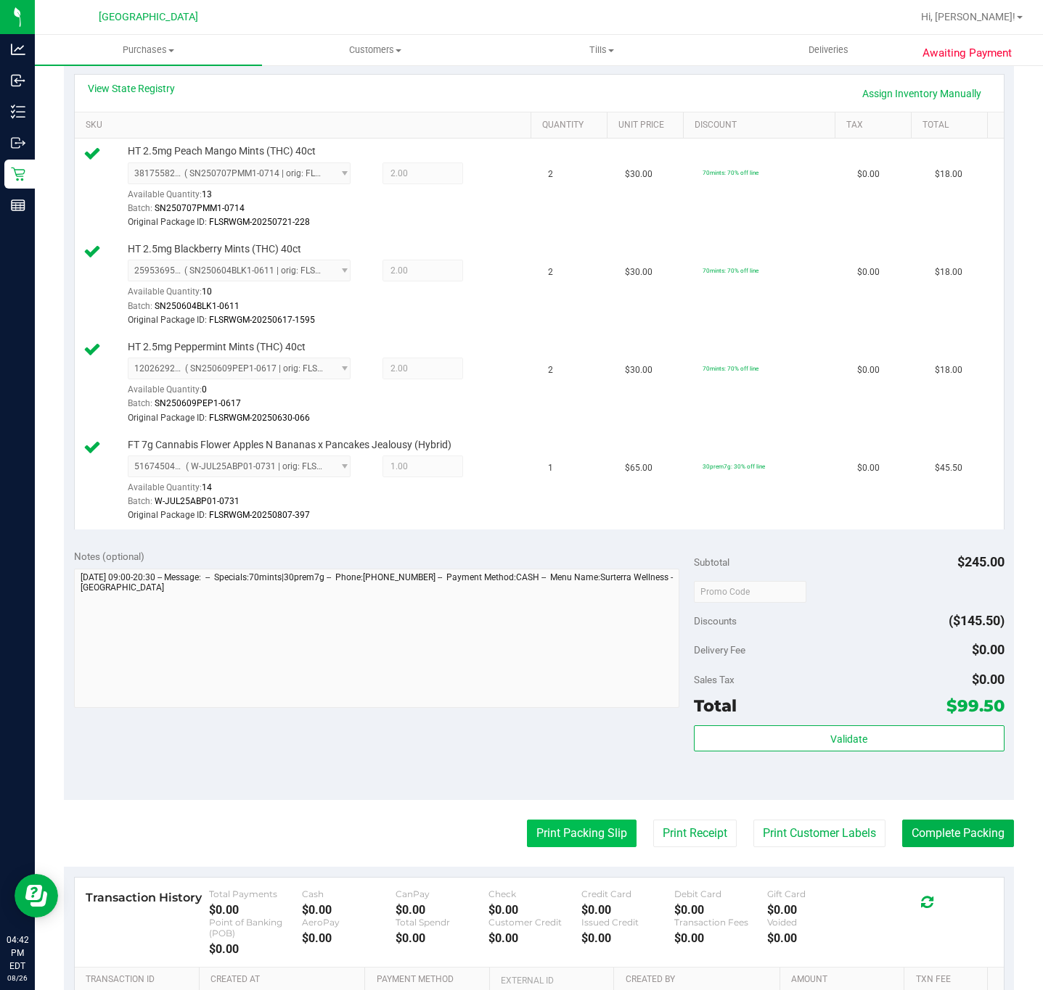
click at [578, 837] on button "Print Packing Slip" at bounding box center [582, 834] width 110 height 28
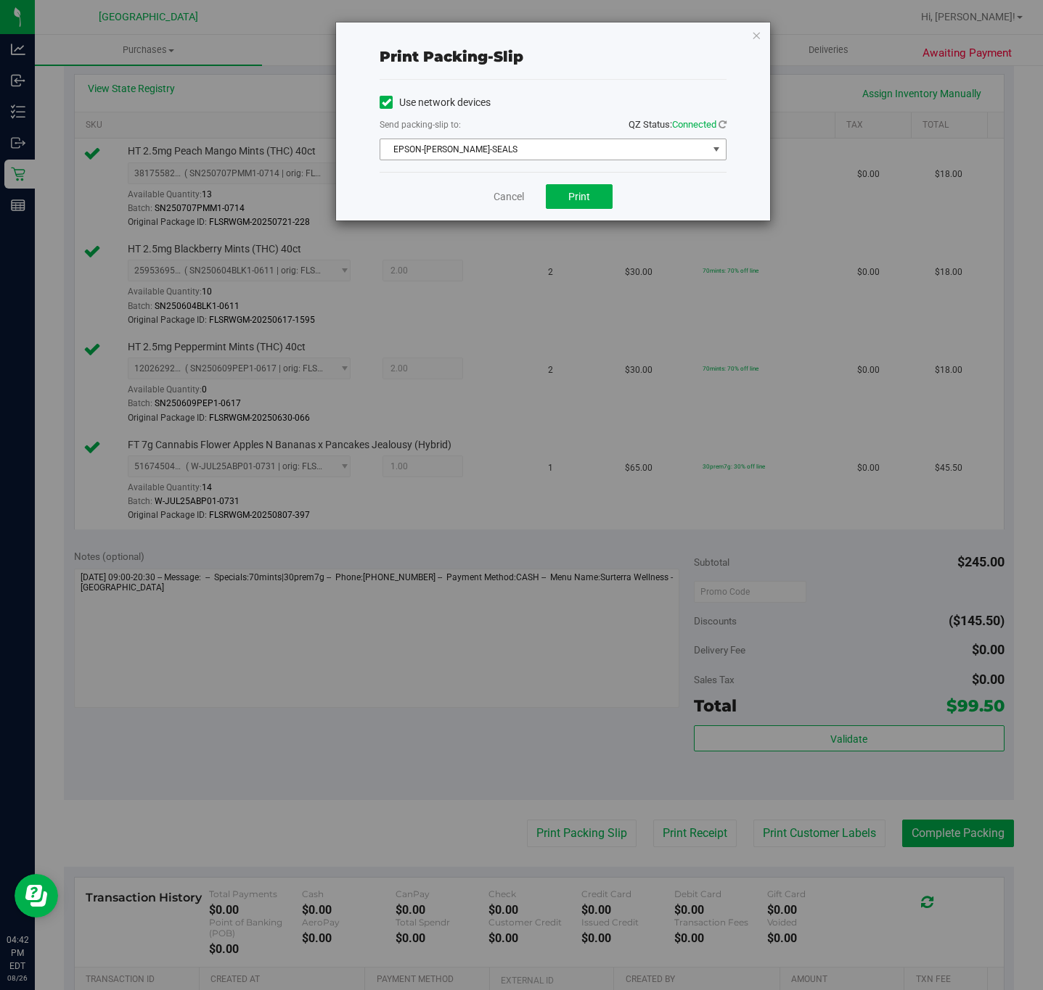
click at [578, 148] on span "EPSON-DAN-SEALS" at bounding box center [543, 149] width 327 height 20
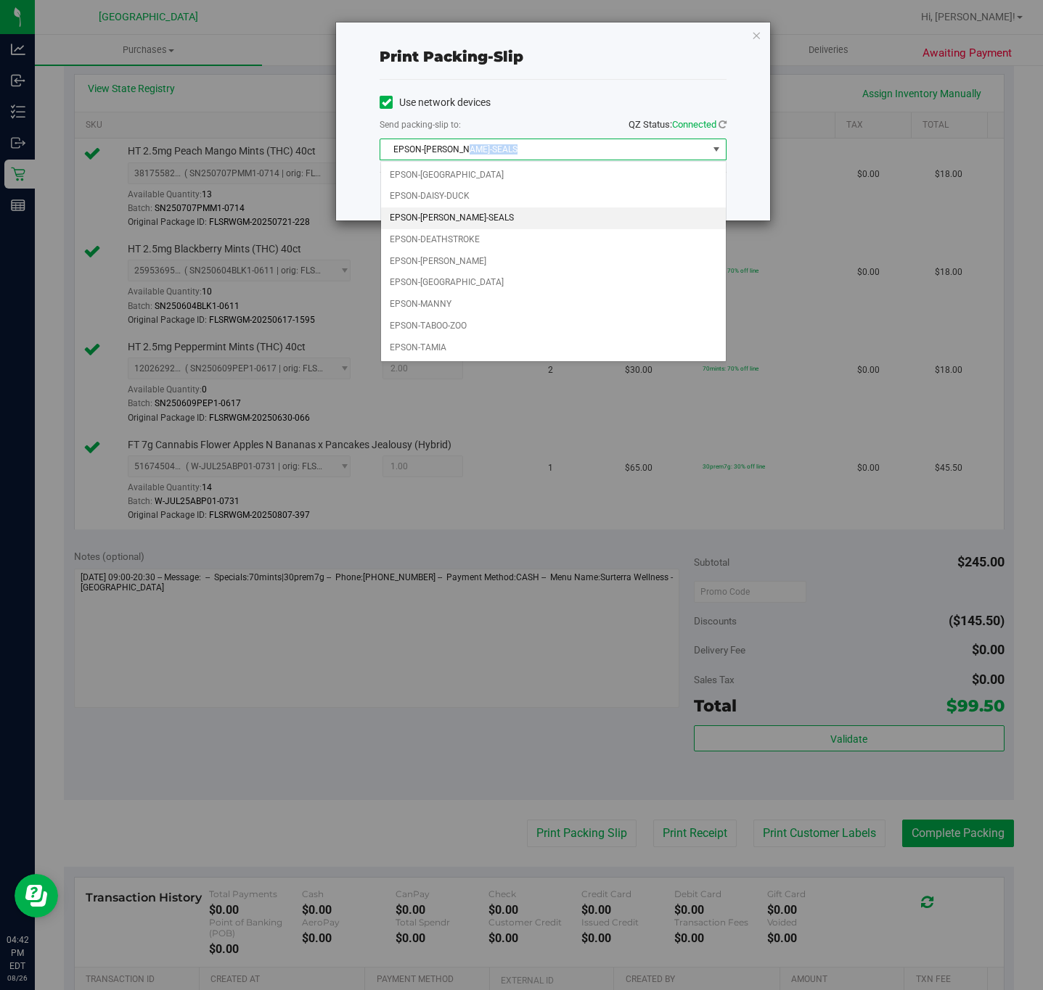
click at [578, 148] on span "EPSON-DAN-SEALS" at bounding box center [543, 149] width 327 height 20
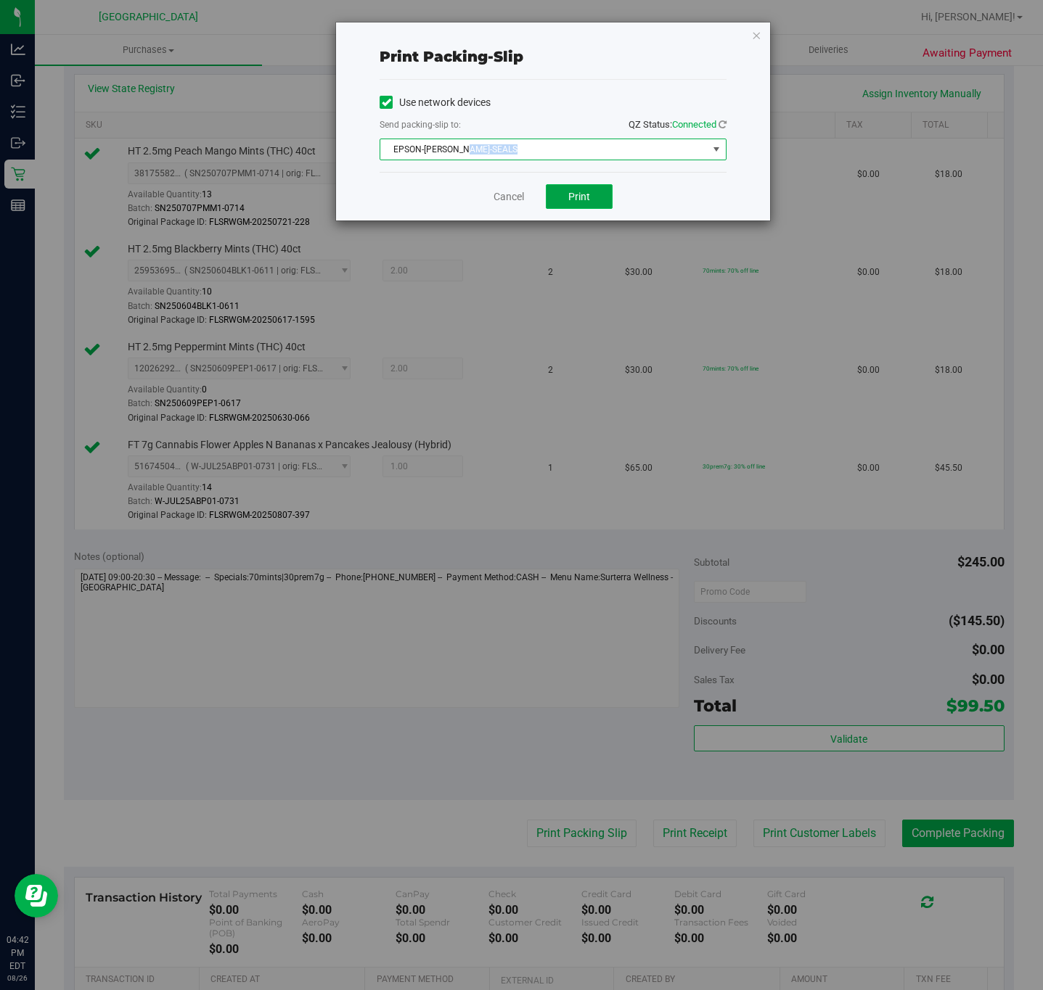
click at [588, 205] on button "Print" at bounding box center [579, 196] width 67 height 25
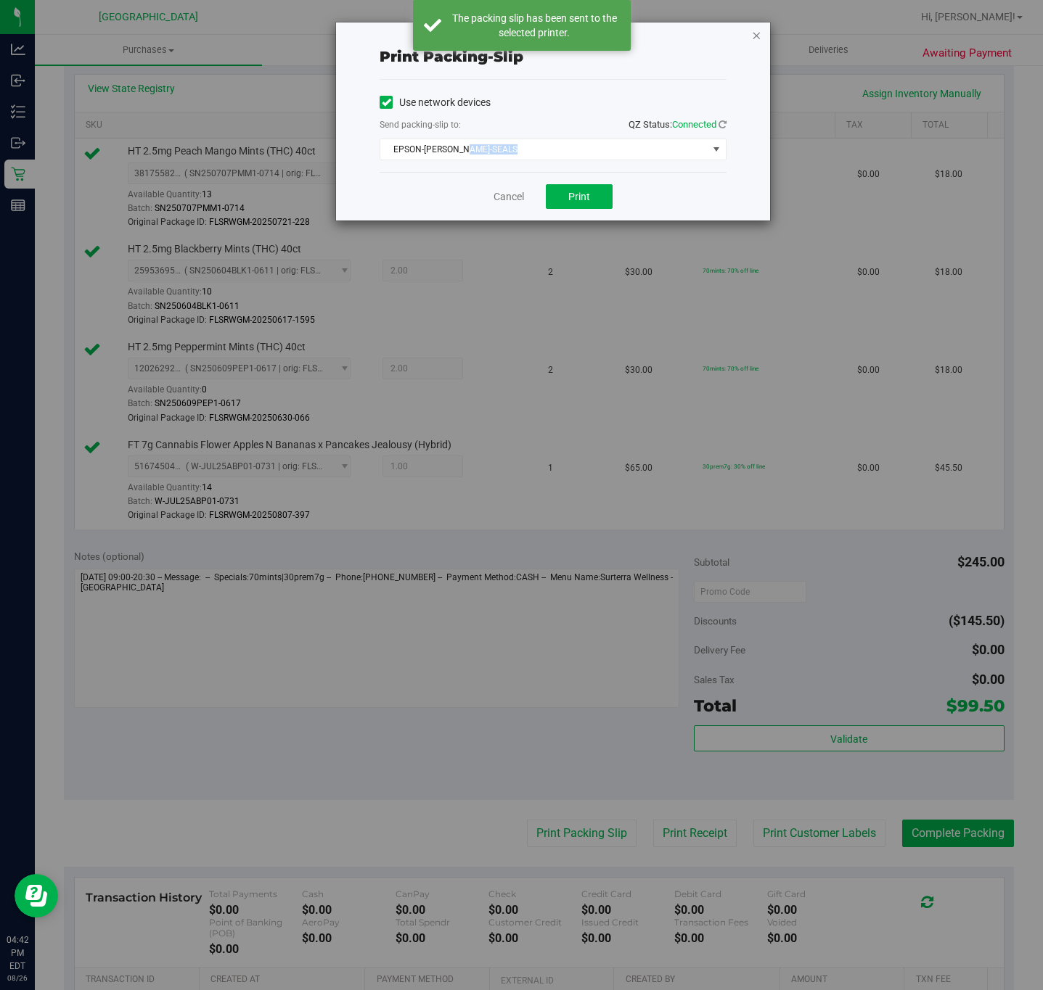
click at [760, 37] on icon "button" at bounding box center [756, 34] width 10 height 17
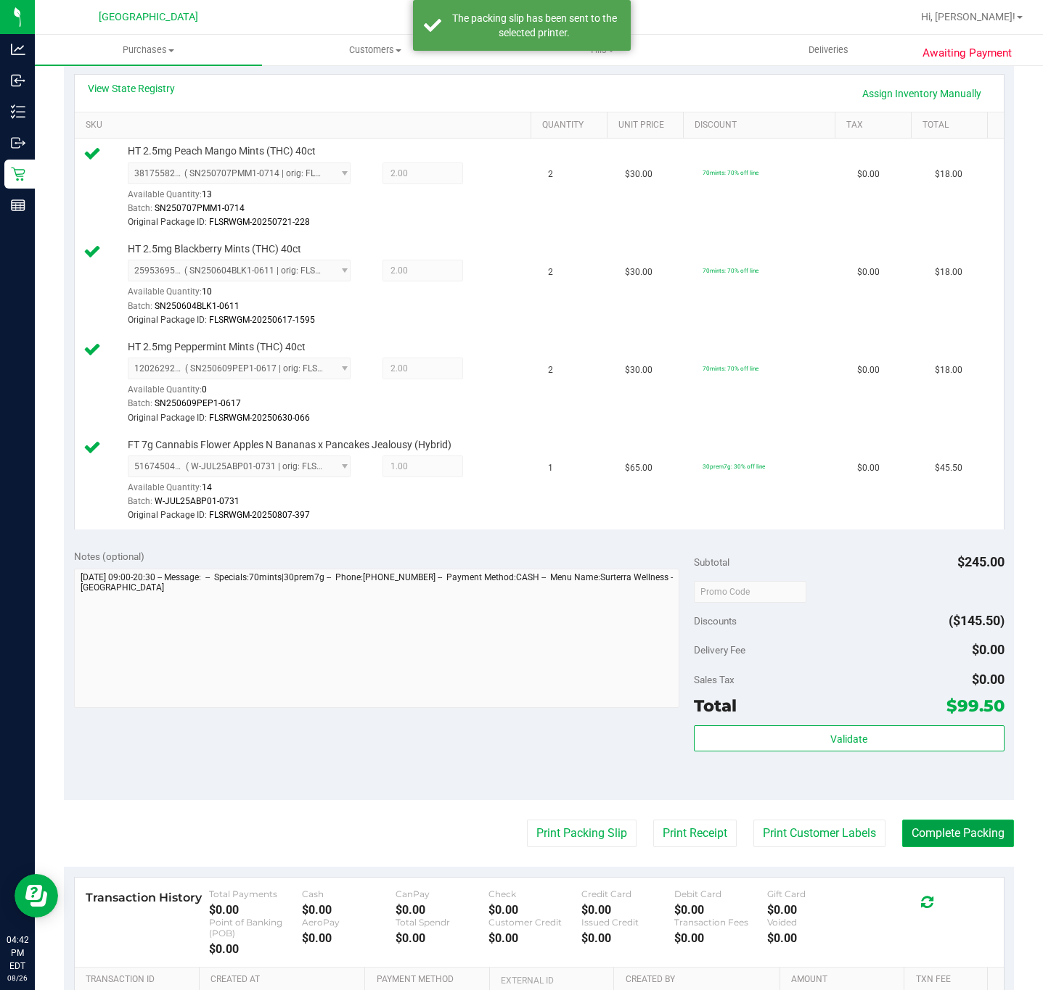
click at [945, 845] on button "Complete Packing" at bounding box center [958, 834] width 112 height 28
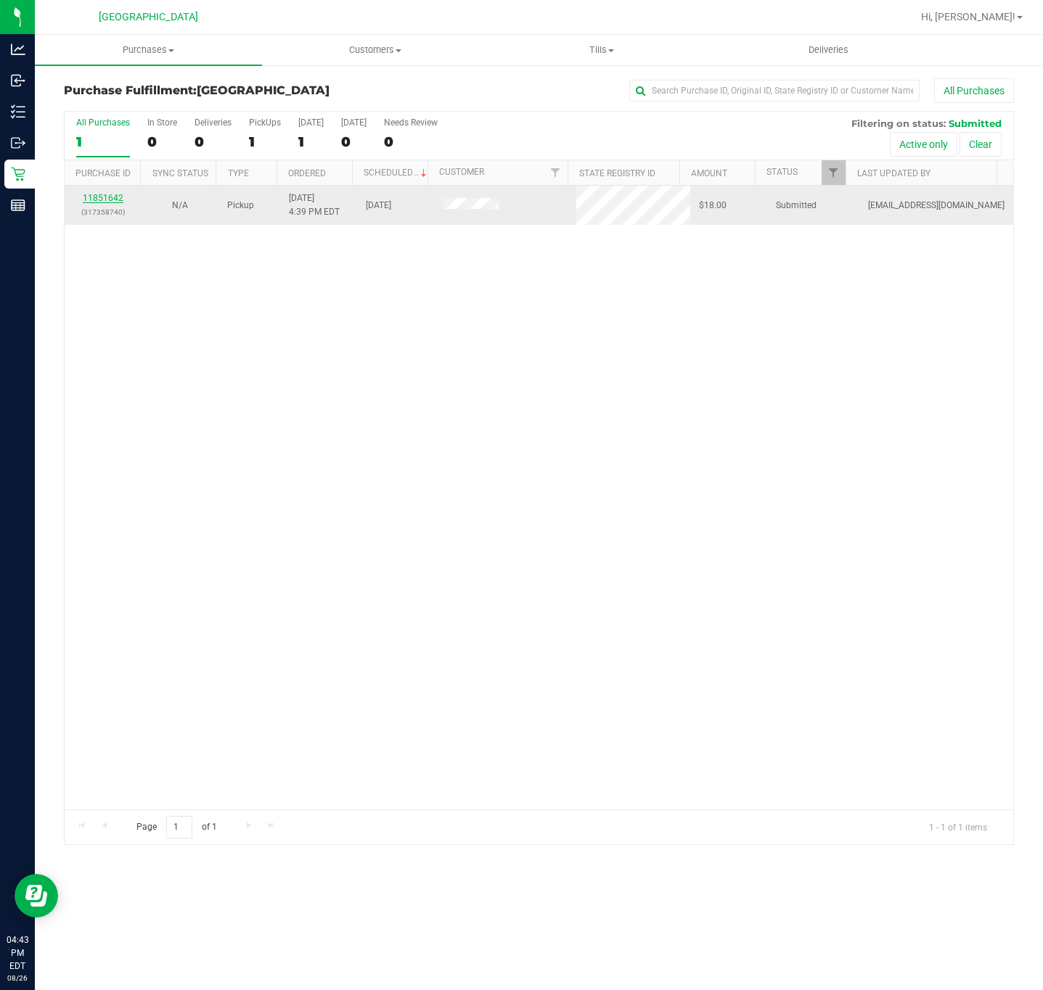
click at [112, 200] on link "11851642" at bounding box center [103, 198] width 41 height 10
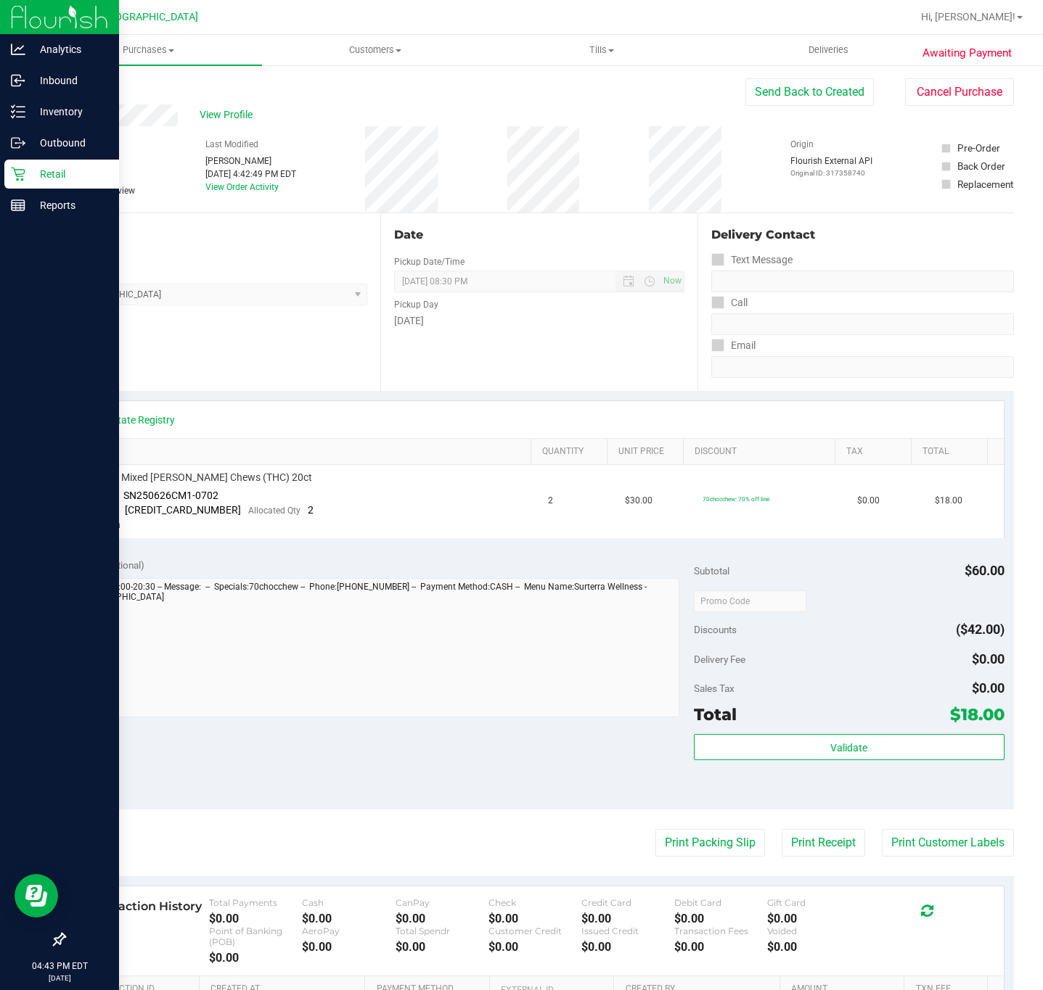
click at [28, 165] on p "Retail" at bounding box center [68, 173] width 87 height 17
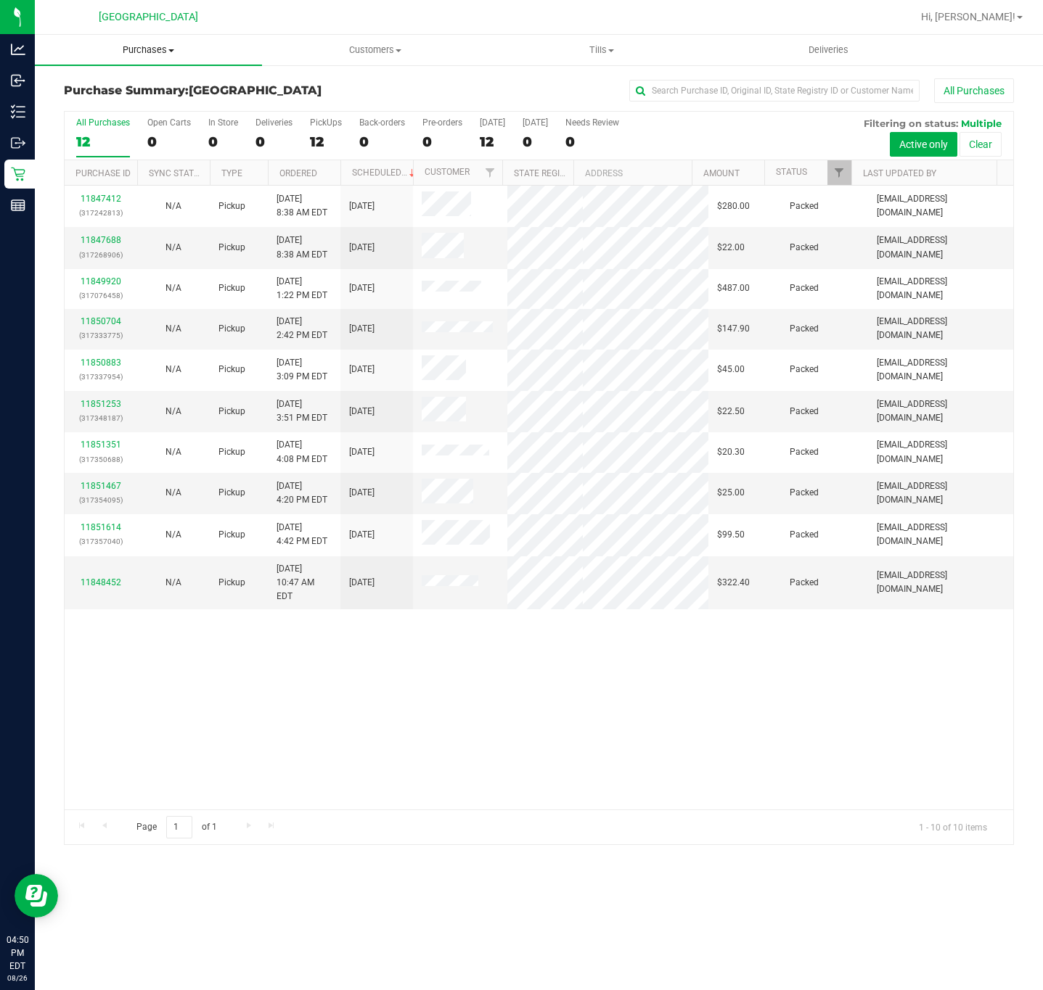
click at [170, 49] on span at bounding box center [171, 50] width 6 height 3
click at [148, 101] on li "Fulfillment" at bounding box center [148, 105] width 227 height 17
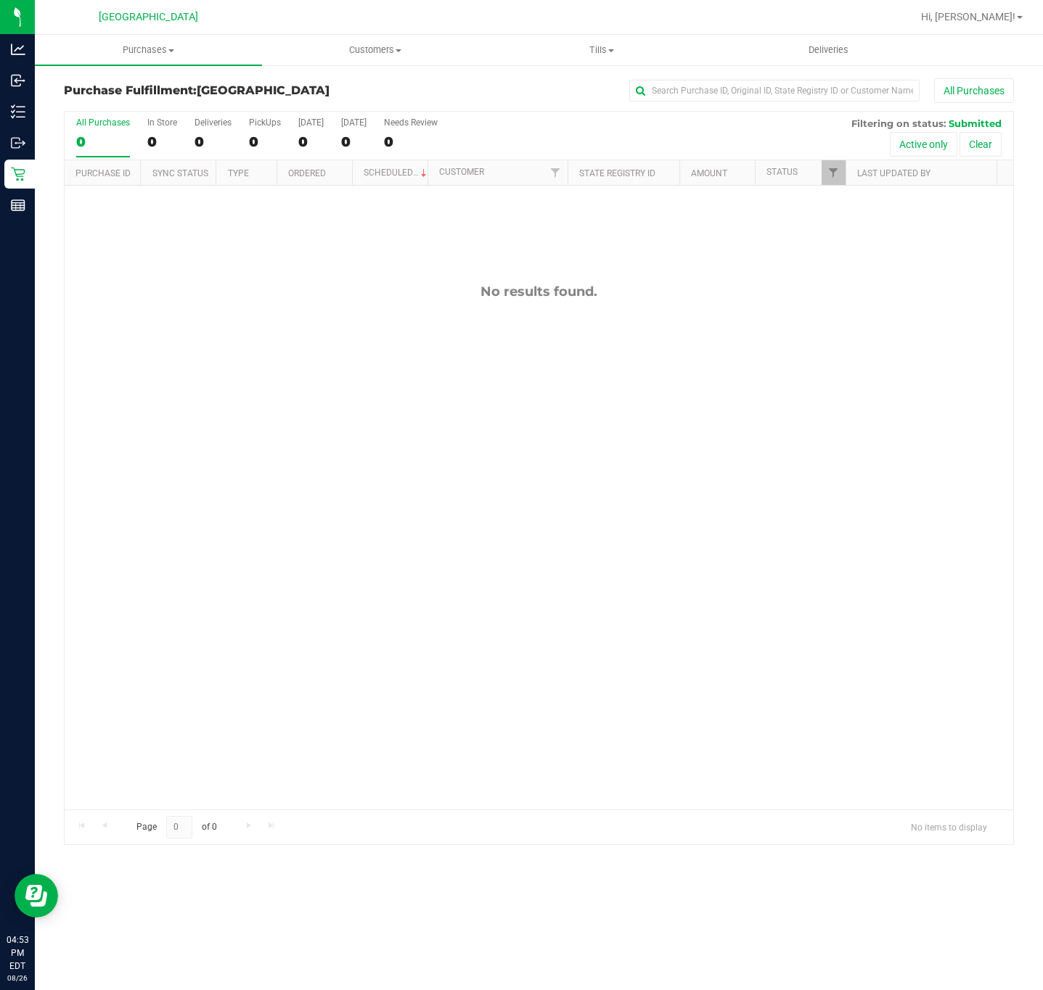
click at [275, 358] on div "No results found." at bounding box center [539, 547] width 948 height 722
click at [239, 578] on div "No results found." at bounding box center [539, 547] width 948 height 722
click at [433, 110] on div "All Purchases 0 In Store 0 Deliveries 0 PickUps 0 Today 0 Tomorrow 0 Needs Revi…" at bounding box center [539, 477] width 950 height 735
click at [141, 540] on div "No results found." at bounding box center [539, 547] width 948 height 722
click at [309, 393] on div "No results found." at bounding box center [539, 547] width 948 height 722
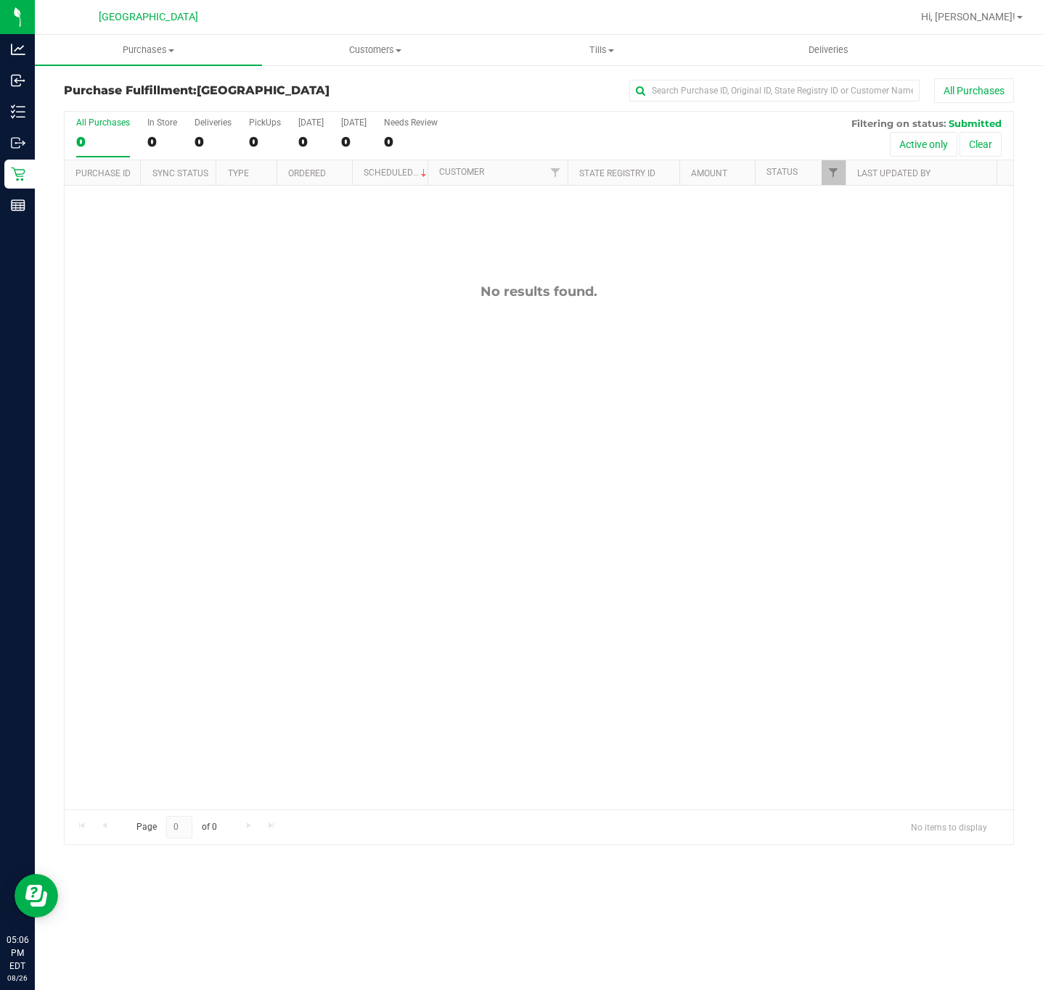
click at [432, 536] on div "No results found." at bounding box center [539, 547] width 948 height 722
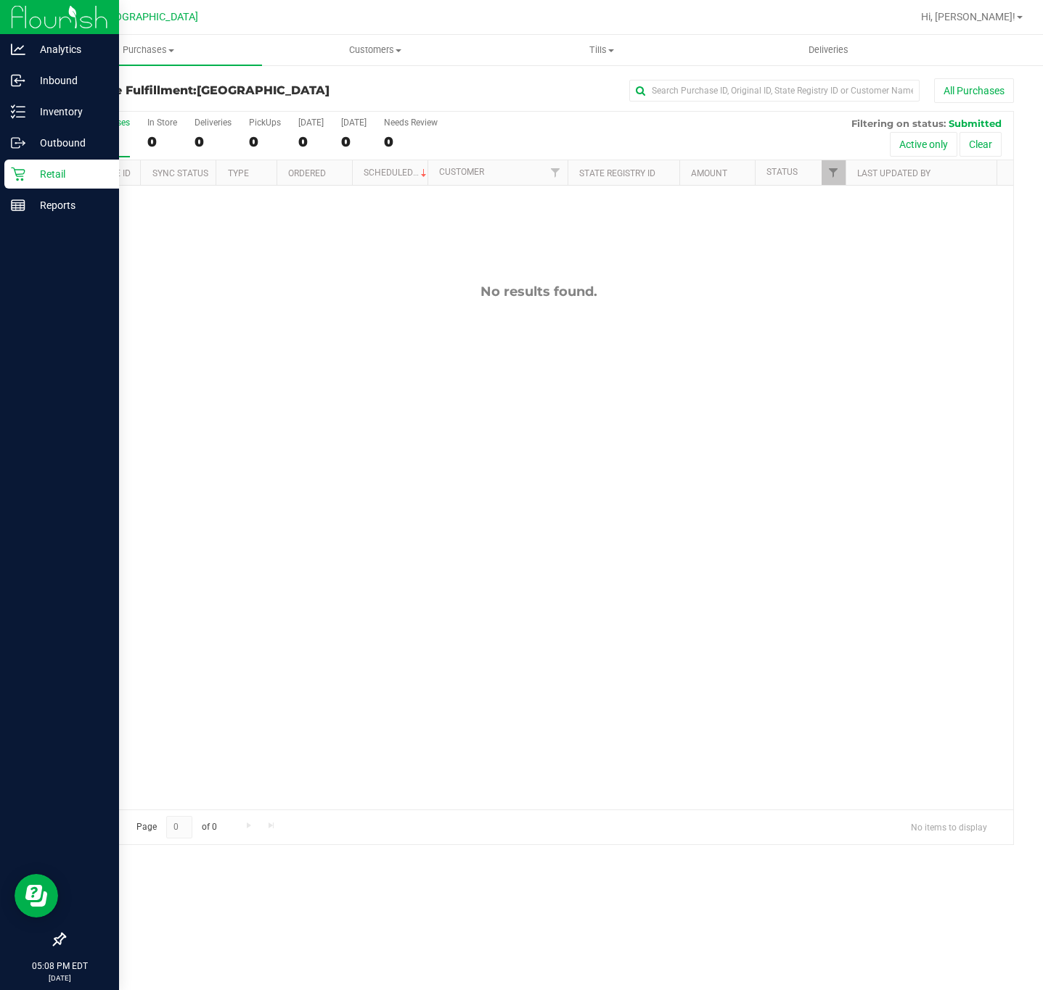
click at [53, 181] on p "Retail" at bounding box center [68, 173] width 87 height 17
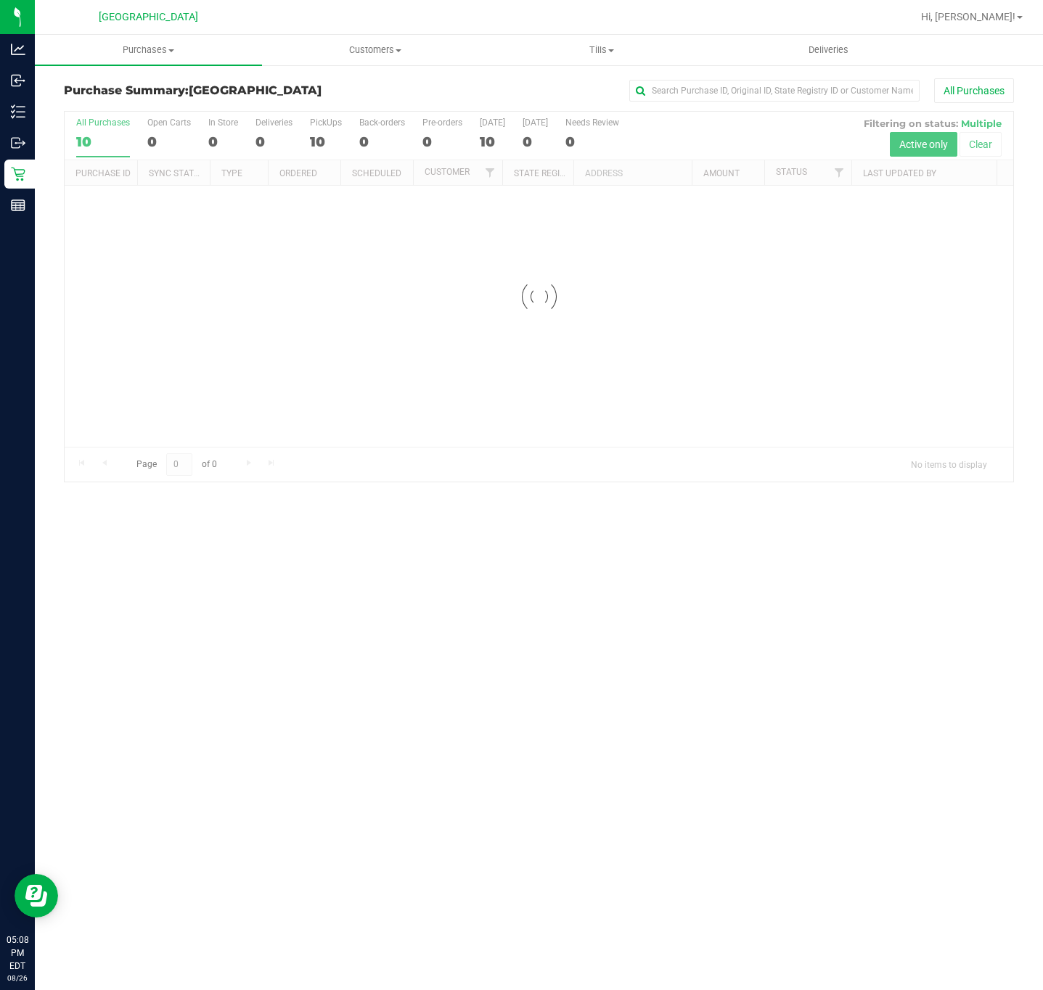
click at [424, 480] on div at bounding box center [539, 297] width 948 height 370
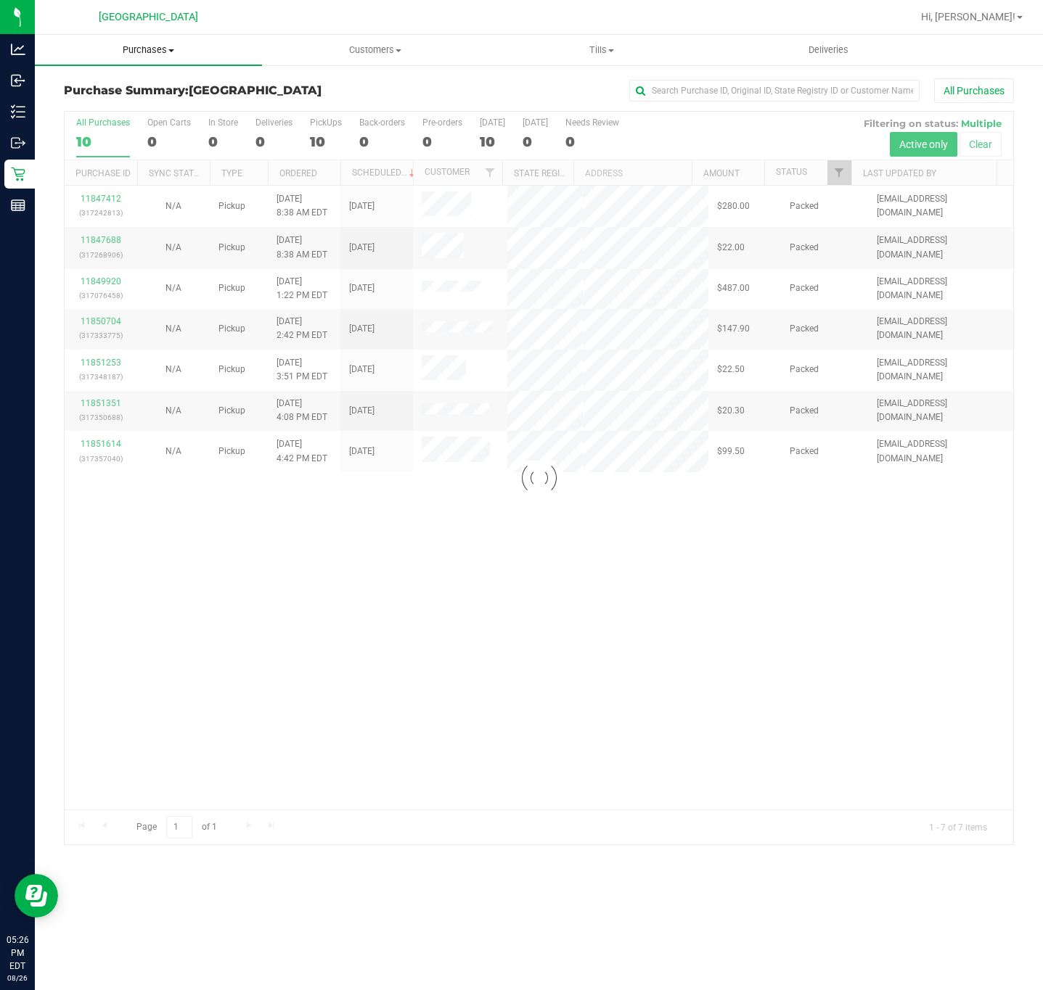
click at [149, 52] on span "Purchases" at bounding box center [148, 50] width 227 height 13
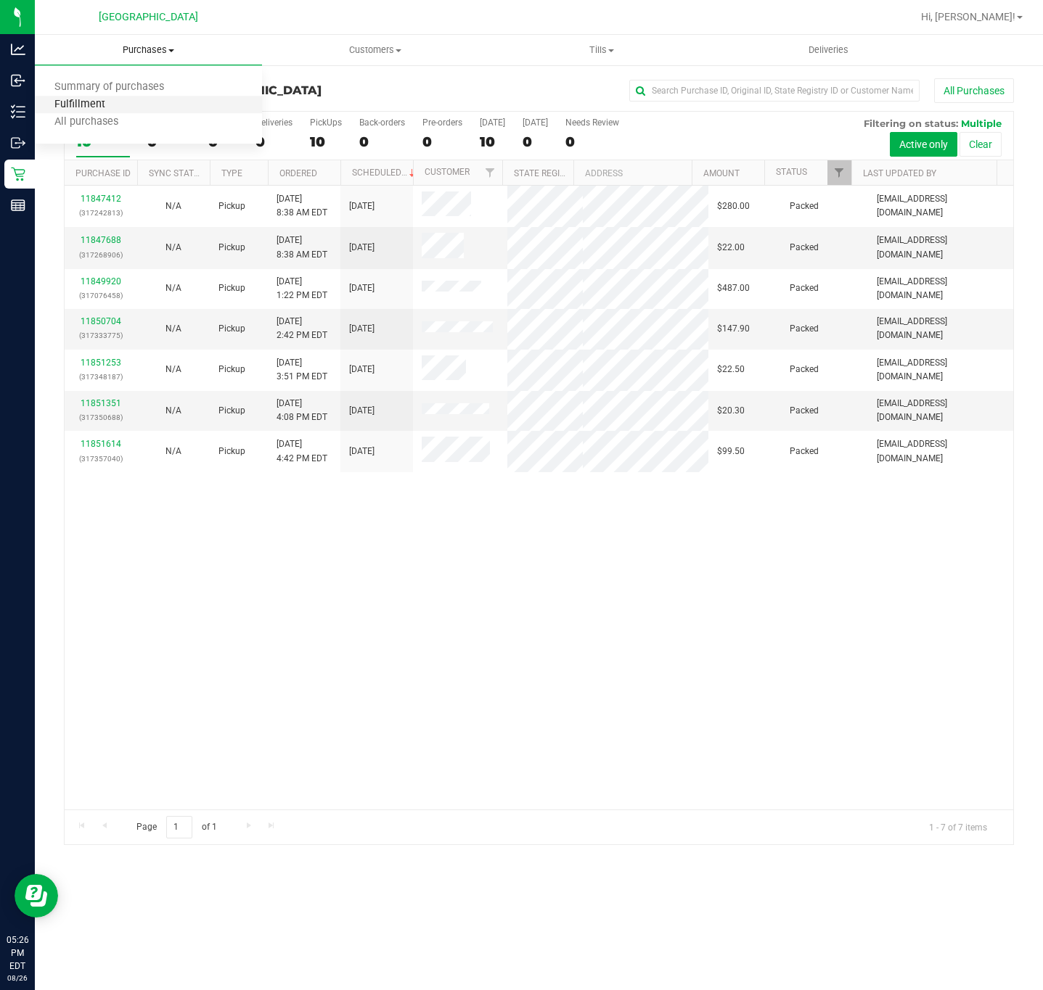
click at [118, 101] on span "Fulfillment" at bounding box center [80, 105] width 90 height 12
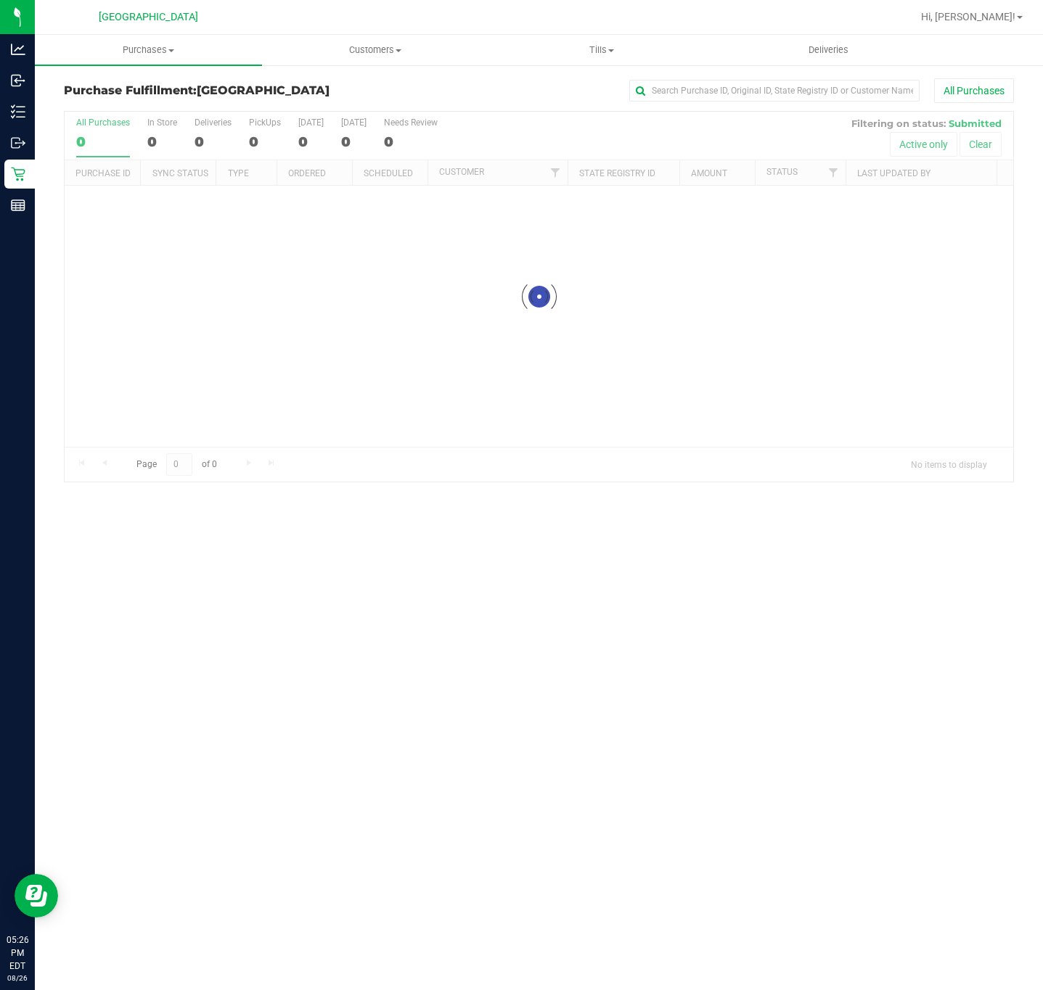
click at [282, 704] on div "Purchases Summary of purchases Fulfillment All purchases Customers All customer…" at bounding box center [539, 513] width 1008 height 956
